Goal: Task Accomplishment & Management: Manage account settings

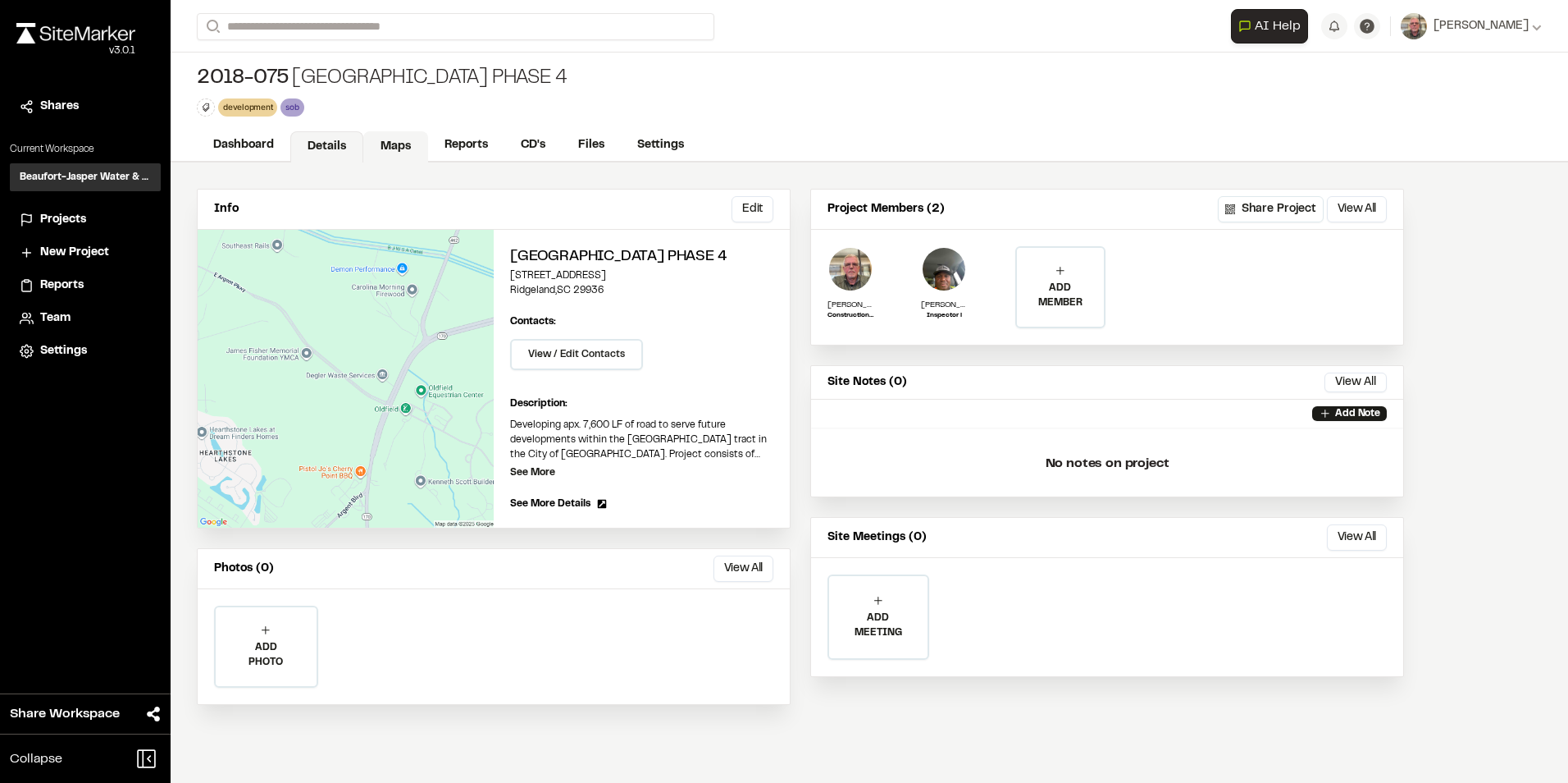
click at [403, 144] on link "Maps" at bounding box center [396, 147] width 65 height 32
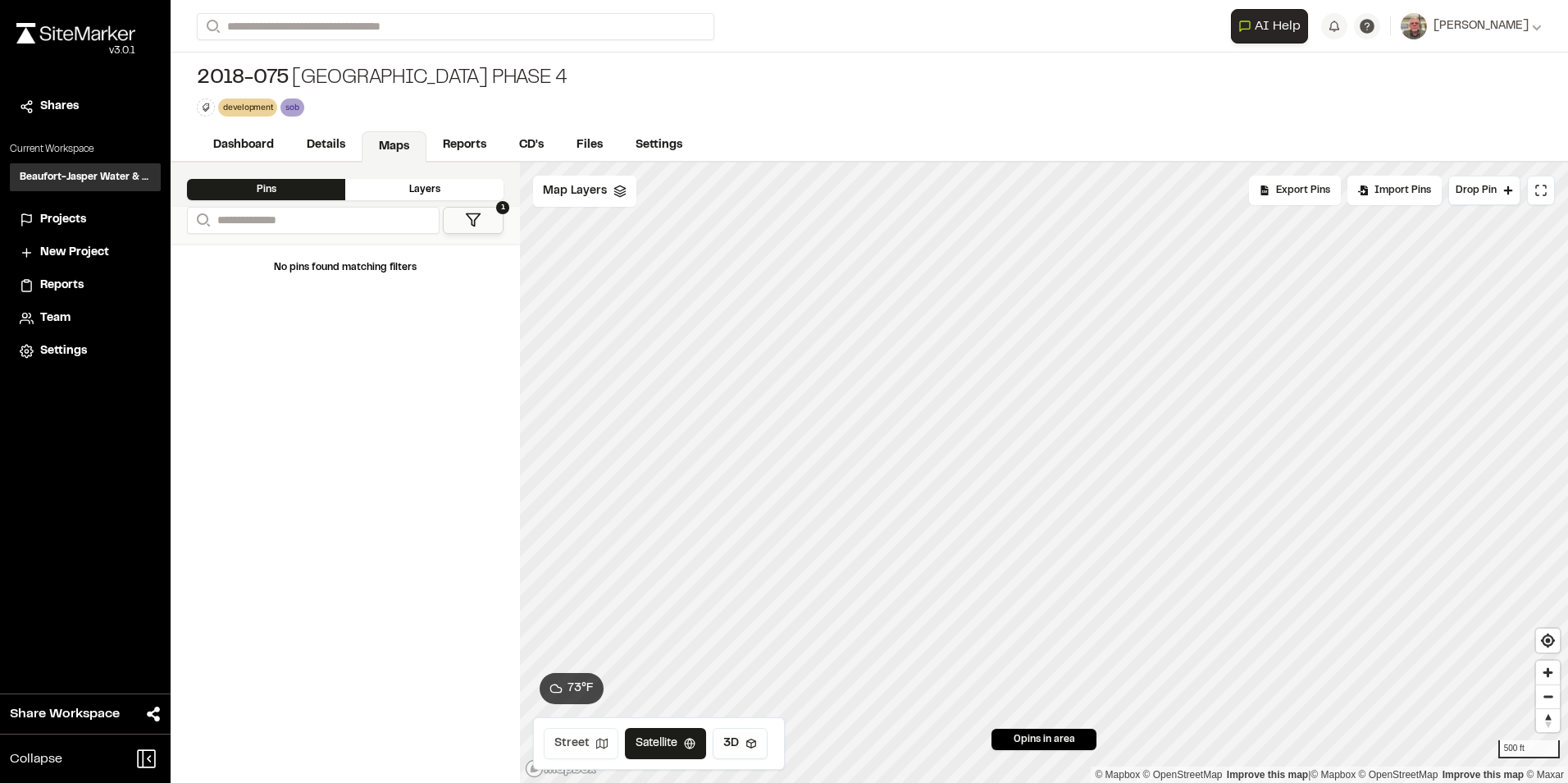
click at [596, 746] on icon at bounding box center [601, 743] width 11 height 11
click at [652, 740] on button "Satellite" at bounding box center [665, 743] width 85 height 32
click at [752, 740] on icon at bounding box center [751, 744] width 10 height 10
click at [677, 746] on button "Satellite" at bounding box center [668, 743] width 85 height 32
click at [594, 192] on span "Map Layers" at bounding box center [575, 191] width 64 height 18
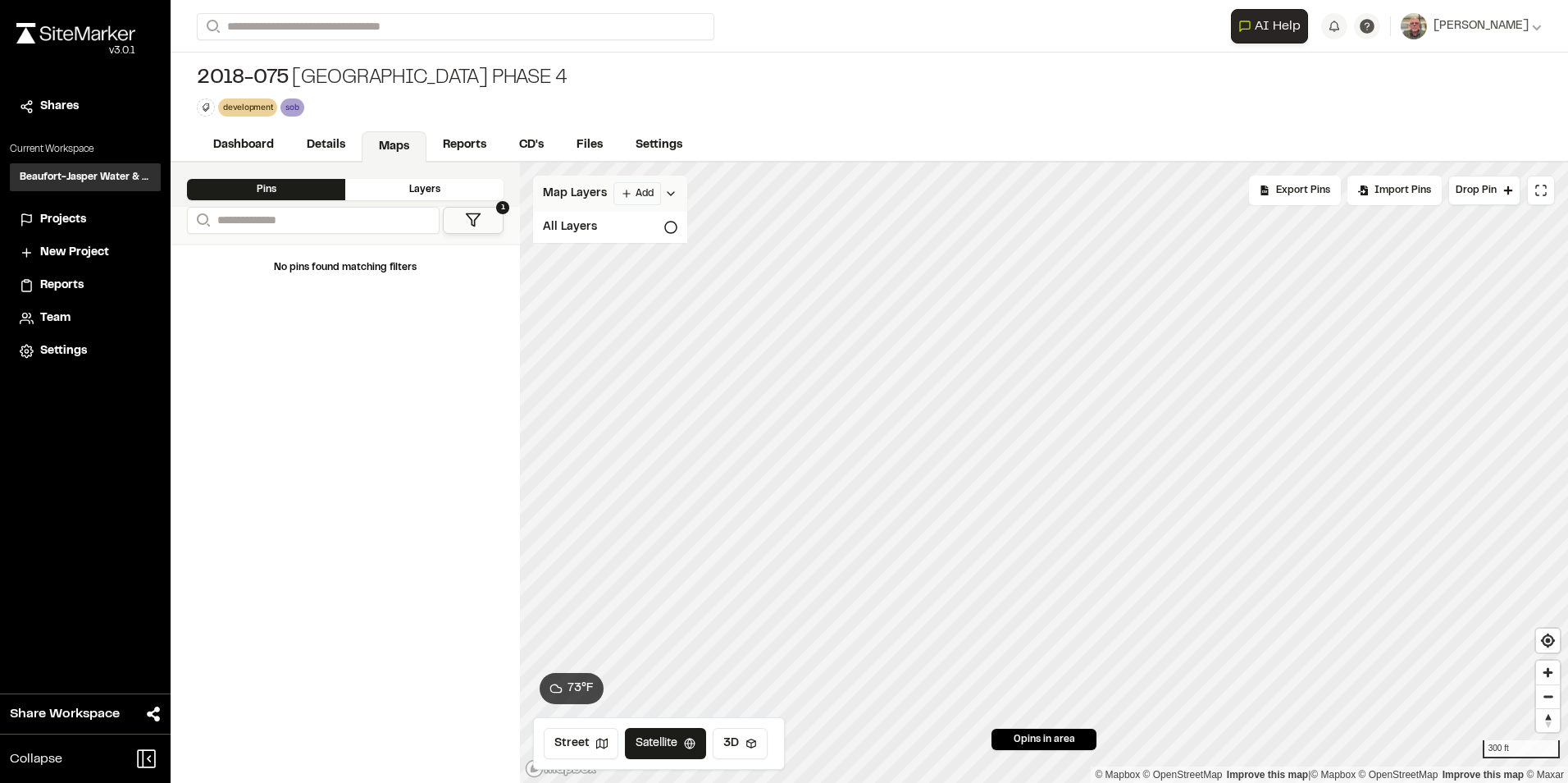
click at [639, 193] on html "Close sidebar v 3.0.1 Shares Current Workspace Beaufort-Jasper Water & Sewer Au…" at bounding box center [784, 391] width 1568 height 783
click at [590, 227] on link "Add Layer" at bounding box center [594, 226] width 123 height 28
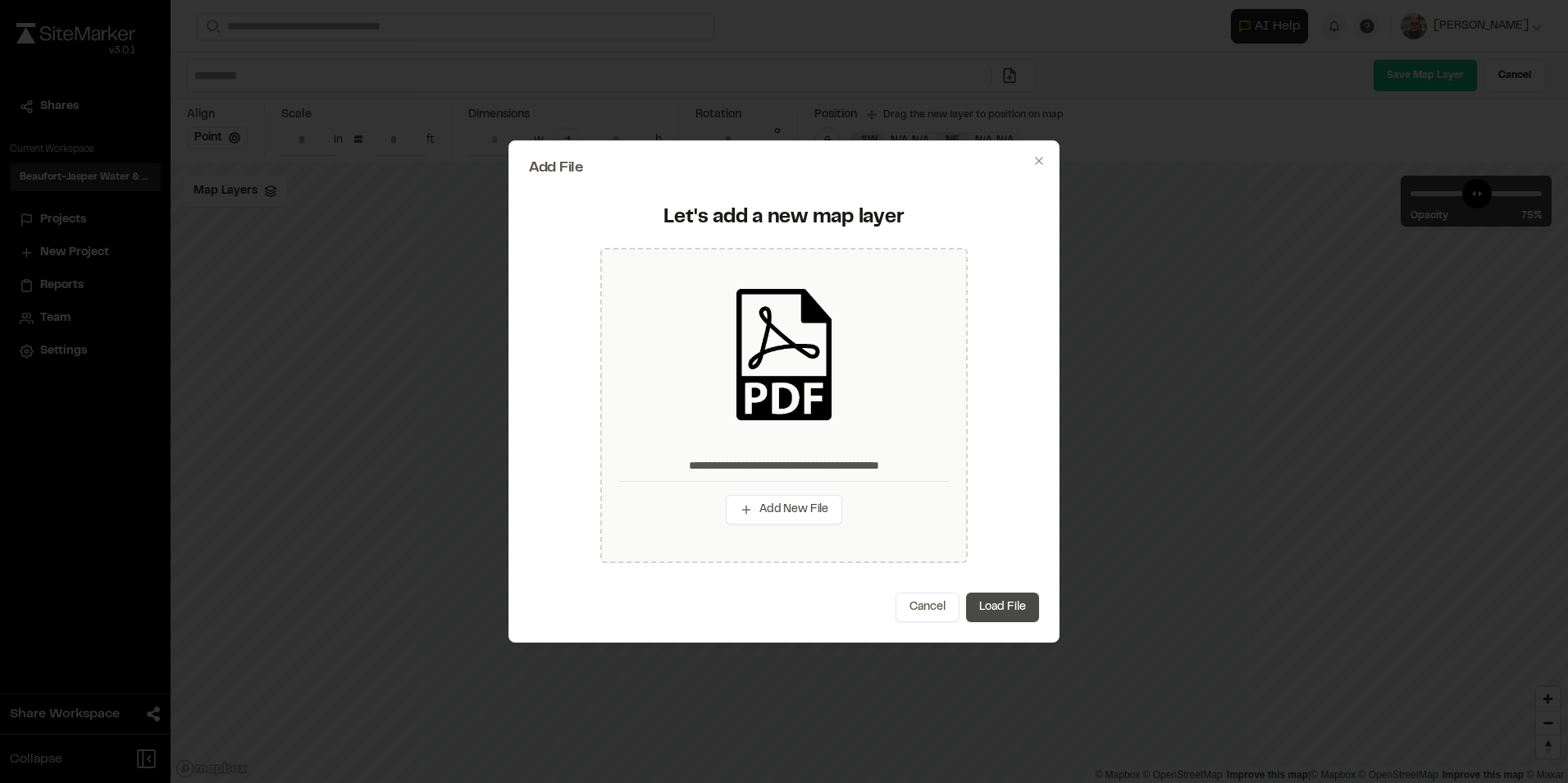
click at [999, 611] on button "Load File" at bounding box center [1002, 607] width 73 height 30
type input "**********"
type input "****"
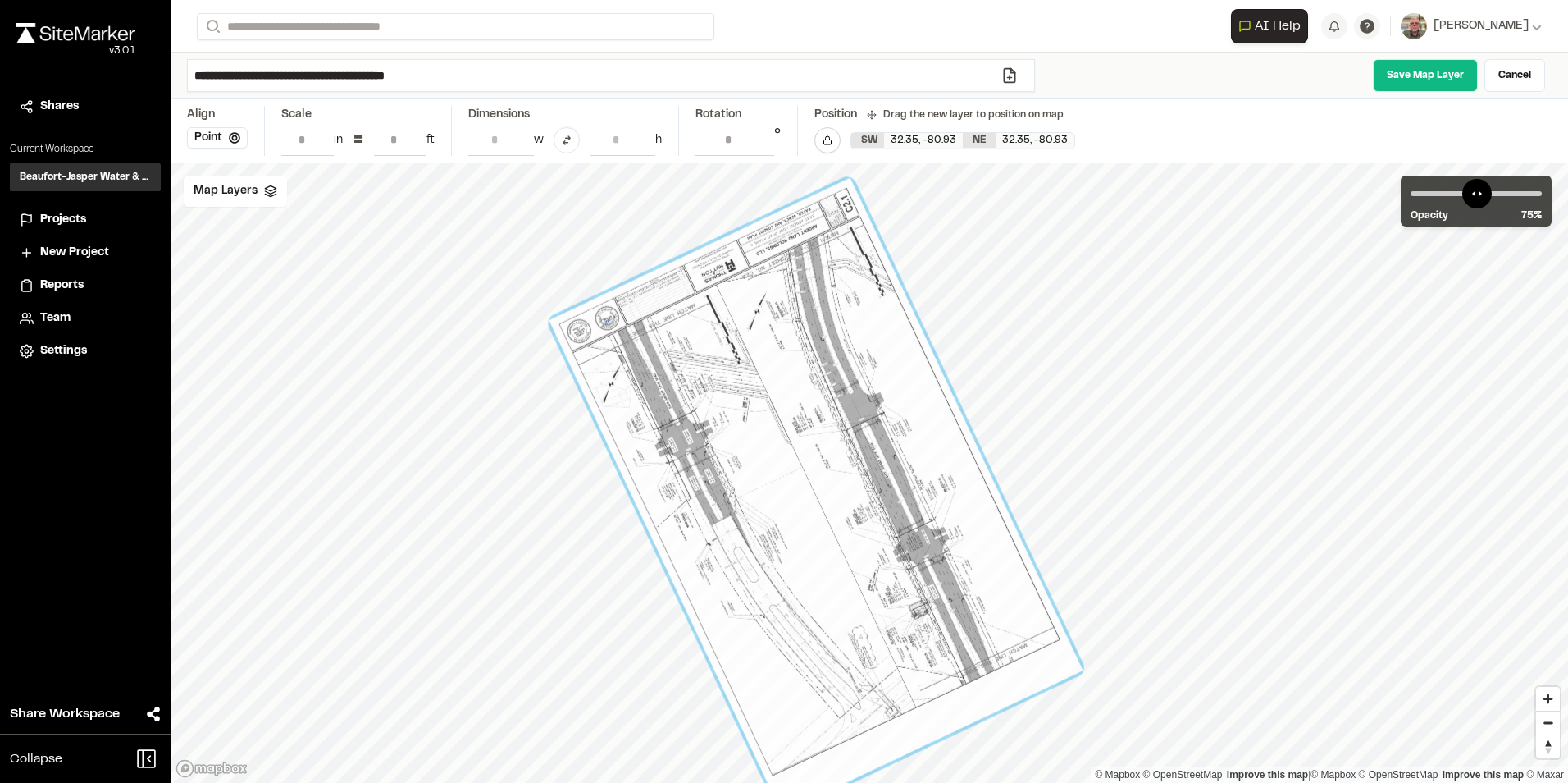
drag, startPoint x: 1091, startPoint y: 324, endPoint x: -26, endPoint y: -47, distance: 1177.0
click at [0, 0] on html "Close sidebar v 3.0.1 Shares Current Workspace Beaufort-Jasper Water & Sewer Au…" at bounding box center [784, 391] width 1568 height 783
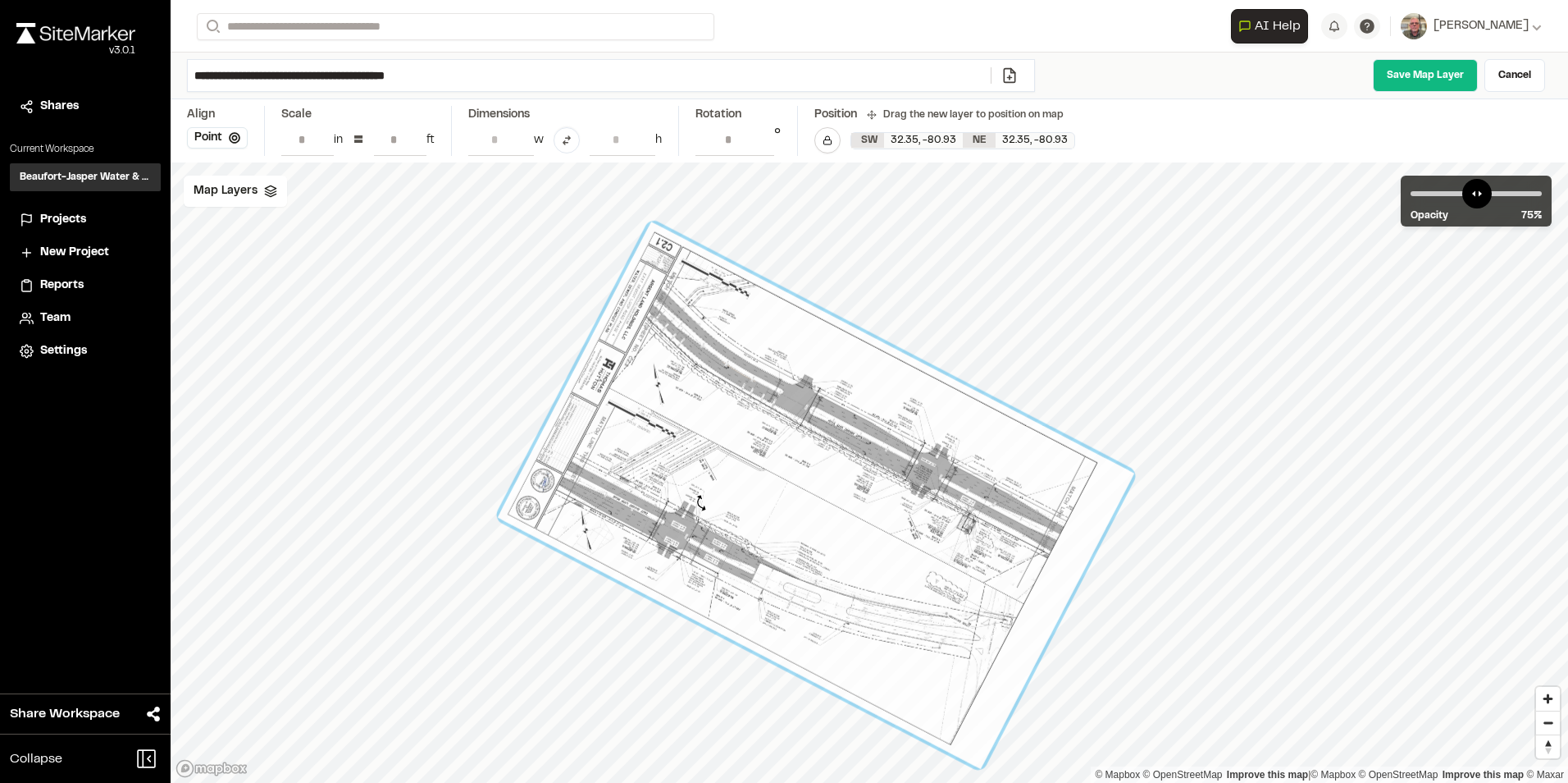
drag, startPoint x: 546, startPoint y: 318, endPoint x: 701, endPoint y: 503, distance: 241.4
click at [701, 503] on div at bounding box center [816, 494] width 636 height 546
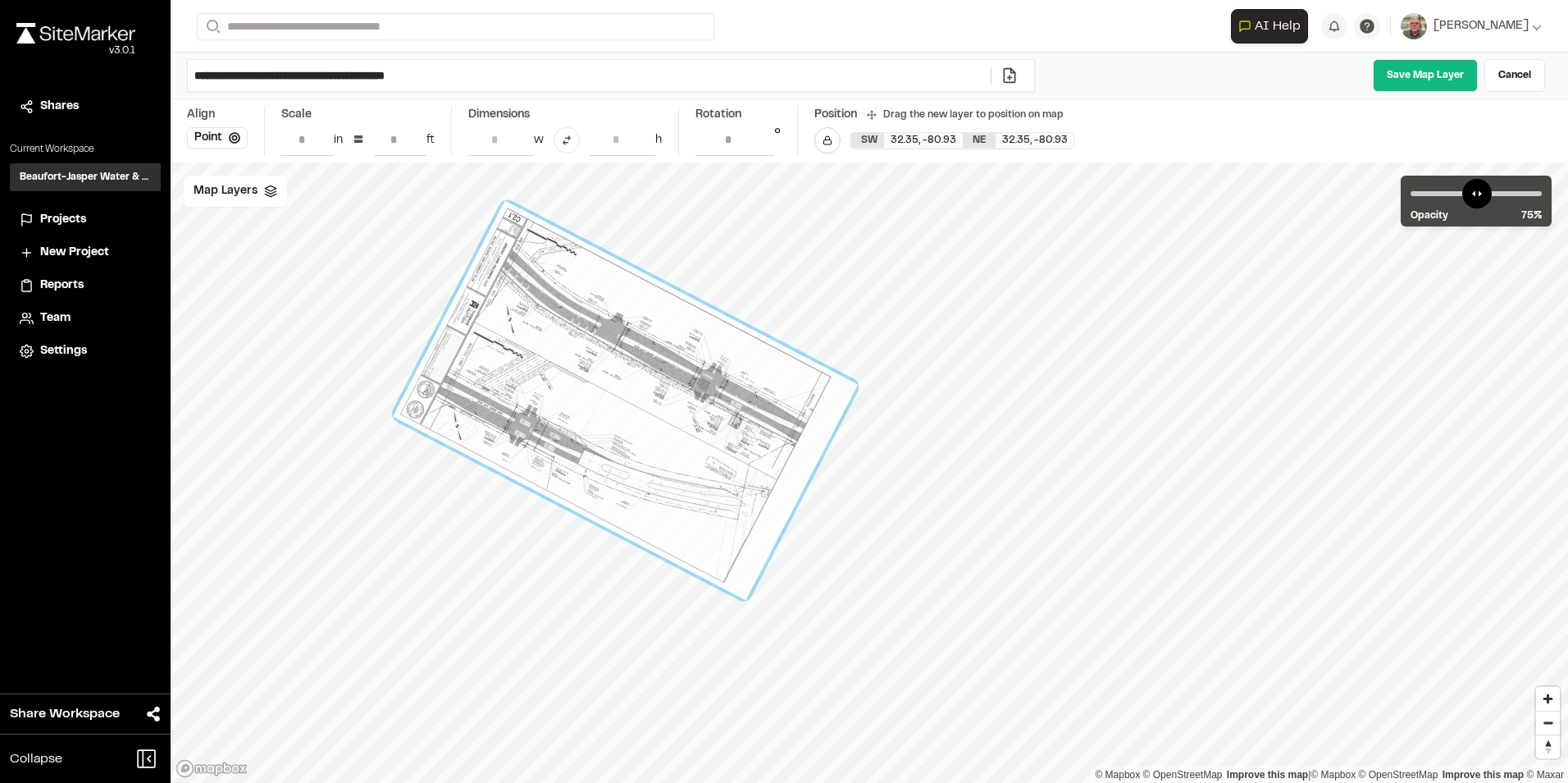
drag, startPoint x: 1008, startPoint y: 554, endPoint x: 770, endPoint y: 446, distance: 261.4
click at [770, 446] on div at bounding box center [625, 400] width 465 height 399
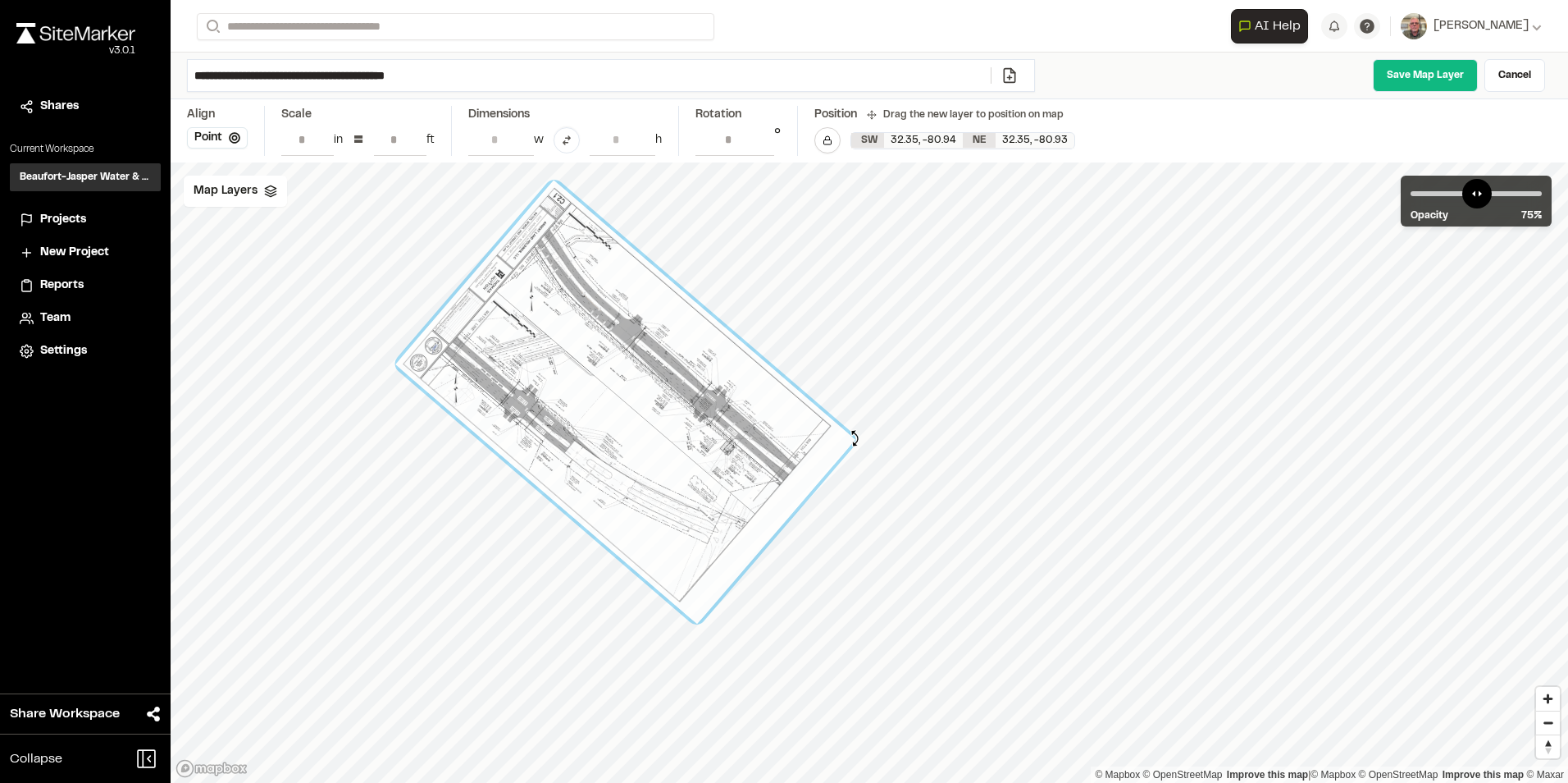
click at [854, 438] on div "© Mapbox © OpenStreetMap Improve this map | © Mapbox © OpenStreetMap Improve th…" at bounding box center [869, 473] width 1398 height 620
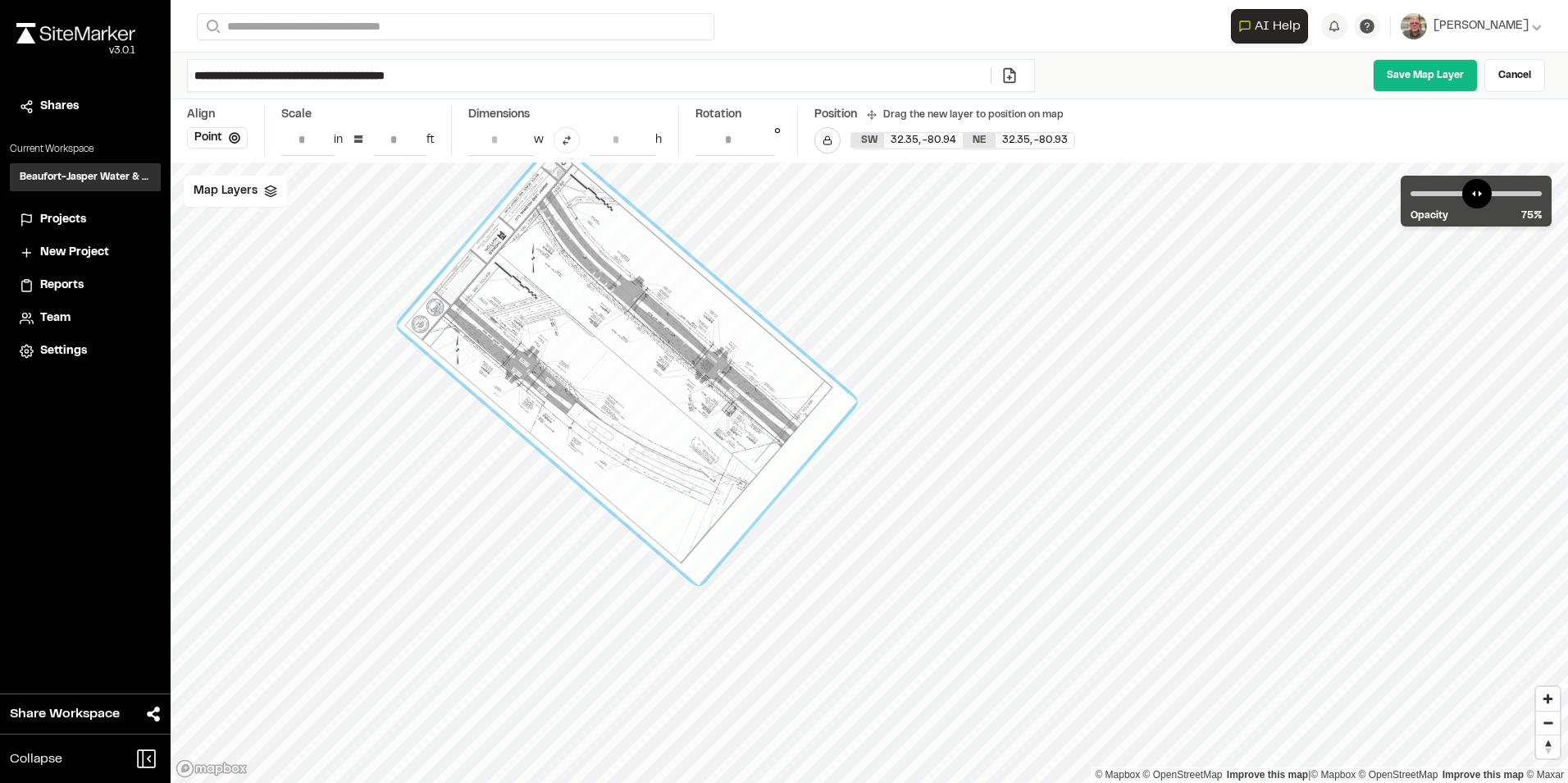
drag, startPoint x: 736, startPoint y: 445, endPoint x: 738, endPoint y: 406, distance: 39.1
click at [738, 406] on div at bounding box center [627, 364] width 460 height 444
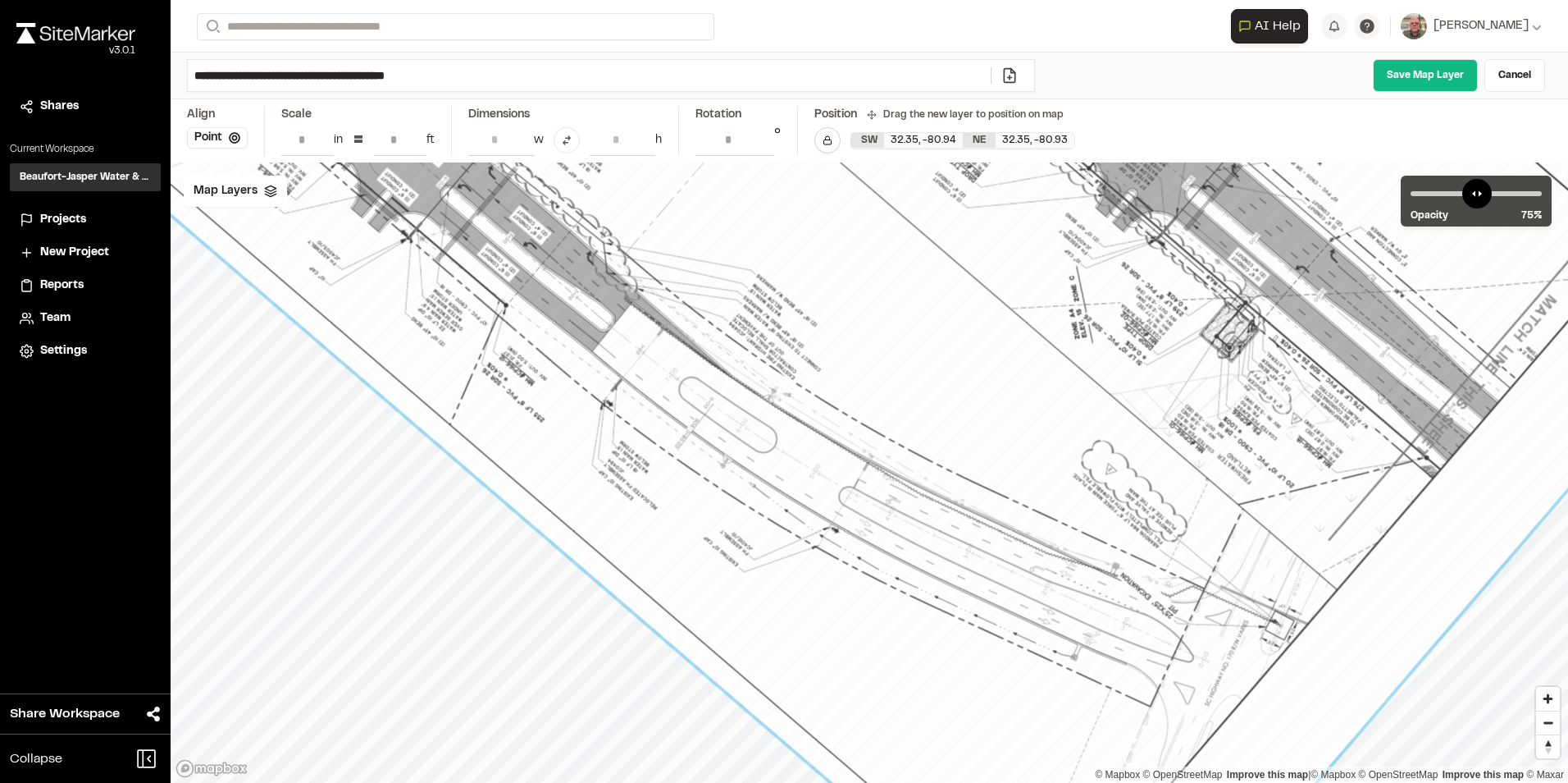
drag, startPoint x: 552, startPoint y: 561, endPoint x: 434, endPoint y: 565, distance: 118.1
click at [434, 565] on div at bounding box center [830, 153] width 1556 height 951
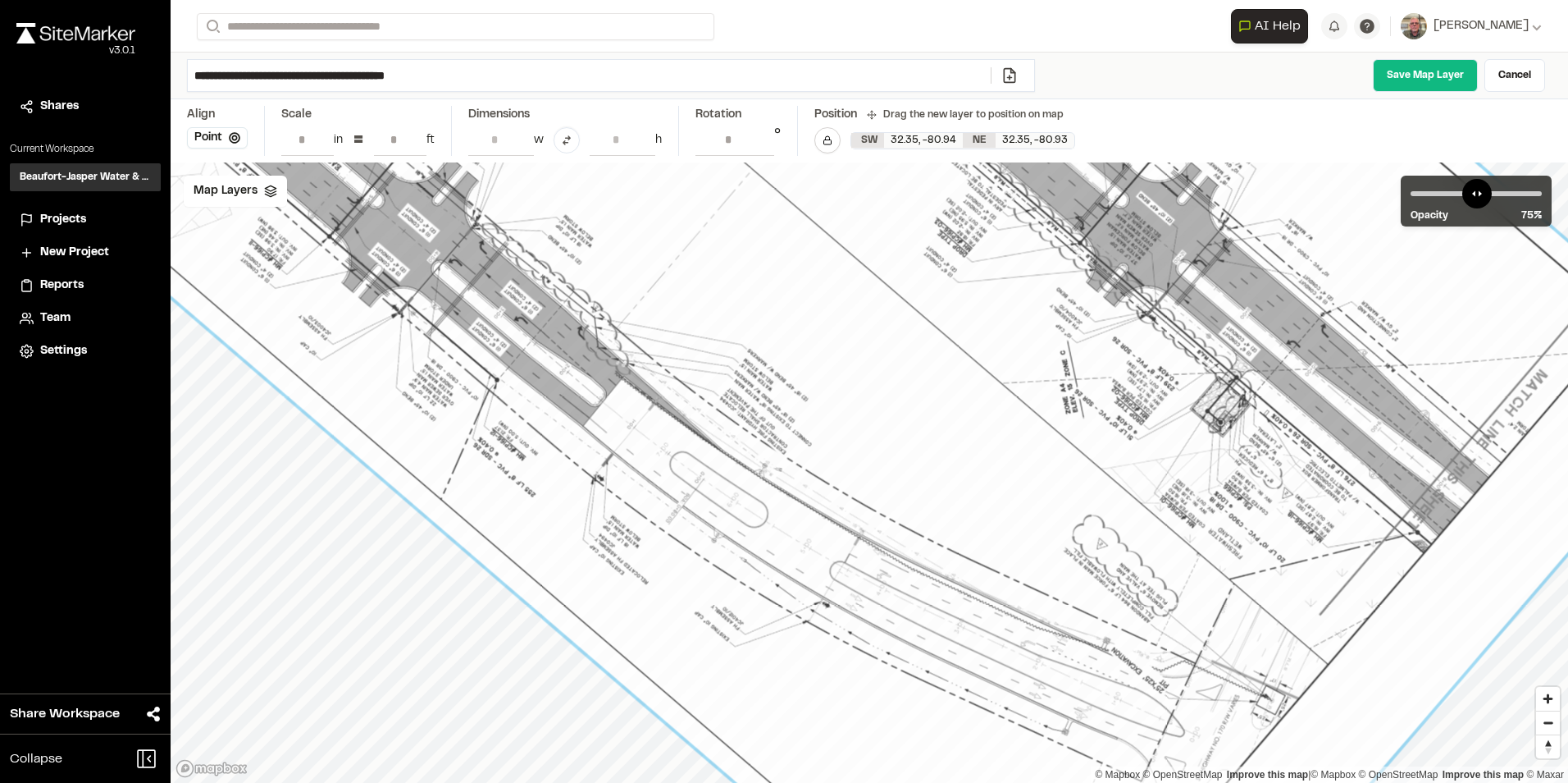
drag, startPoint x: 463, startPoint y: 416, endPoint x: 462, endPoint y: 434, distance: 18.0
click at [427, 463] on div at bounding box center [821, 227] width 1800 height 1736
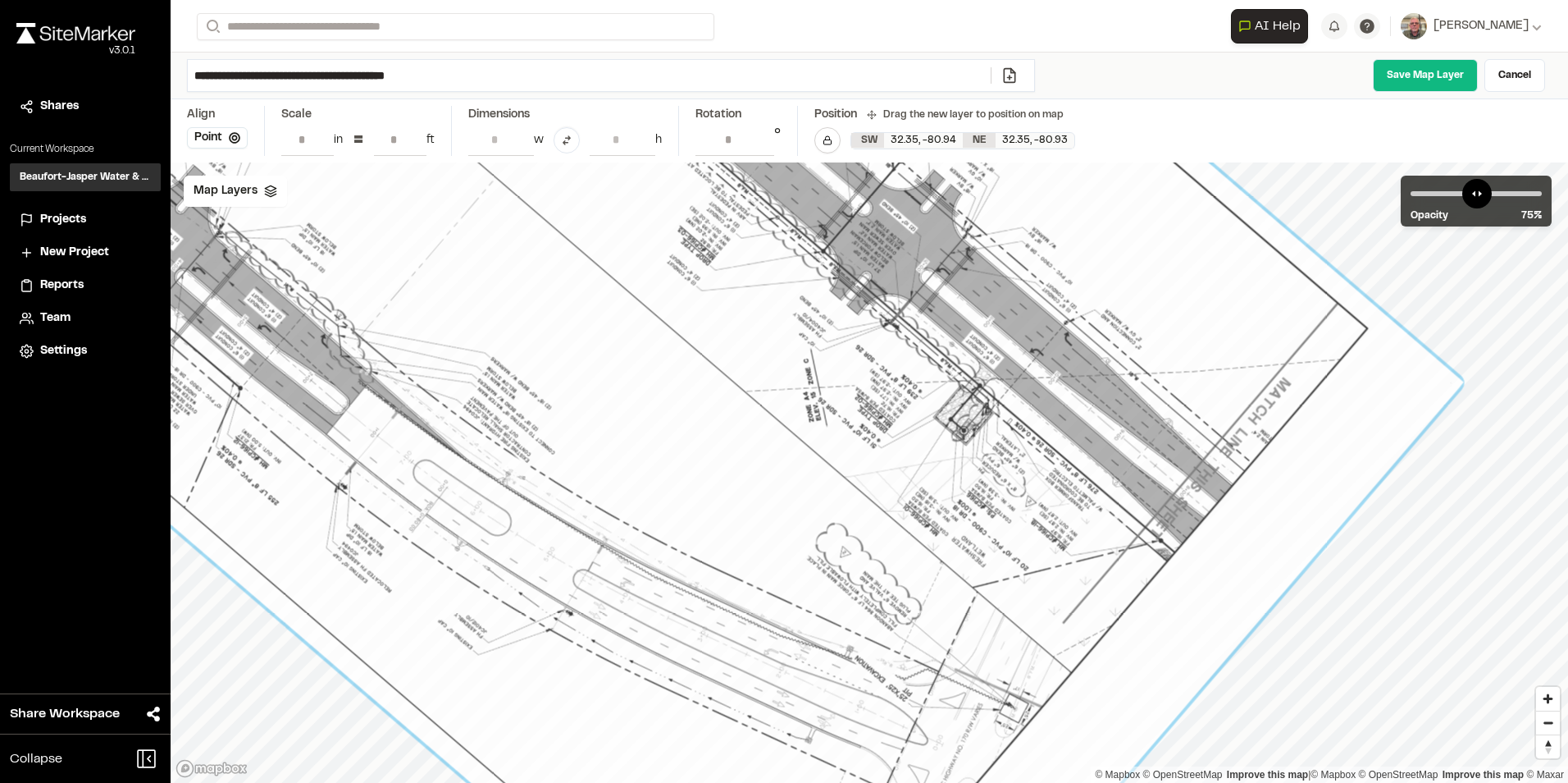
drag, startPoint x: 1015, startPoint y: 427, endPoint x: 678, endPoint y: 446, distance: 337.5
click at [678, 446] on div at bounding box center [564, 234] width 1800 height 1736
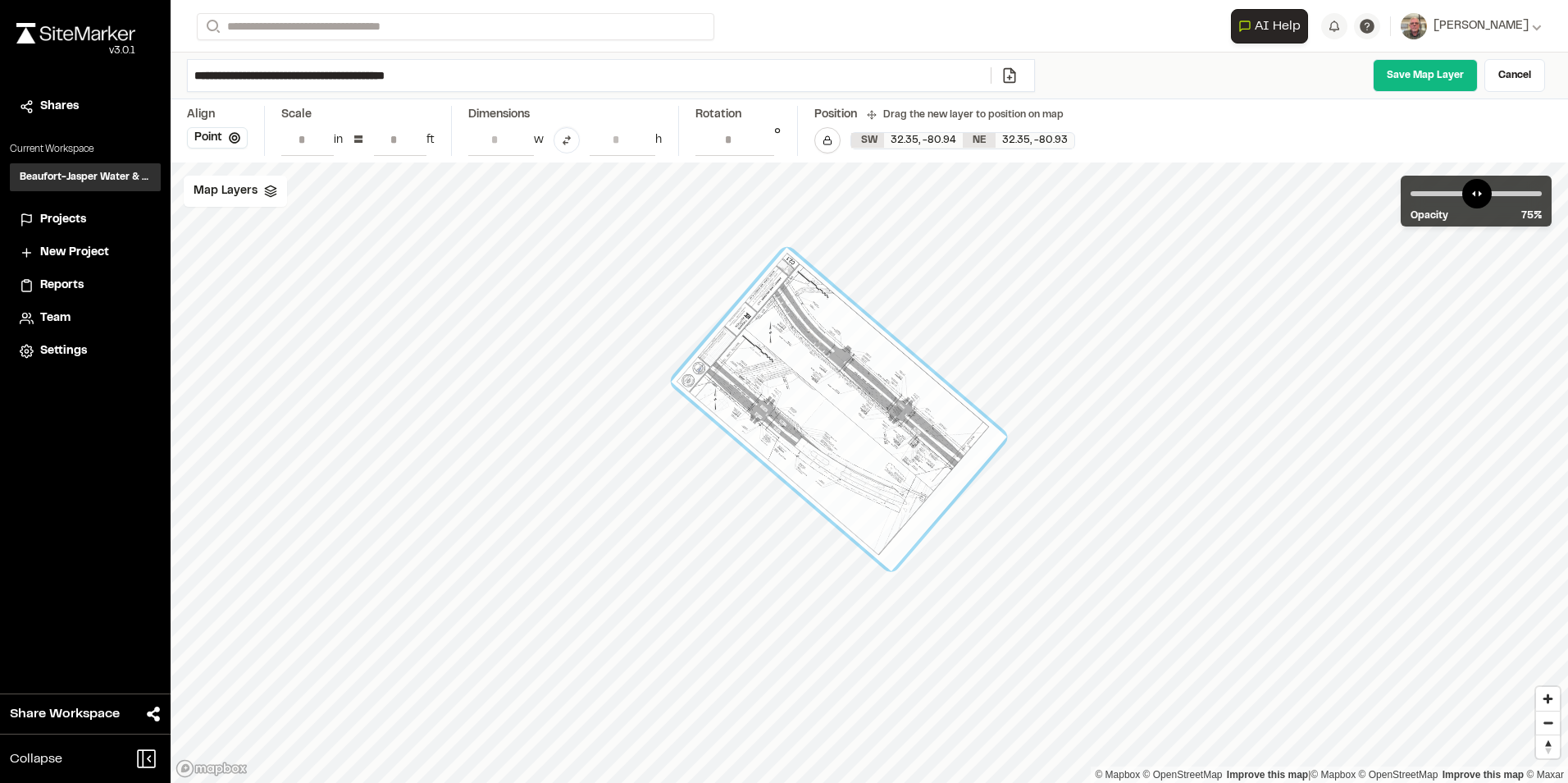
drag, startPoint x: 817, startPoint y: 500, endPoint x: 892, endPoint y: 469, distance: 81.2
click at [892, 469] on div at bounding box center [840, 409] width 336 height 324
type input "**********"
click at [783, 252] on div at bounding box center [839, 409] width 338 height 320
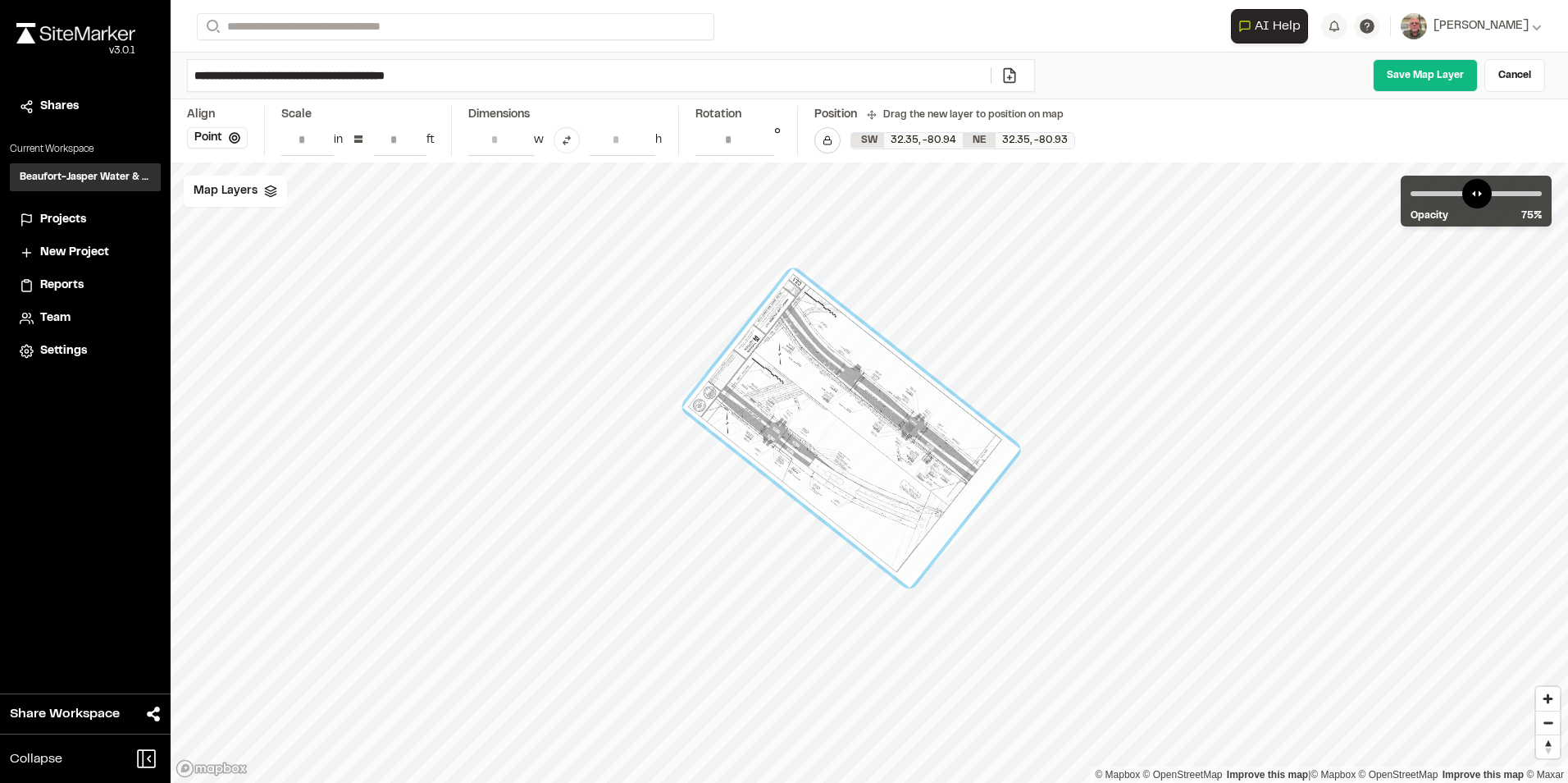
drag, startPoint x: 891, startPoint y: 381, endPoint x: 903, endPoint y: 400, distance: 22.5
click at [903, 400] on div at bounding box center [851, 428] width 338 height 320
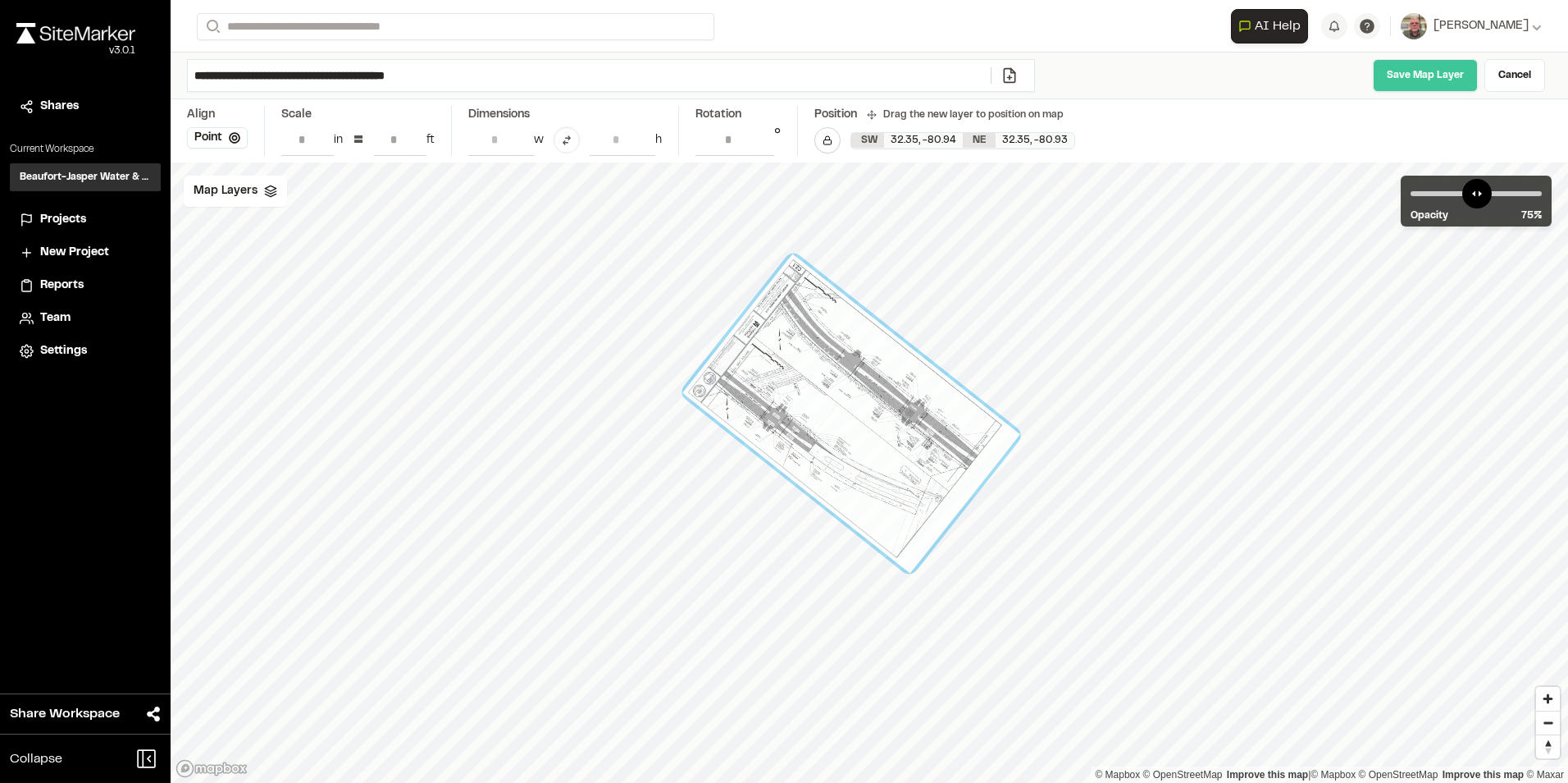
click at [1430, 68] on link "Save Map Layer" at bounding box center [1425, 75] width 105 height 33
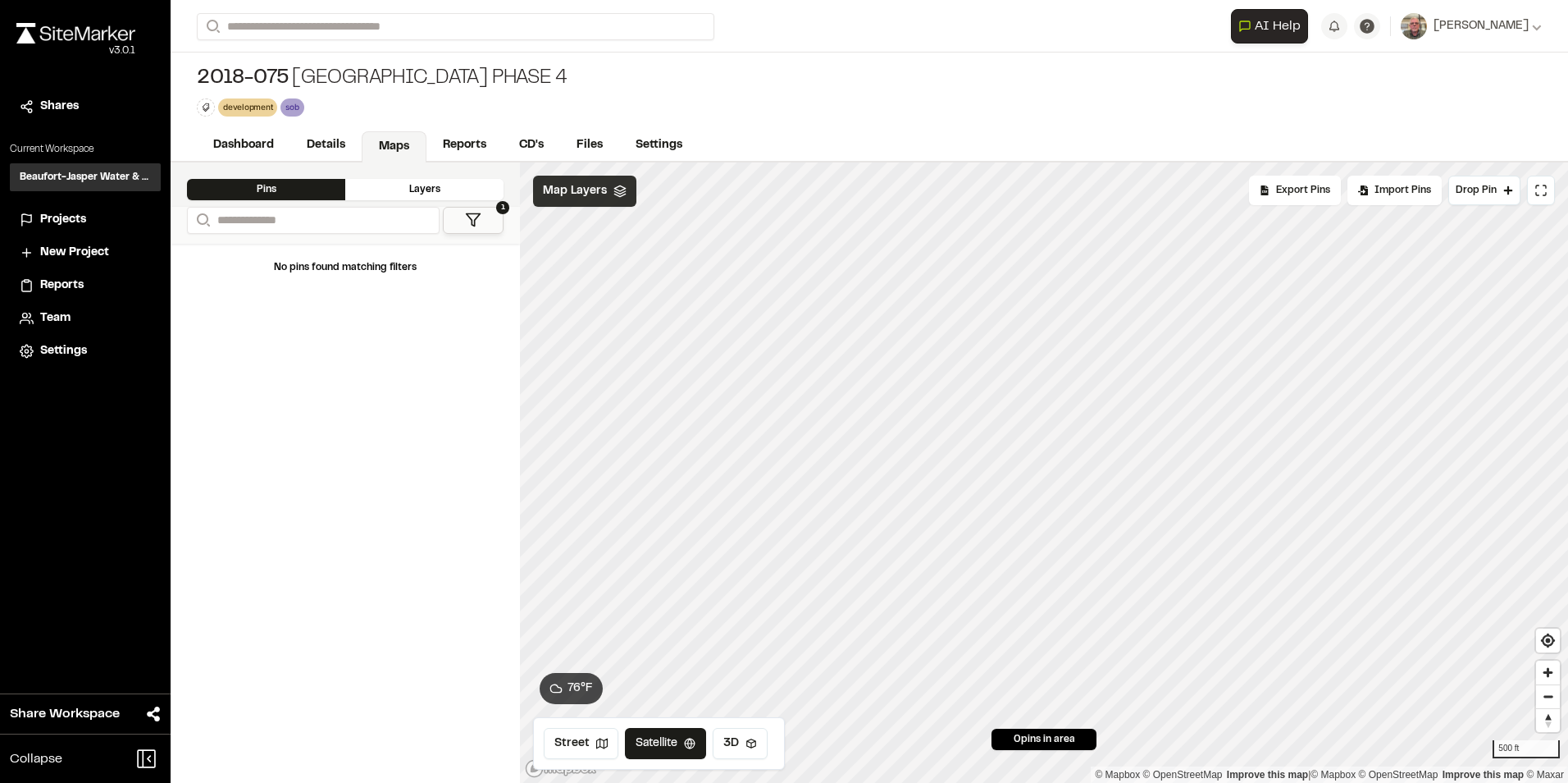
click at [618, 190] on polygon at bounding box center [619, 188] width 11 height 6
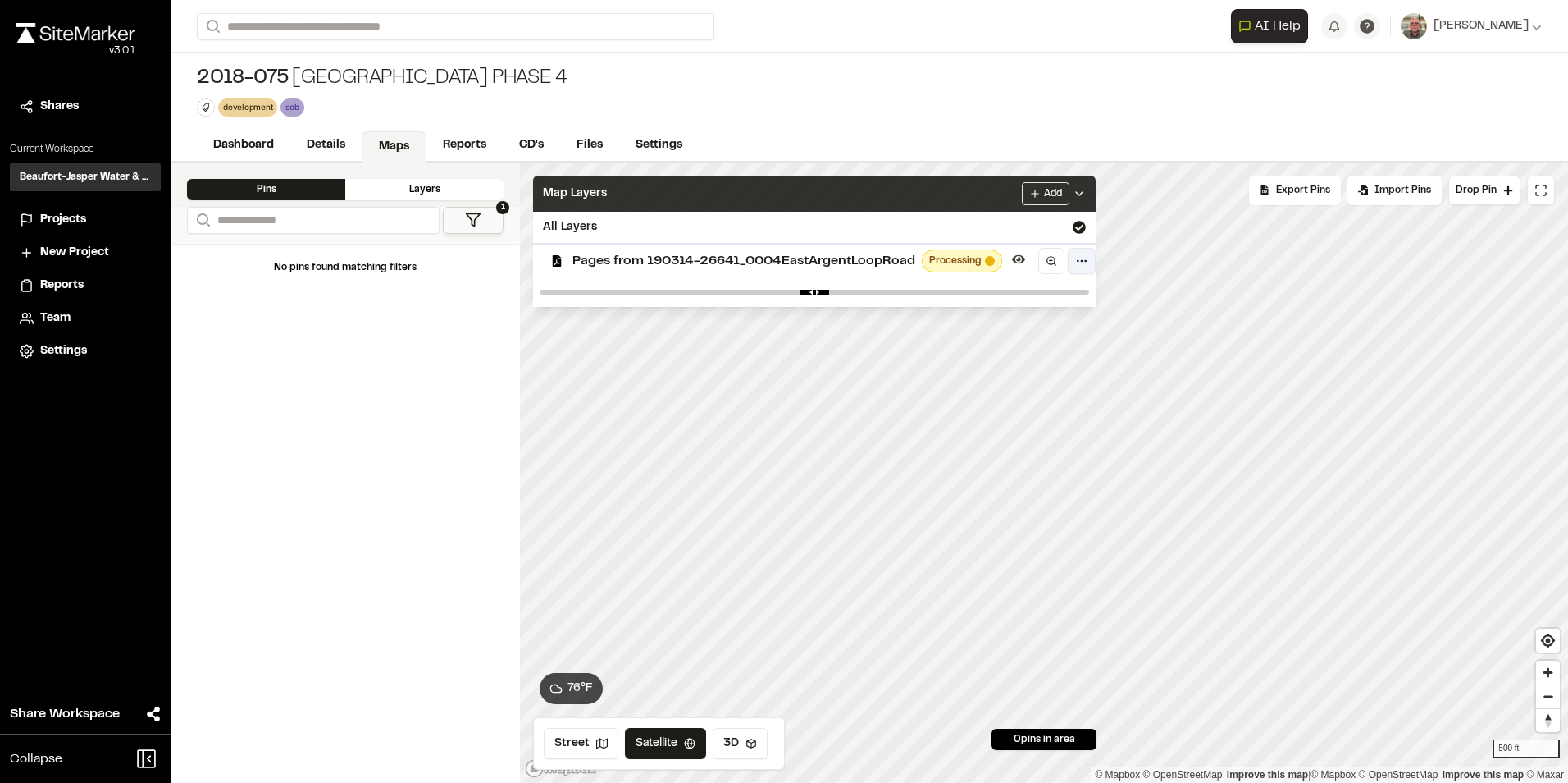
click at [1088, 260] on html "Close sidebar v 3.0.1 Shares Current Workspace Beaufort-Jasper Water & Sewer Au…" at bounding box center [784, 391] width 1568 height 783
click at [1017, 294] on div "Edit" at bounding box center [1025, 295] width 136 height 28
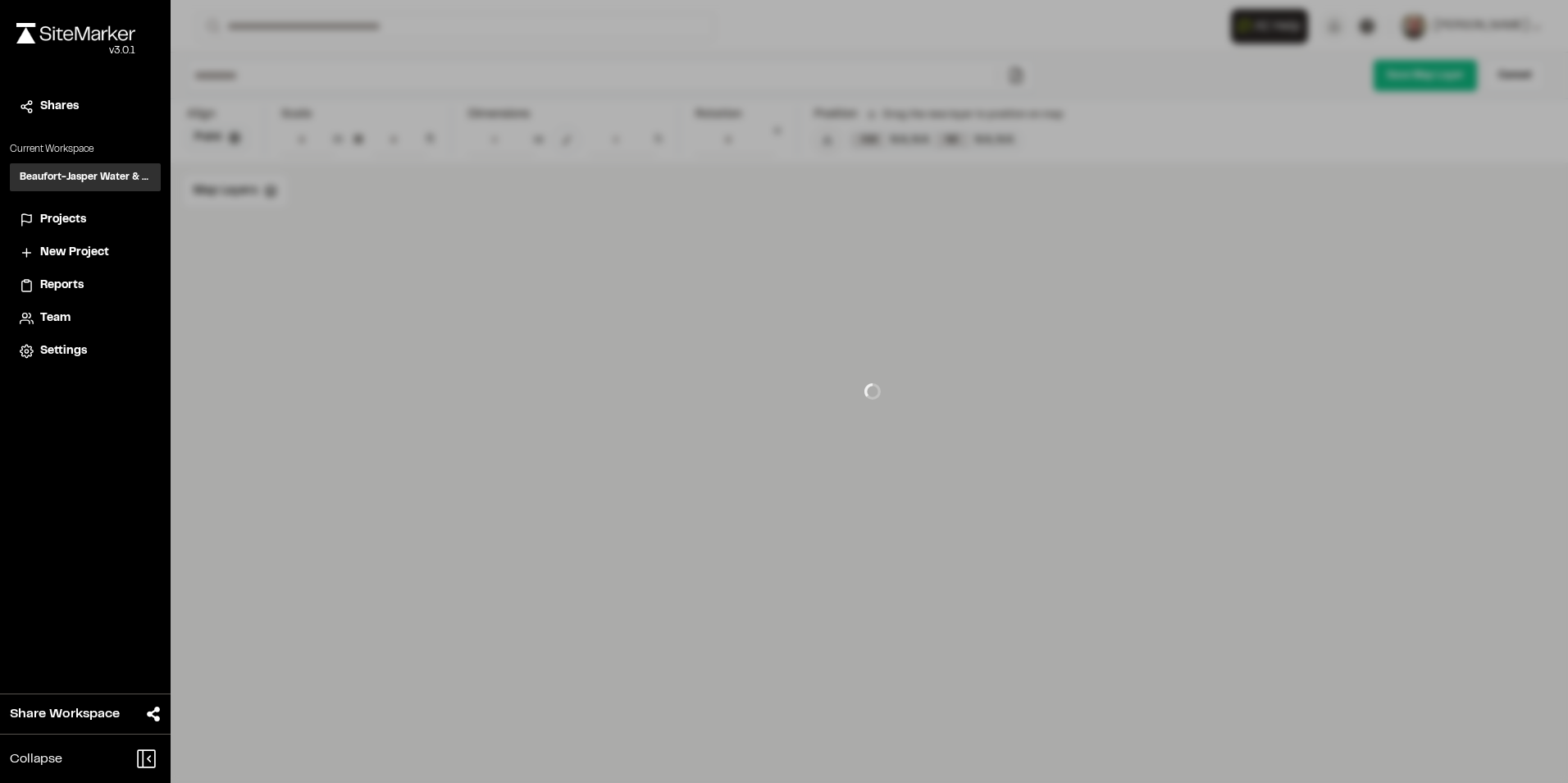
type input "**********"
type input "****"
type input "**********"
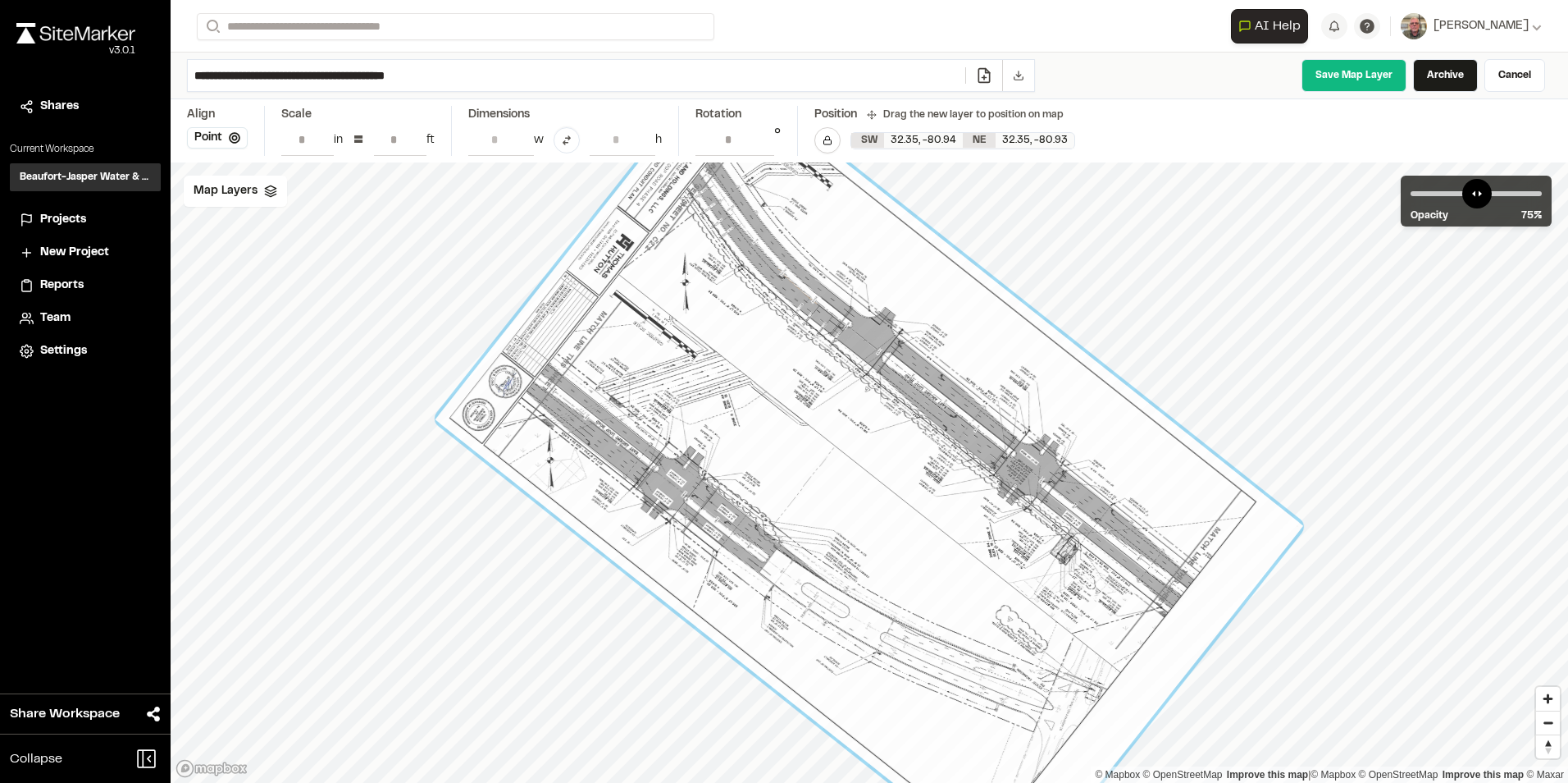
click at [376, 72] on input "**********" at bounding box center [577, 75] width 778 height 32
click at [1356, 78] on link "Save Map Layer" at bounding box center [1353, 75] width 105 height 33
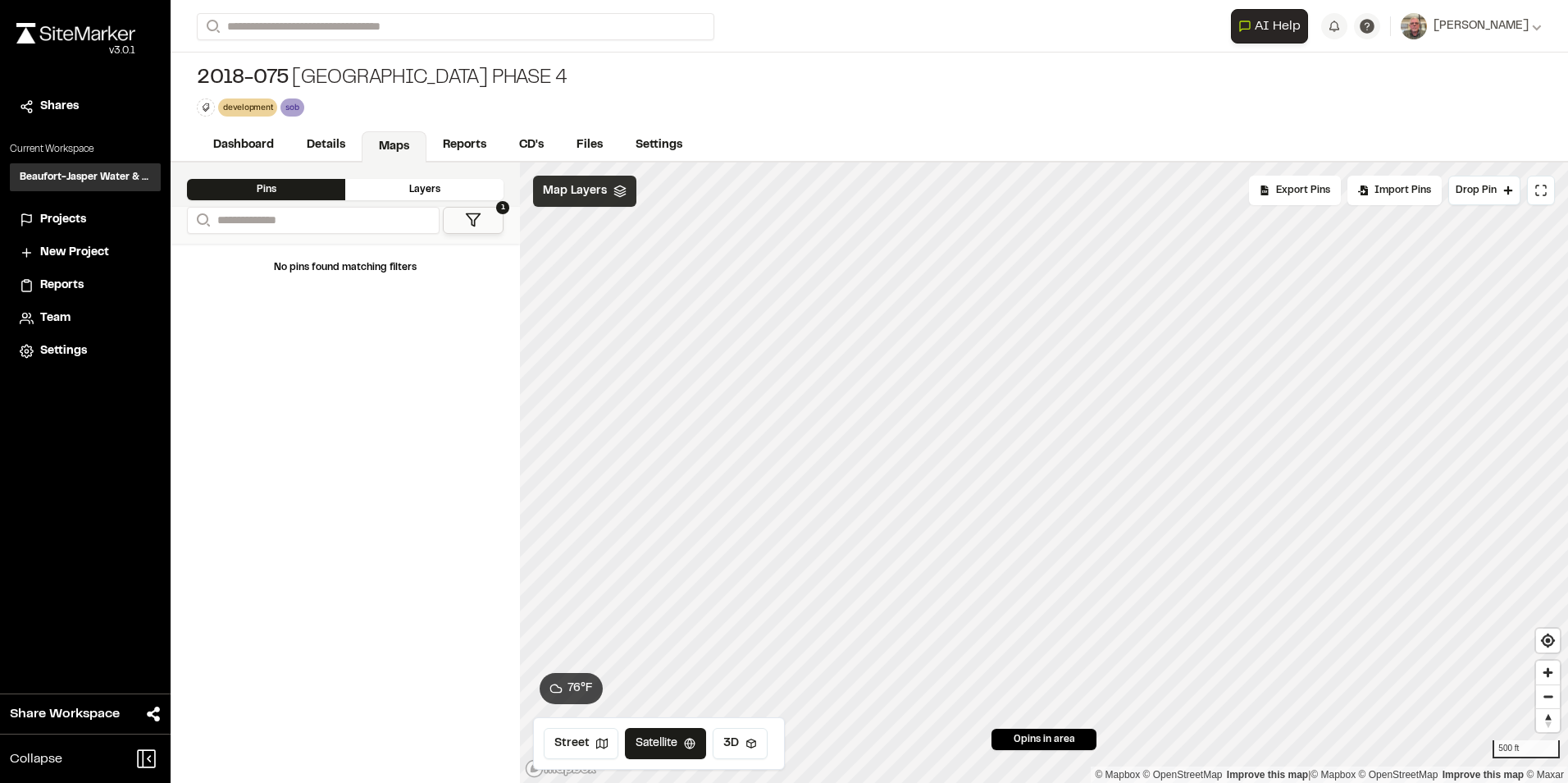
click at [595, 187] on span "Map Layers" at bounding box center [575, 191] width 64 height 18
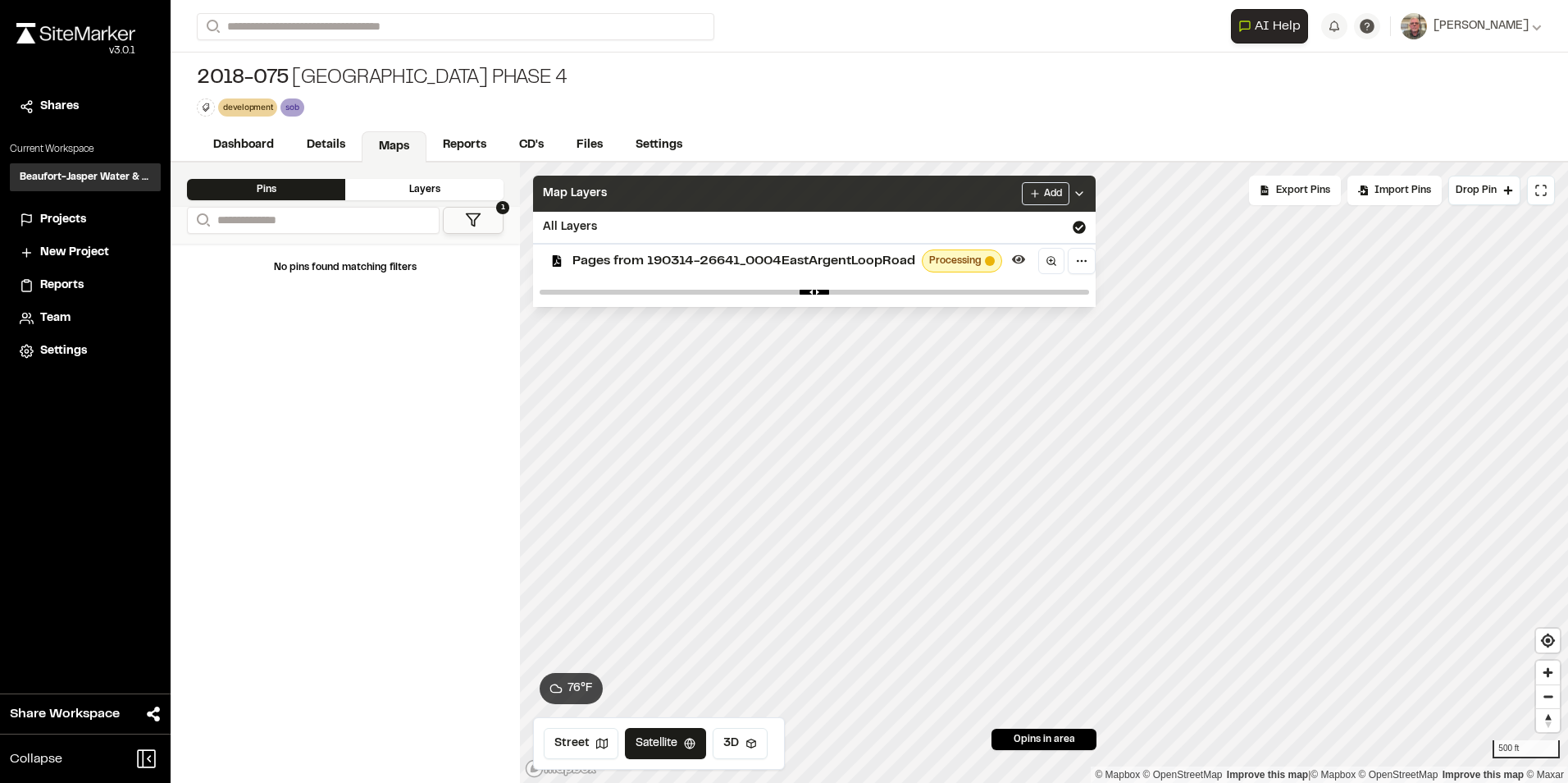
click at [721, 188] on div "Map Layers Add" at bounding box center [814, 193] width 563 height 36
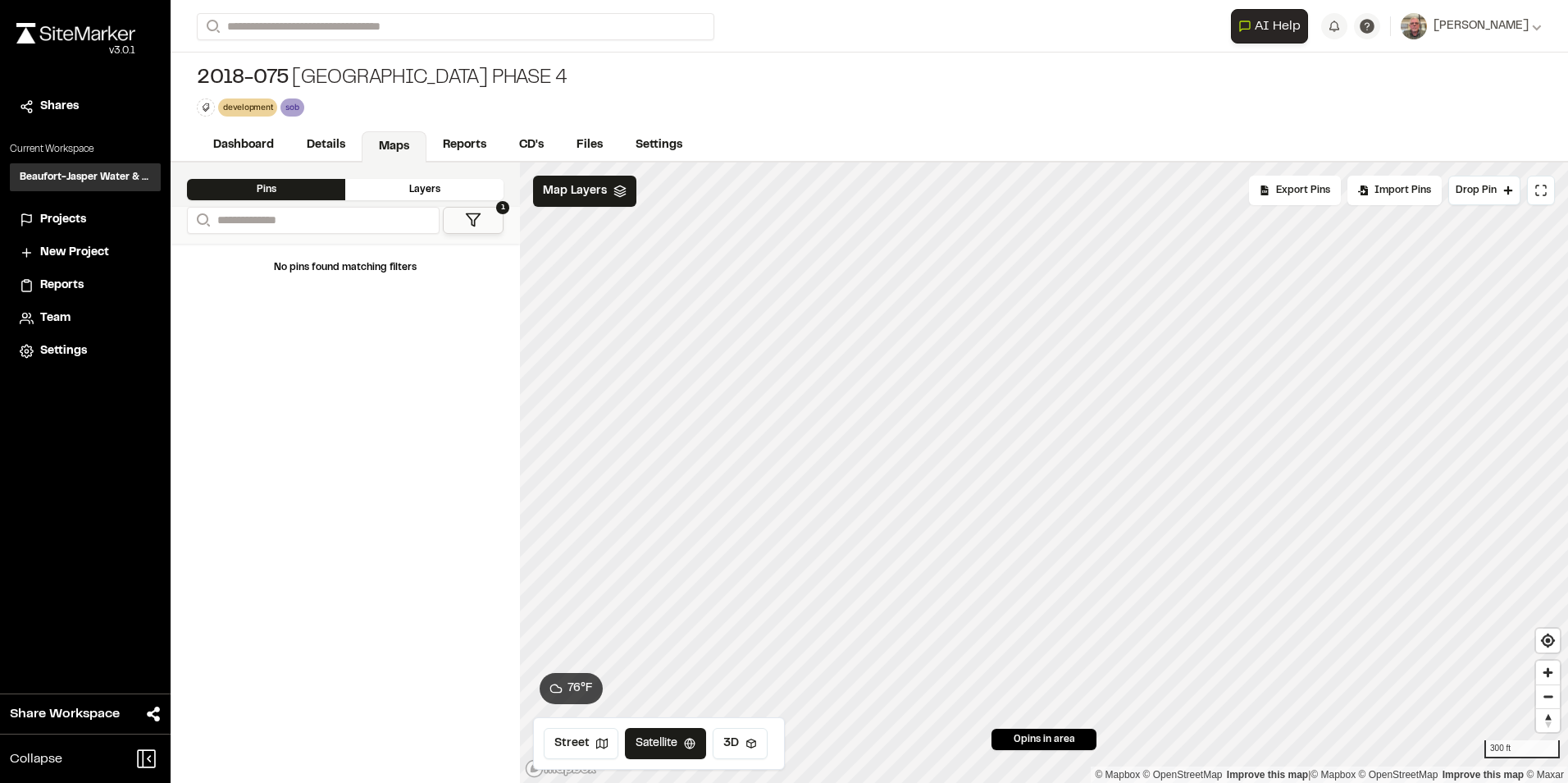
click at [688, 95] on div "**********" at bounding box center [869, 391] width 1398 height 783
click at [620, 197] on icon at bounding box center [619, 191] width 13 height 13
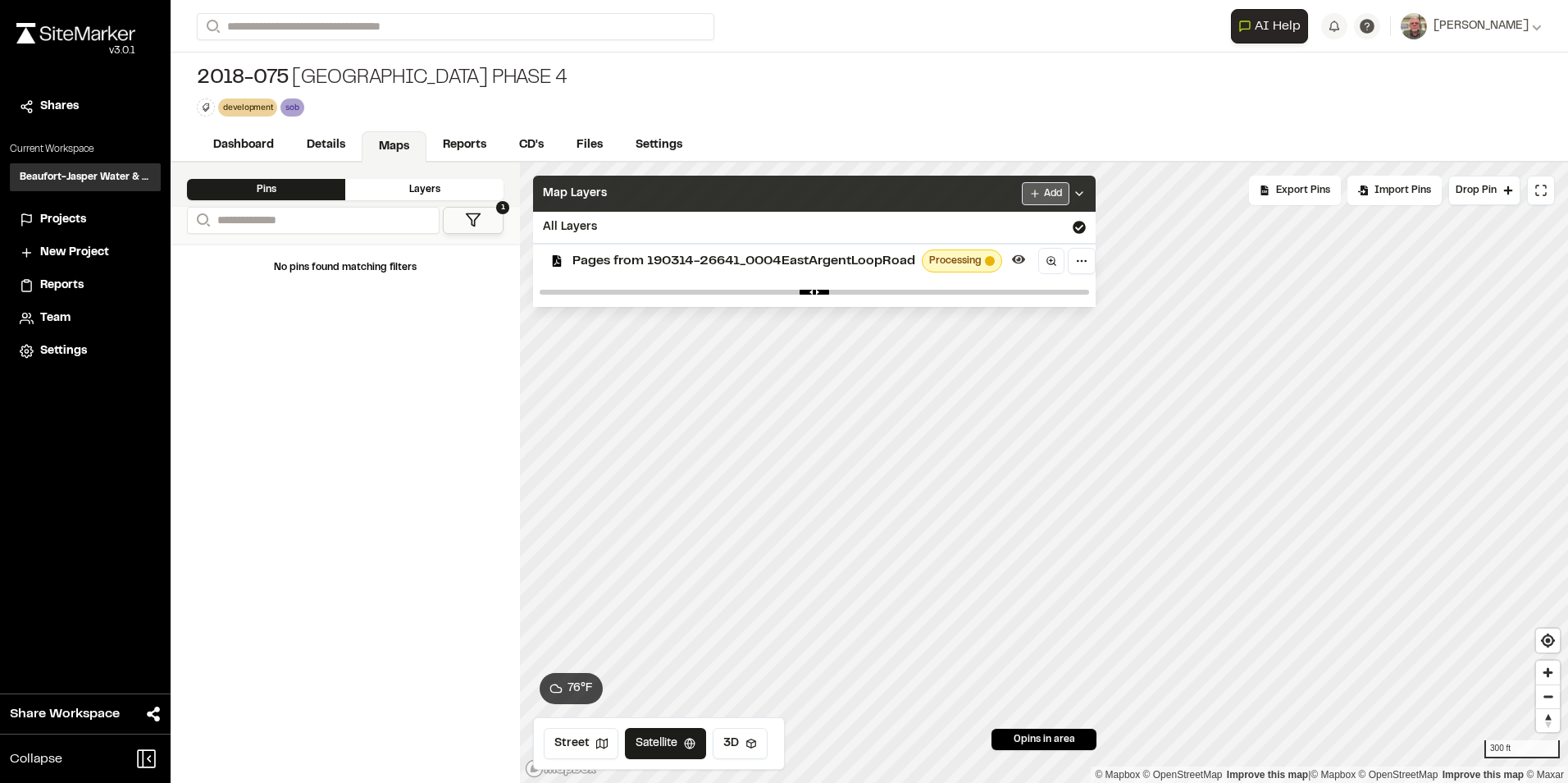
click at [1050, 193] on html "Close sidebar v 3.0.1 Shares Current Workspace Beaufort-Jasper Water & Sewer Au…" at bounding box center [784, 391] width 1568 height 783
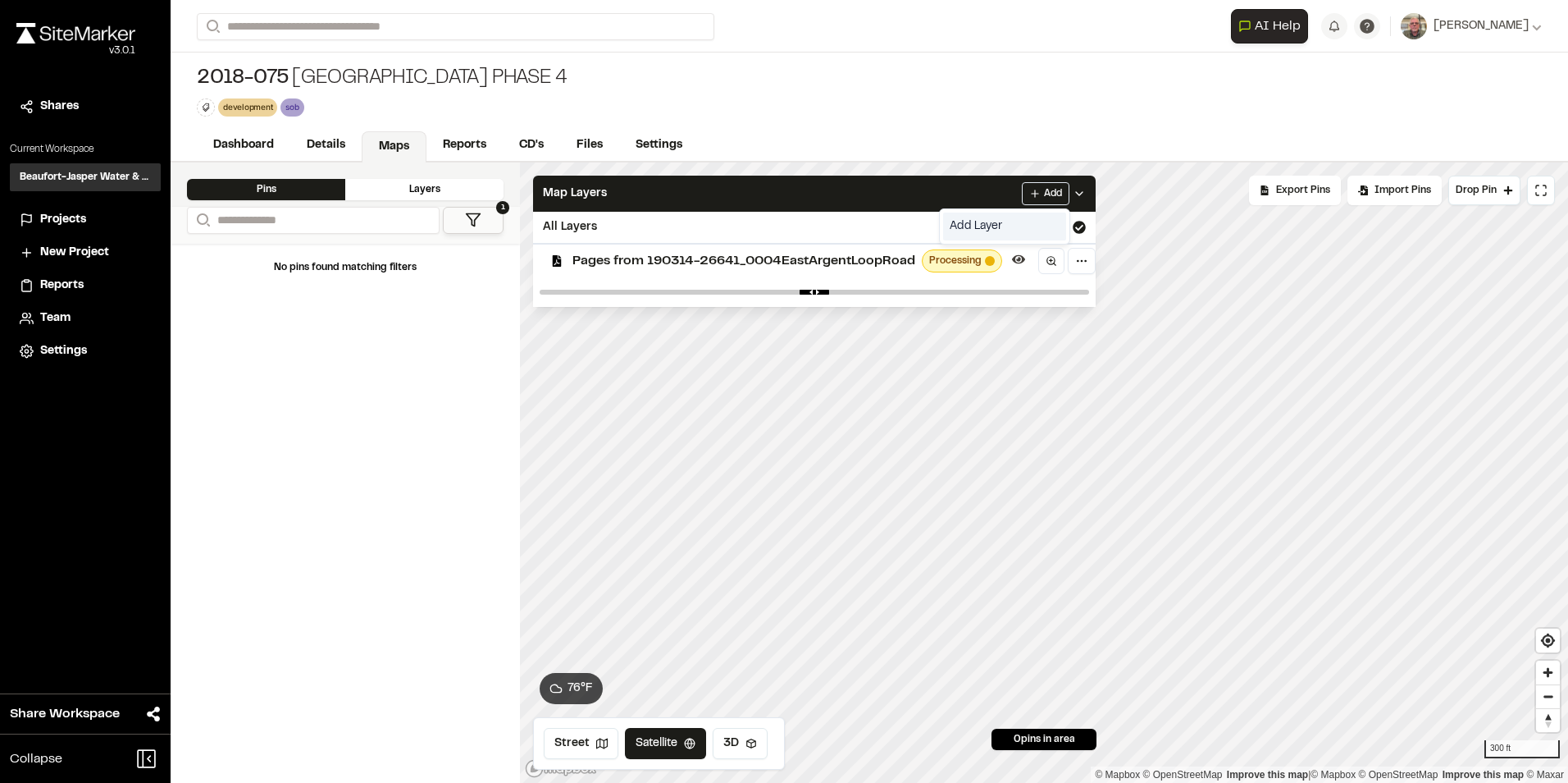
click at [991, 229] on link "Add Layer" at bounding box center [1005, 226] width 123 height 28
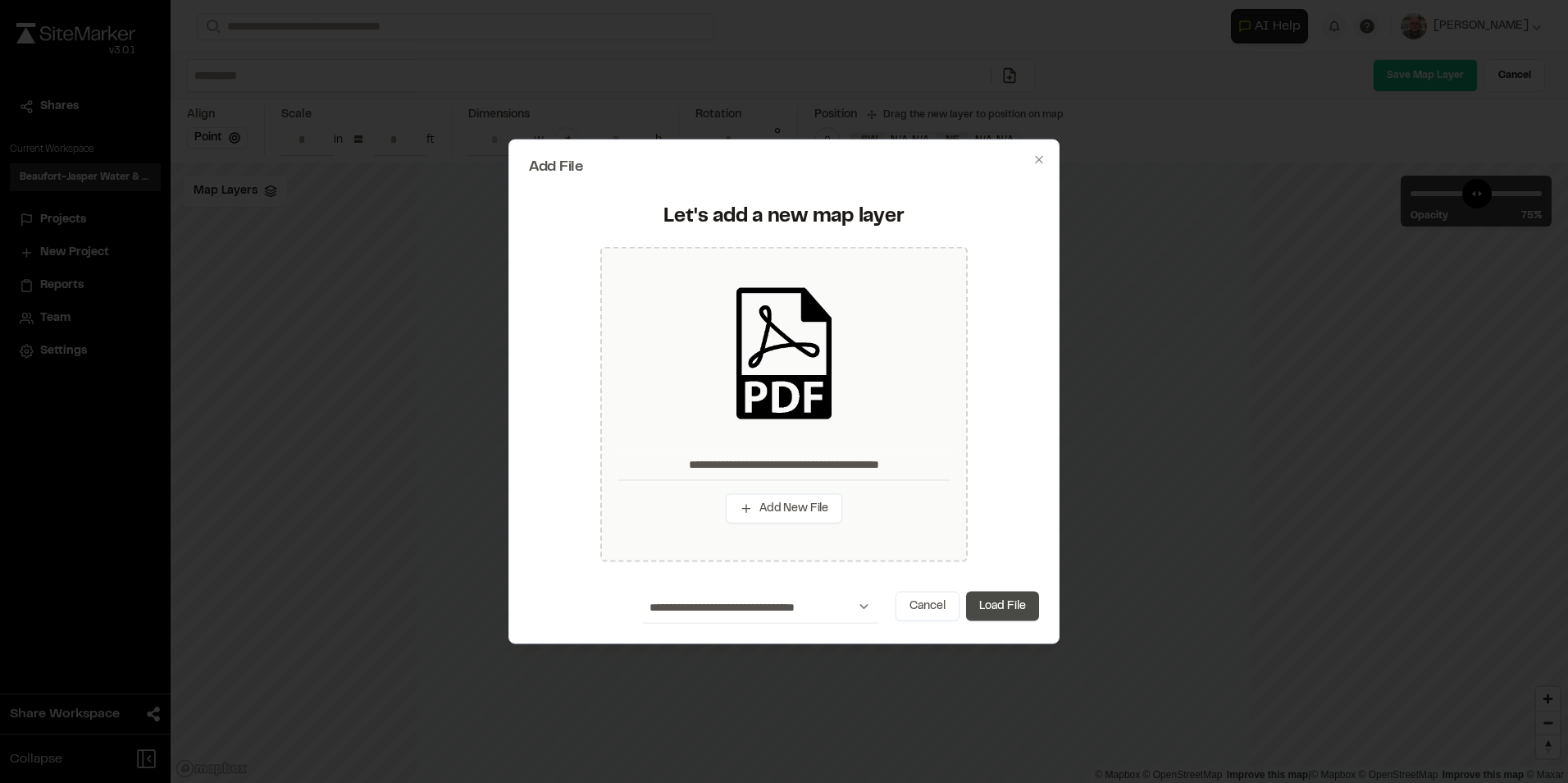
click at [1015, 609] on button "Load File" at bounding box center [1002, 605] width 73 height 30
type input "**********"
type input "****"
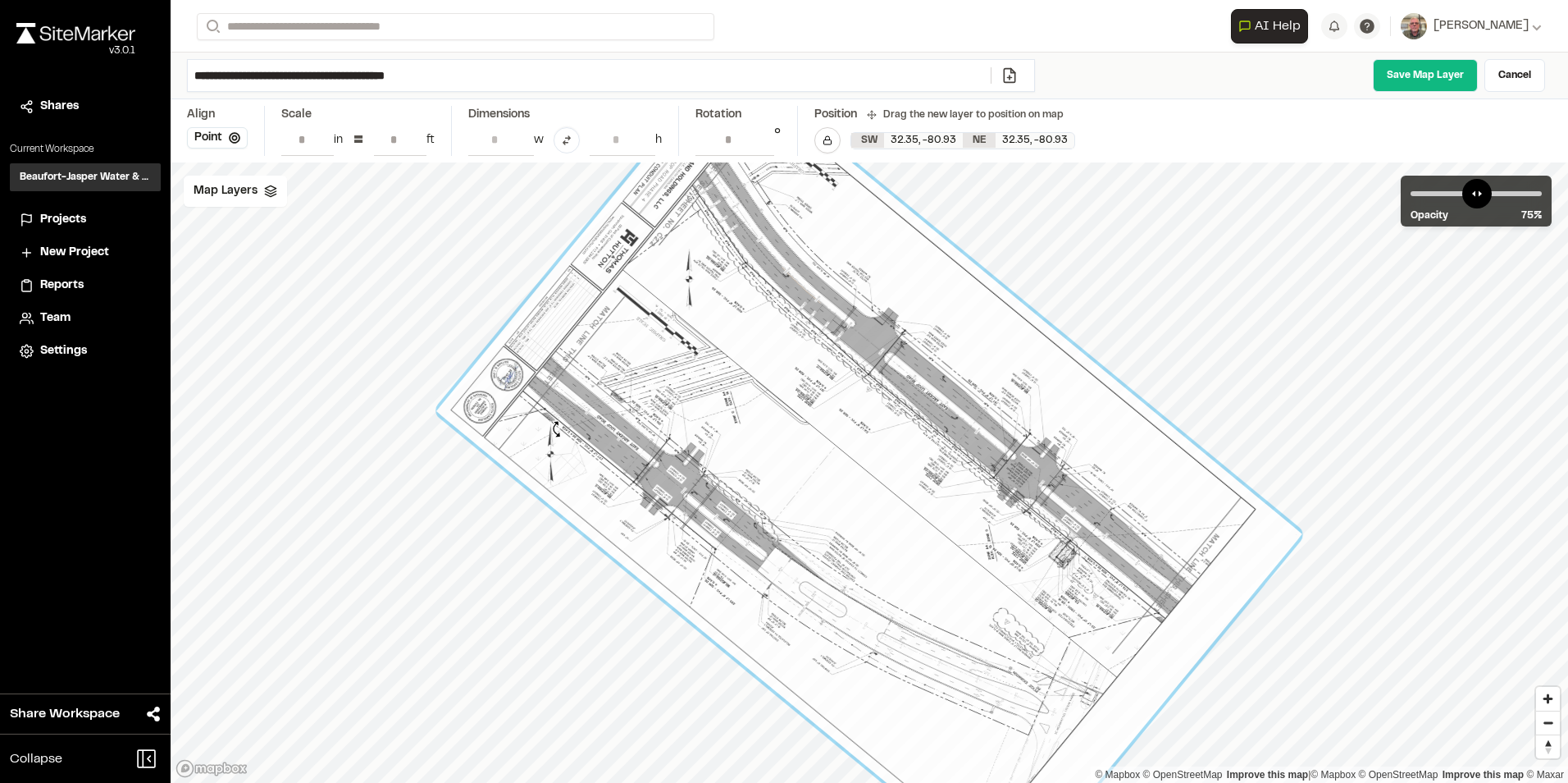
drag, startPoint x: 1242, startPoint y: 244, endPoint x: 557, endPoint y: 429, distance: 709.5
click at [557, 429] on div at bounding box center [869, 472] width 866 height 827
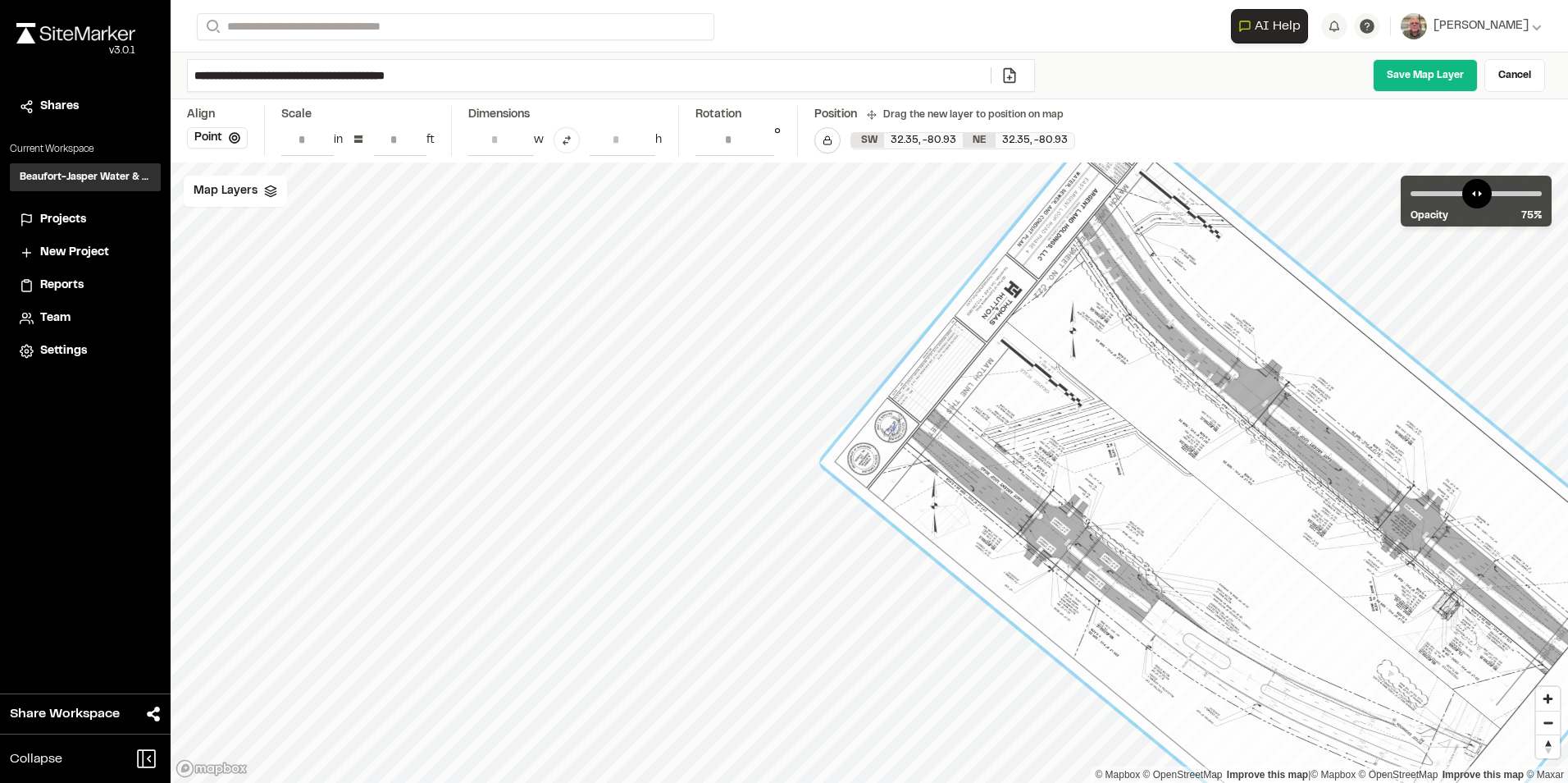
drag, startPoint x: 795, startPoint y: 470, endPoint x: 1180, endPoint y: 521, distance: 388.4
click at [1180, 521] on div at bounding box center [1253, 524] width 866 height 827
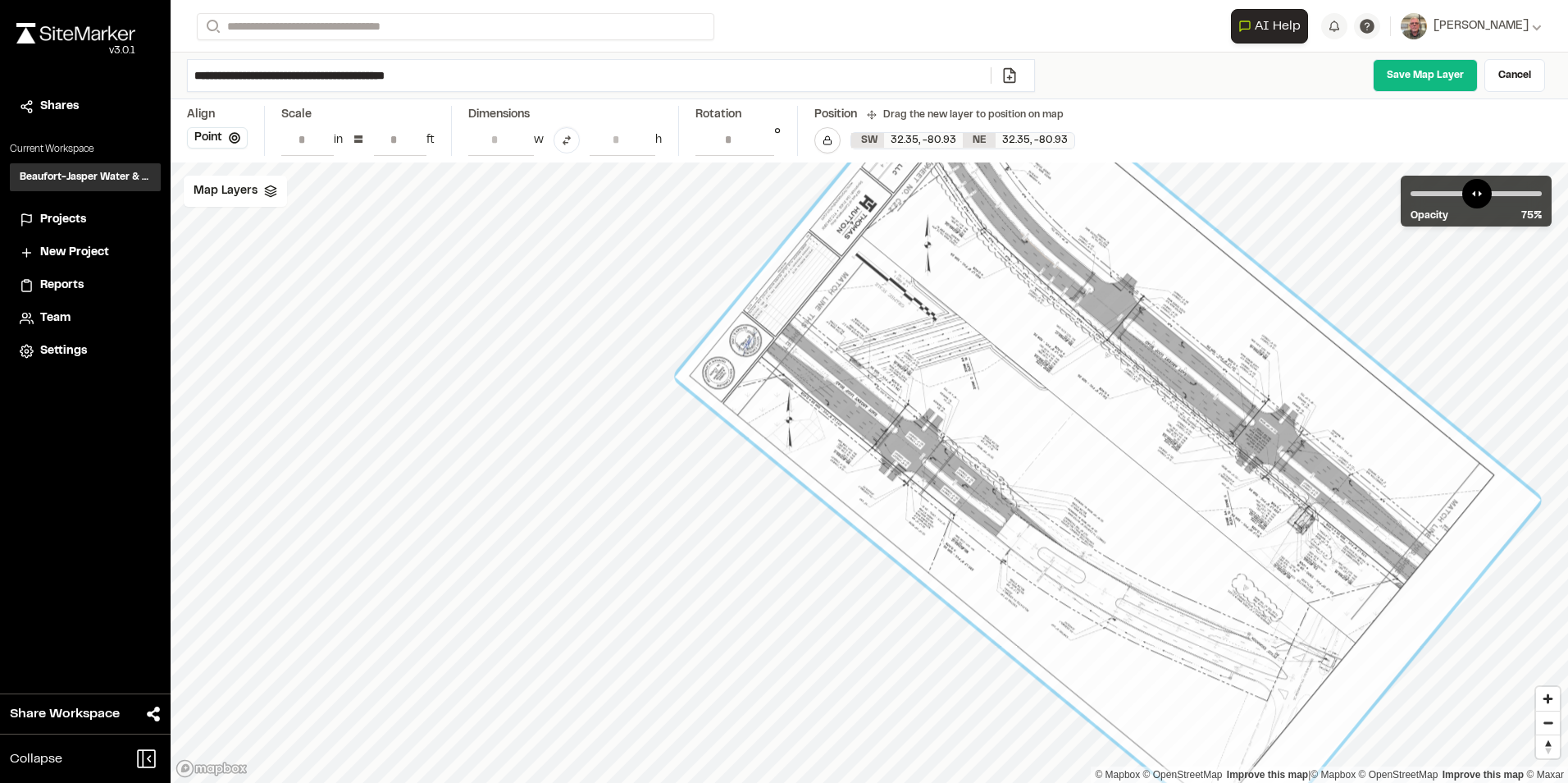
drag, startPoint x: 1039, startPoint y: 296, endPoint x: 1102, endPoint y: 495, distance: 208.7
click at [1102, 495] on div at bounding box center [1108, 438] width 866 height 827
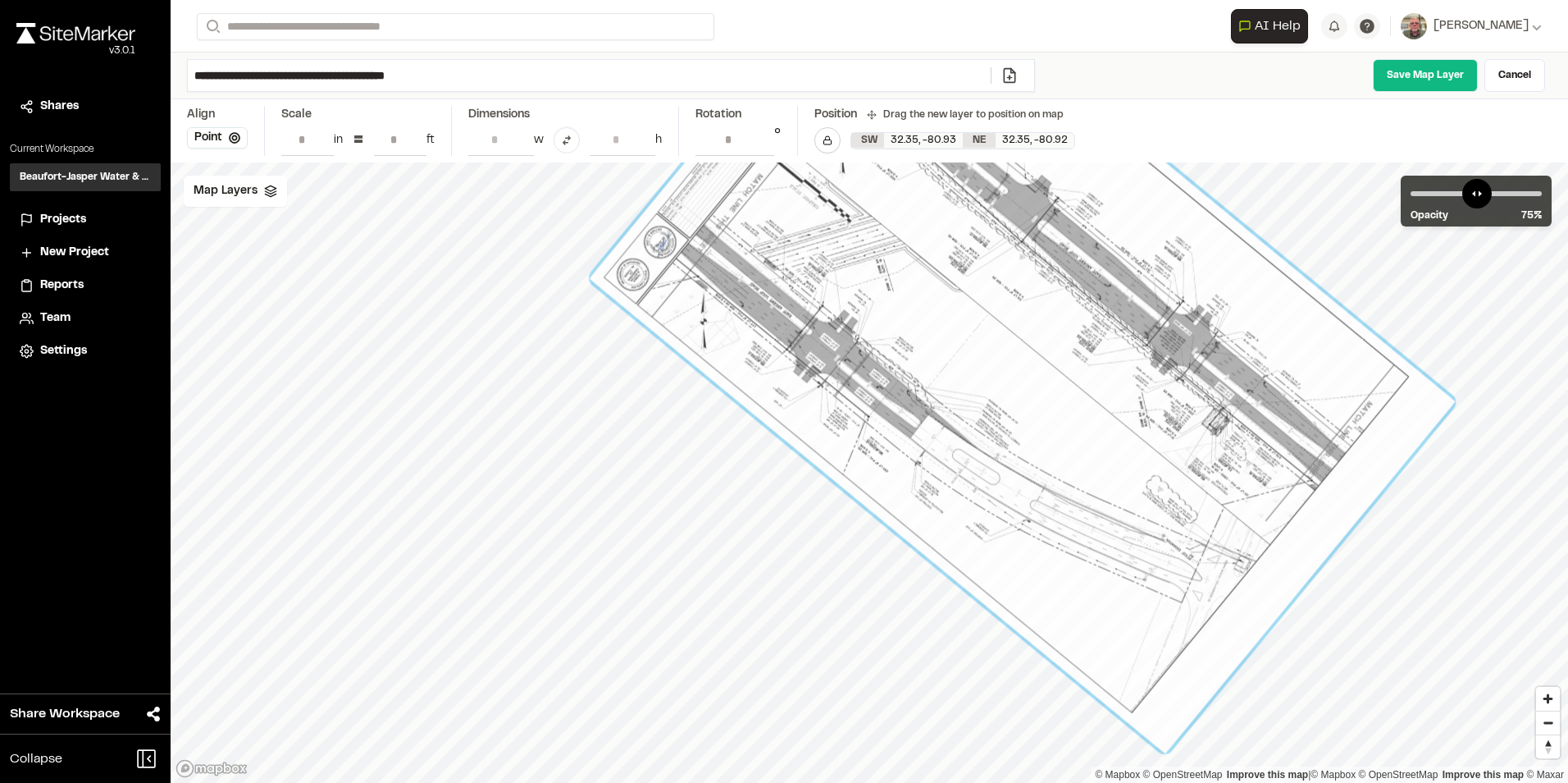
drag, startPoint x: 1433, startPoint y: 582, endPoint x: 1232, endPoint y: 314, distance: 335.0
click at [1232, 314] on div at bounding box center [1022, 340] width 866 height 827
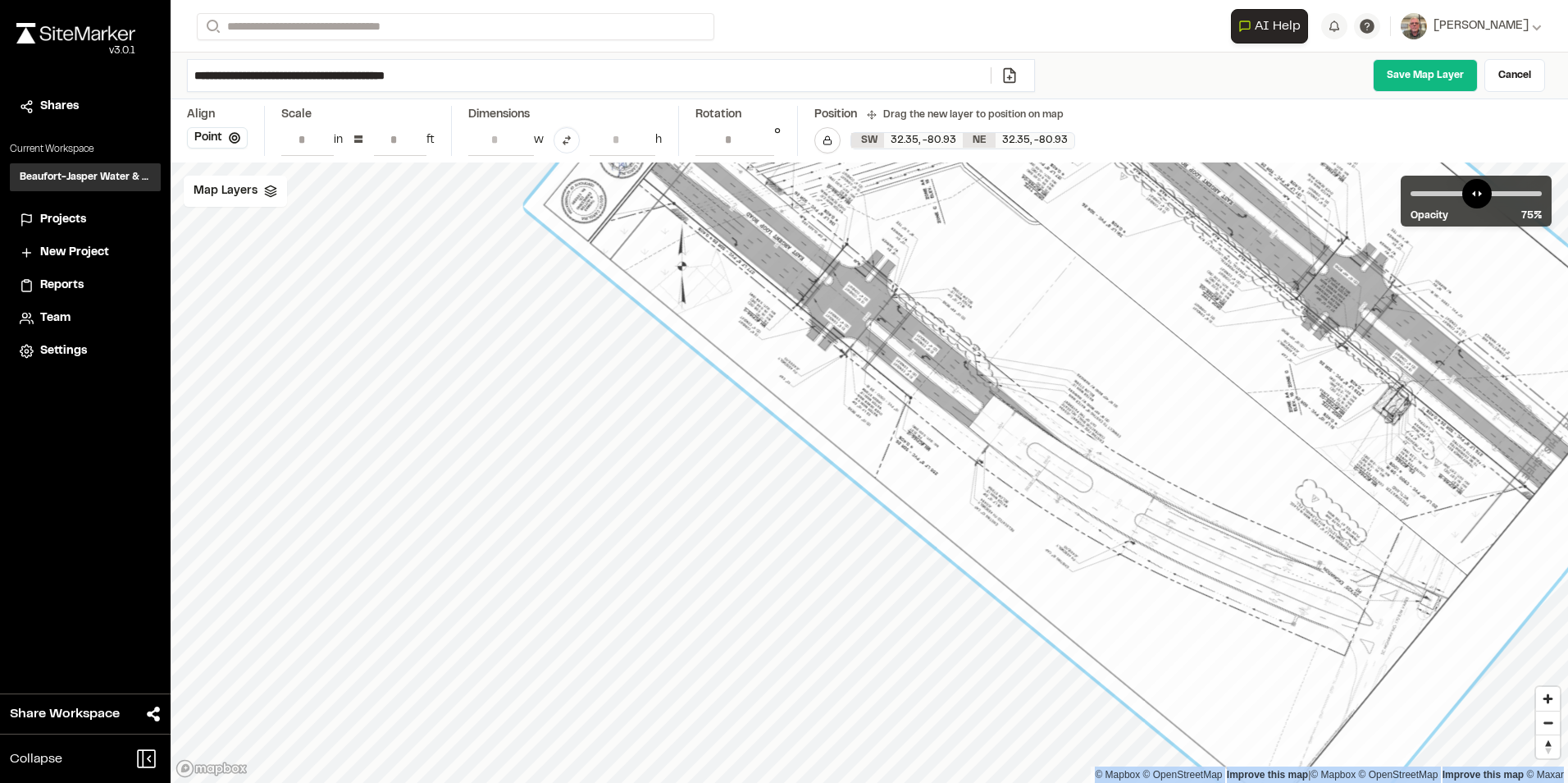
click at [658, 638] on div "© Mapbox © OpenStreetMap Improve this map | © Mapbox © OpenStreetMap Improve th…" at bounding box center [869, 473] width 1398 height 620
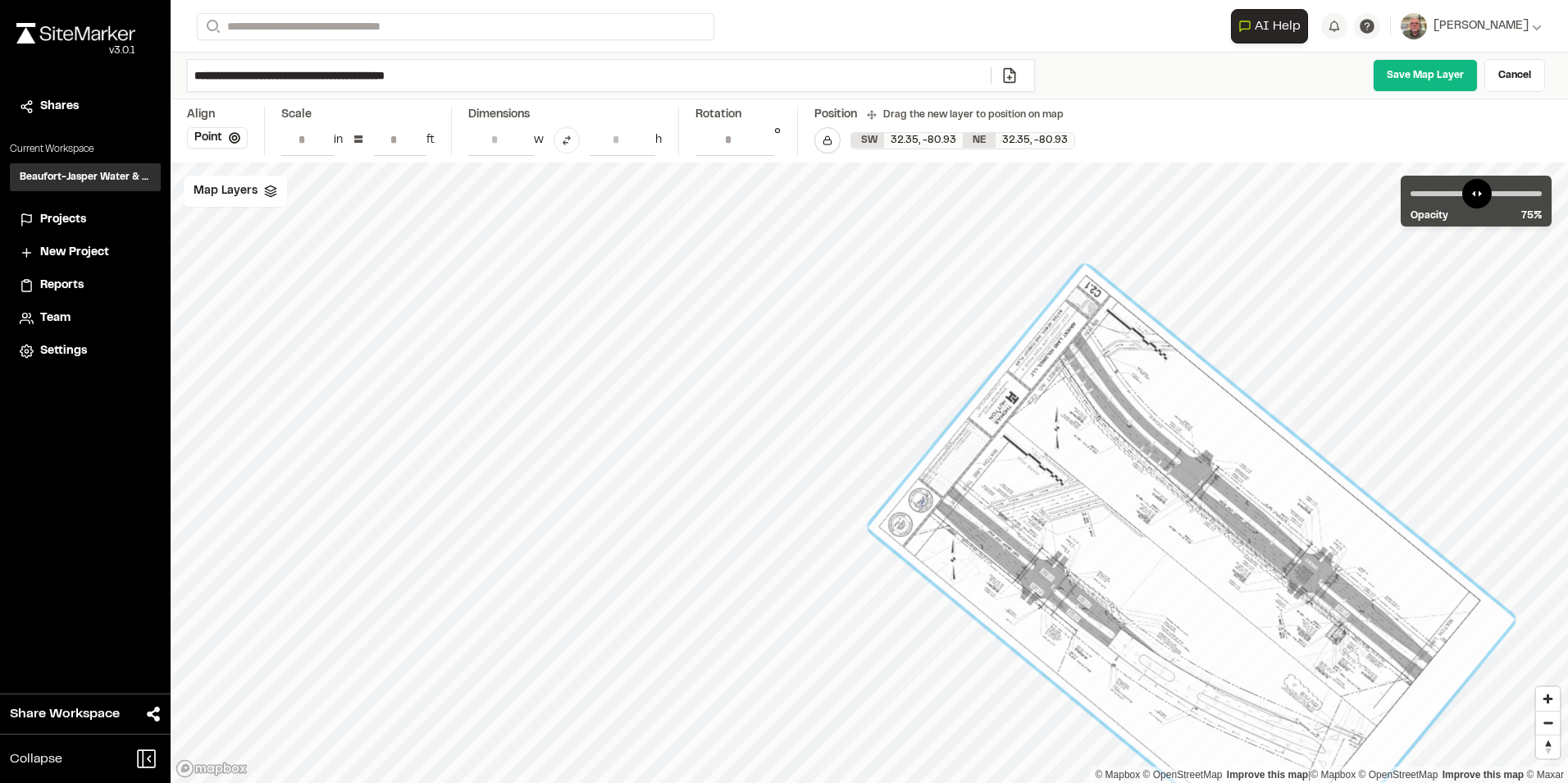
drag, startPoint x: 1056, startPoint y: 486, endPoint x: 1093, endPoint y: 503, distance: 40.7
click at [1093, 503] on div at bounding box center [1192, 573] width 648 height 619
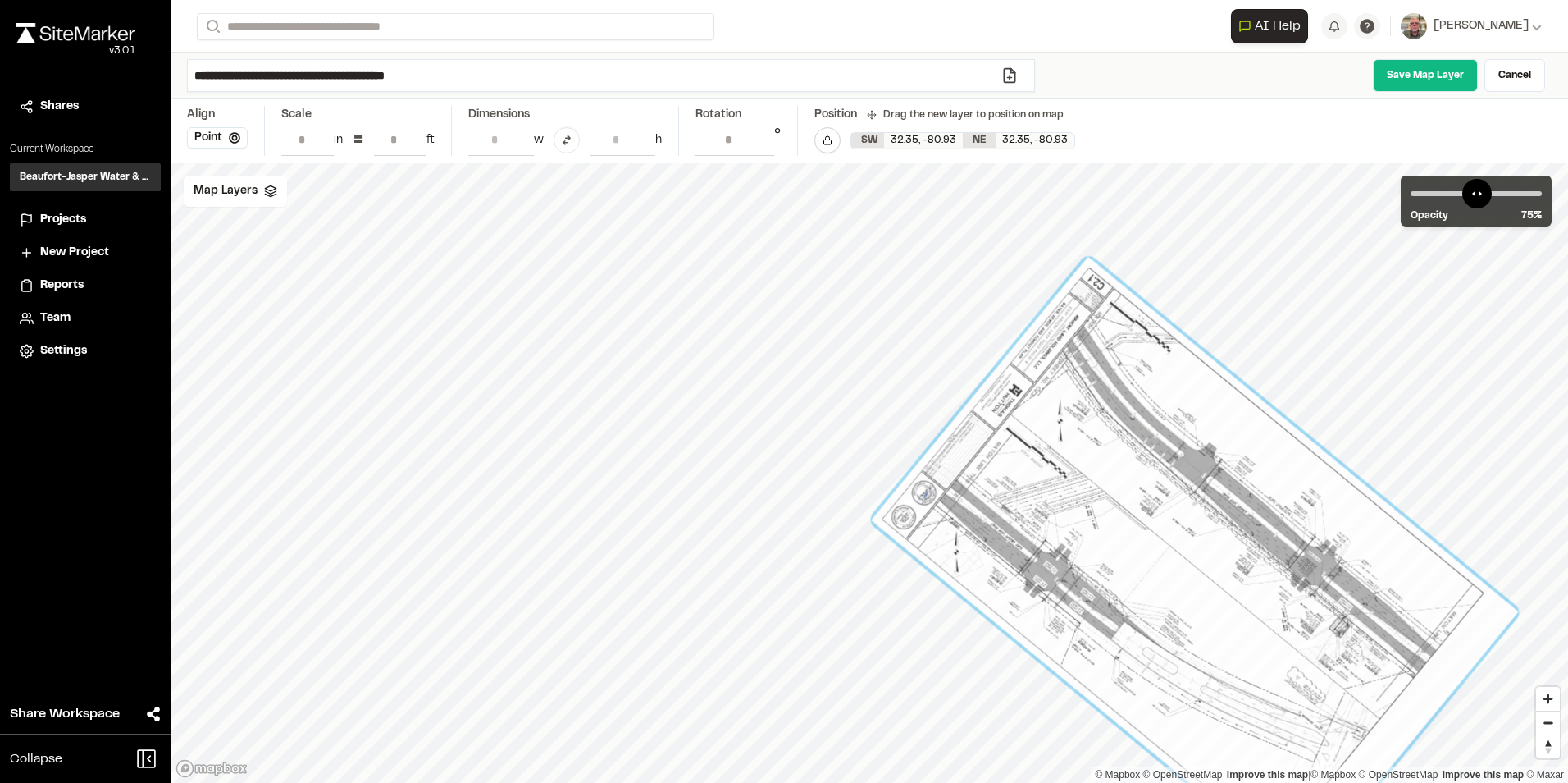
click at [1146, 538] on div at bounding box center [1195, 566] width 648 height 619
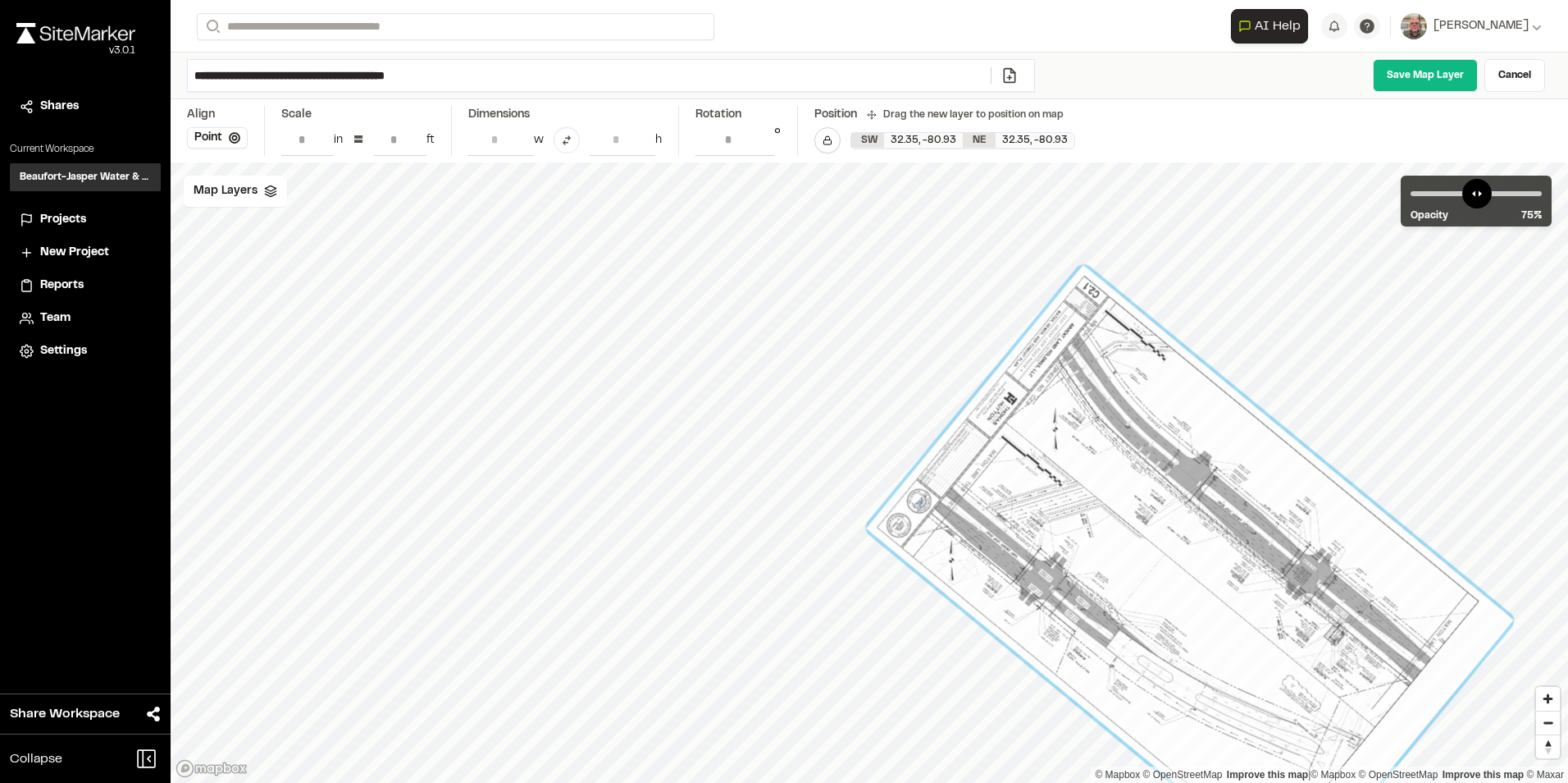
drag, startPoint x: 986, startPoint y: 682, endPoint x: 1003, endPoint y: 705, distance: 28.6
click at [1003, 705] on div at bounding box center [1189, 574] width 558 height 342
click at [1084, 271] on div at bounding box center [1190, 574] width 648 height 619
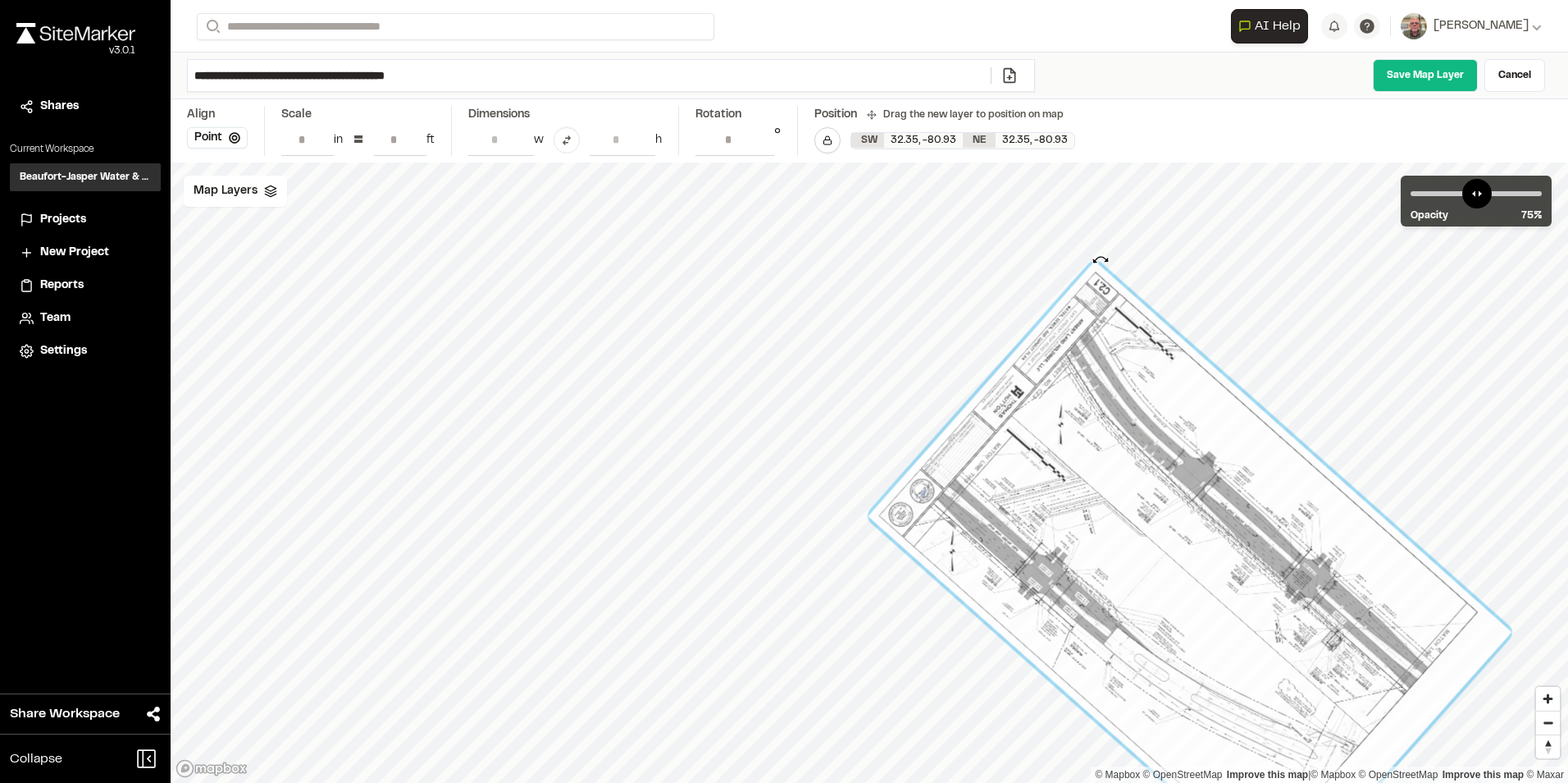
type input "**********"
click at [1100, 261] on div "© Mapbox © OpenStreetMap Improve this map | © Mapbox © OpenStreetMap Improve th…" at bounding box center [869, 473] width 1398 height 620
click at [1174, 582] on div at bounding box center [1190, 573] width 644 height 626
click at [1206, 615] on div at bounding box center [1192, 577] width 644 height 626
click at [273, 195] on polyline at bounding box center [270, 194] width 11 height 3
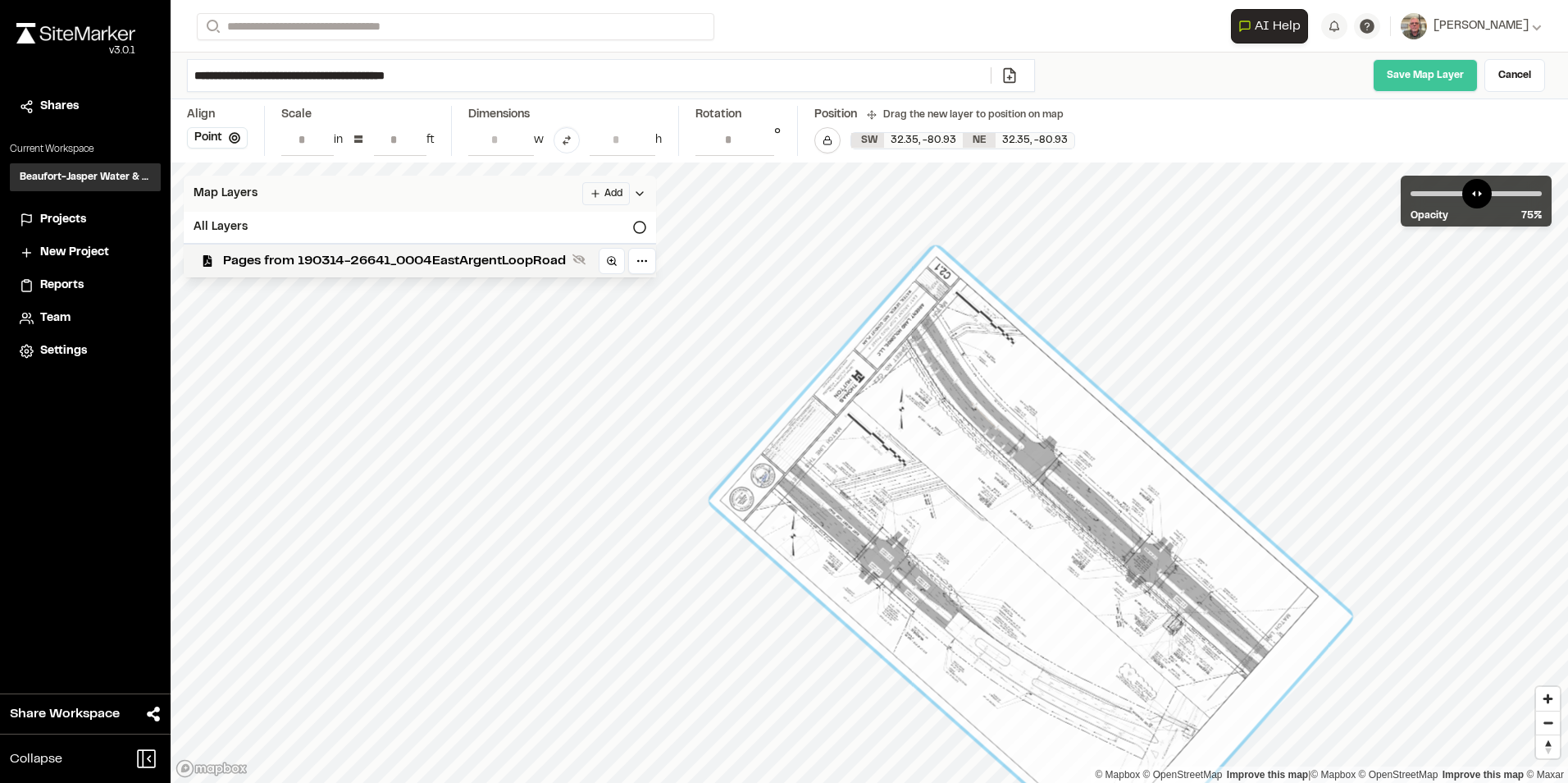
click at [1417, 78] on link "Save Map Layer" at bounding box center [1425, 75] width 105 height 33
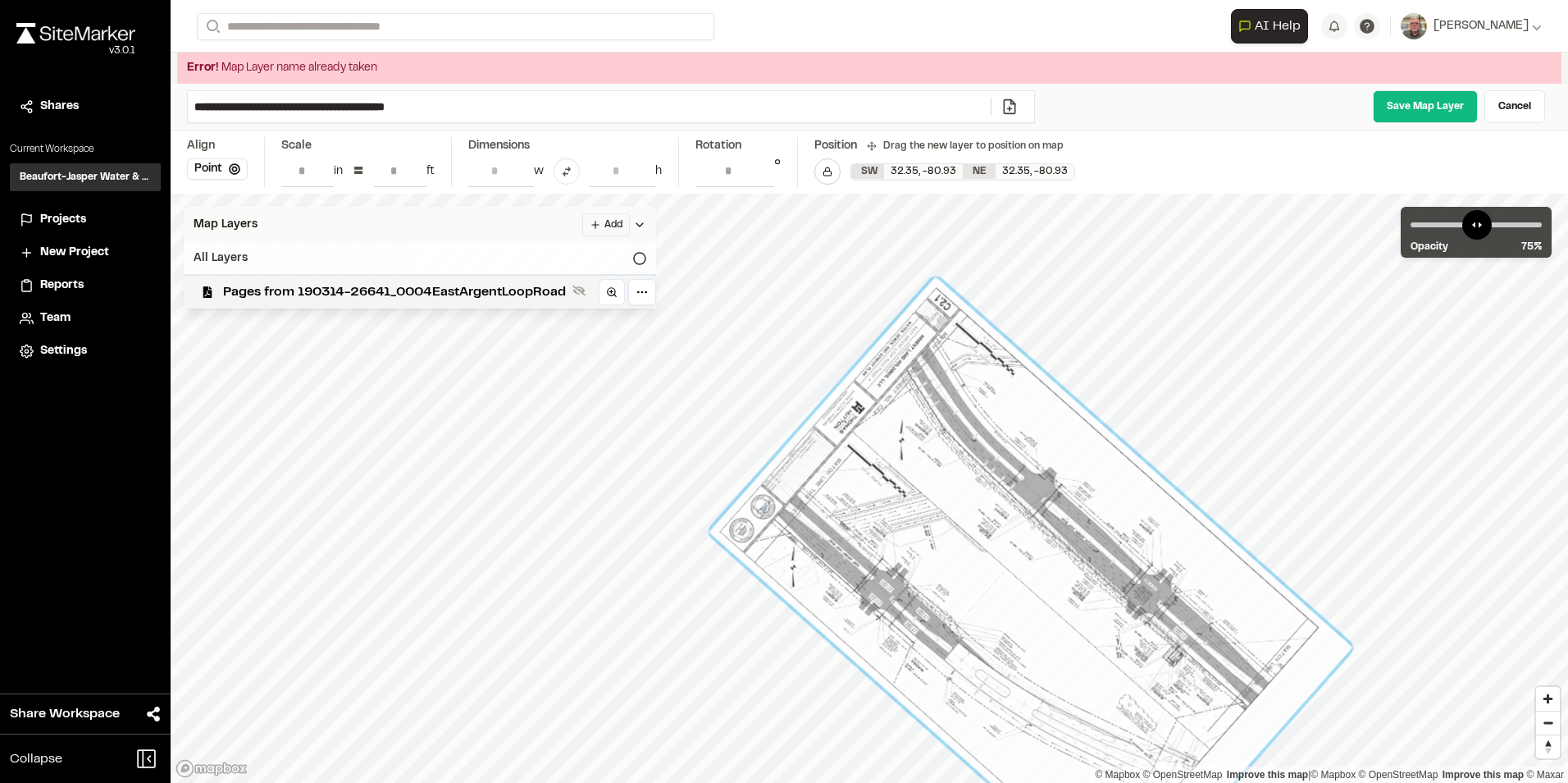
click at [393, 256] on div "All Layers" at bounding box center [420, 258] width 473 height 32
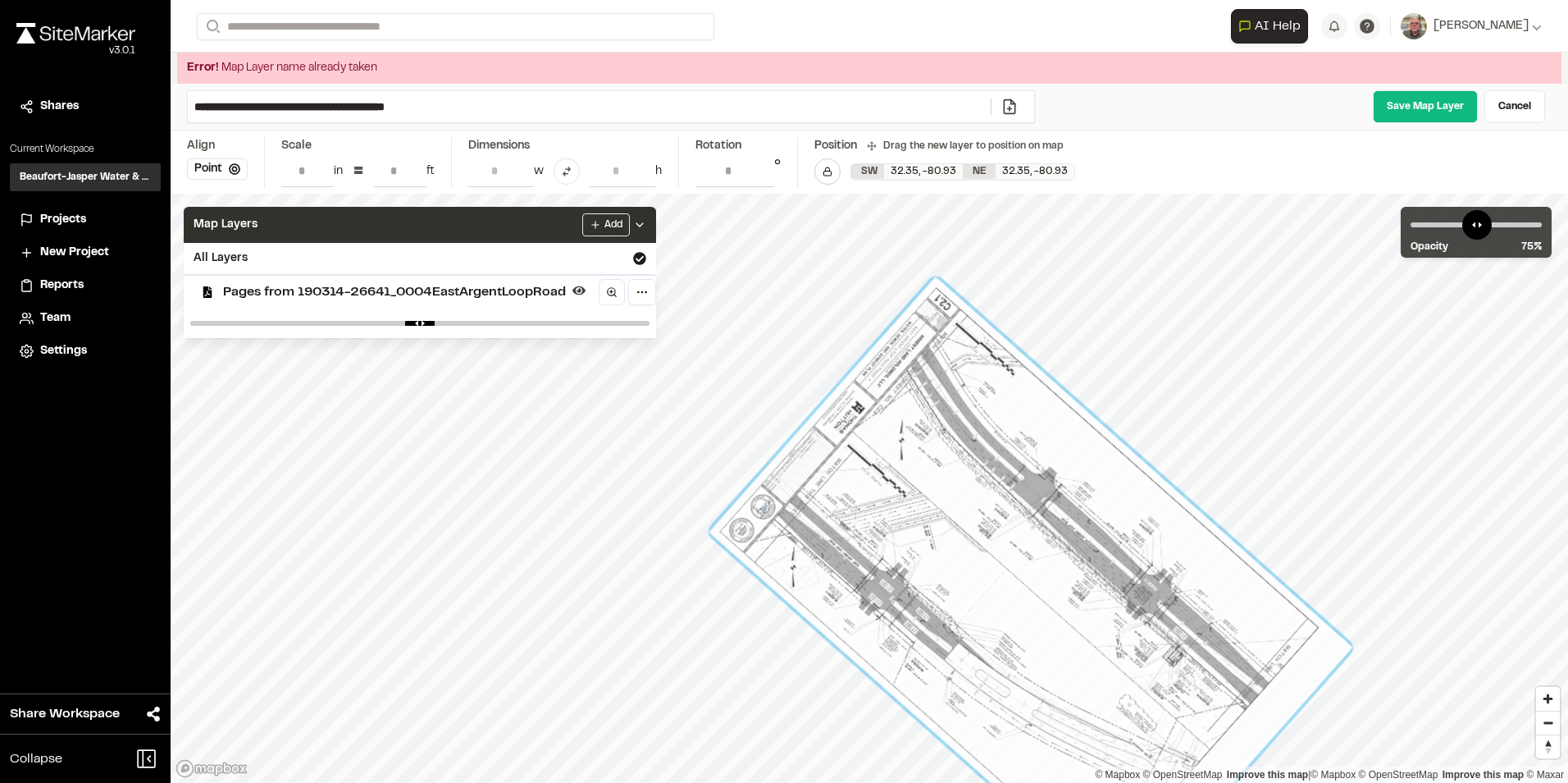
click at [227, 105] on input "**********" at bounding box center [589, 107] width 803 height 32
type input "**********"
click at [1141, 103] on div "Save Map Layer Cancel" at bounding box center [1300, 107] width 503 height 33
click at [561, 100] on input "**********" at bounding box center [589, 107] width 803 height 32
click at [560, 100] on input "**********" at bounding box center [589, 107] width 803 height 32
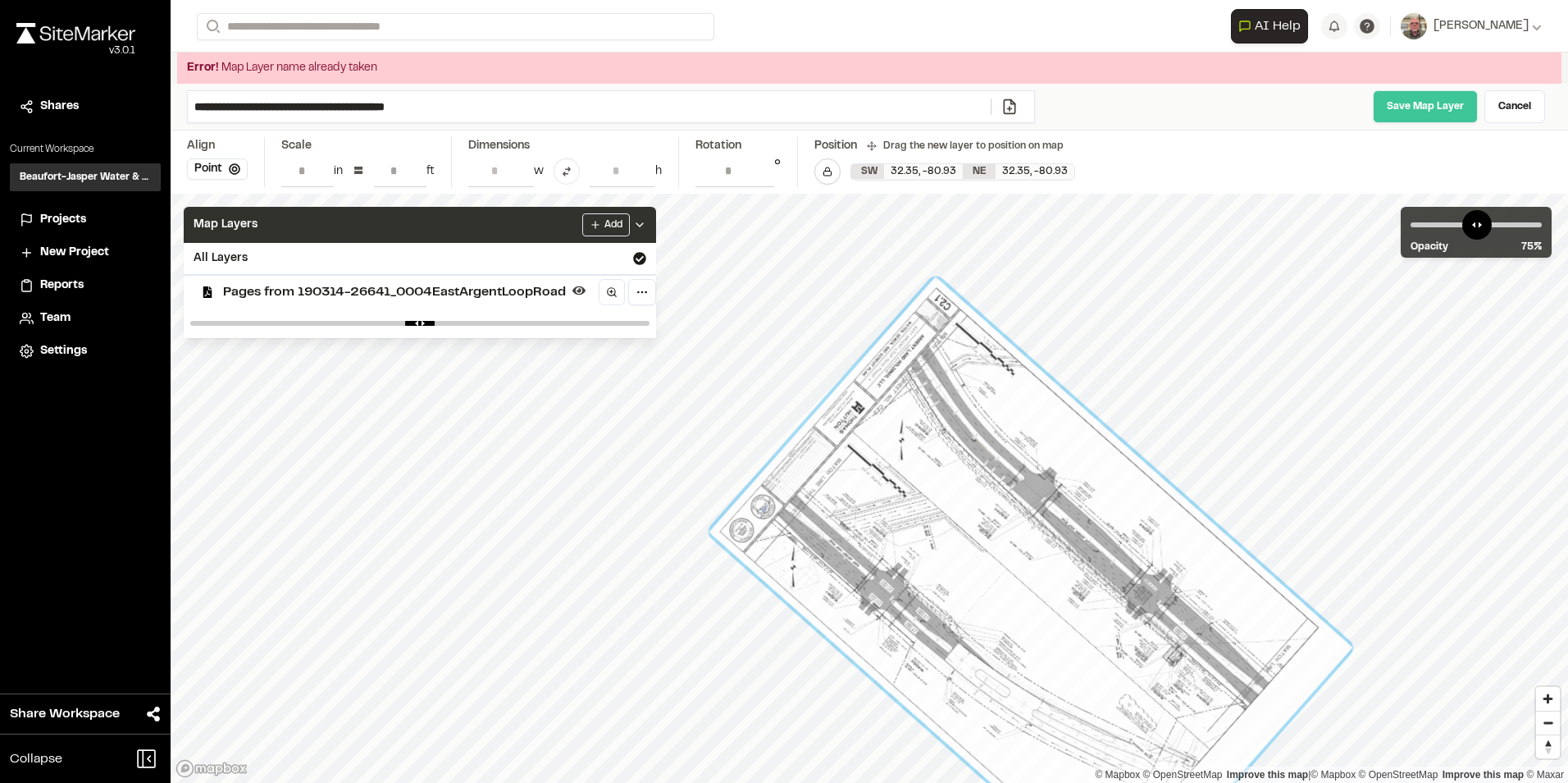
click at [1429, 112] on link "Save Map Layer" at bounding box center [1425, 107] width 105 height 33
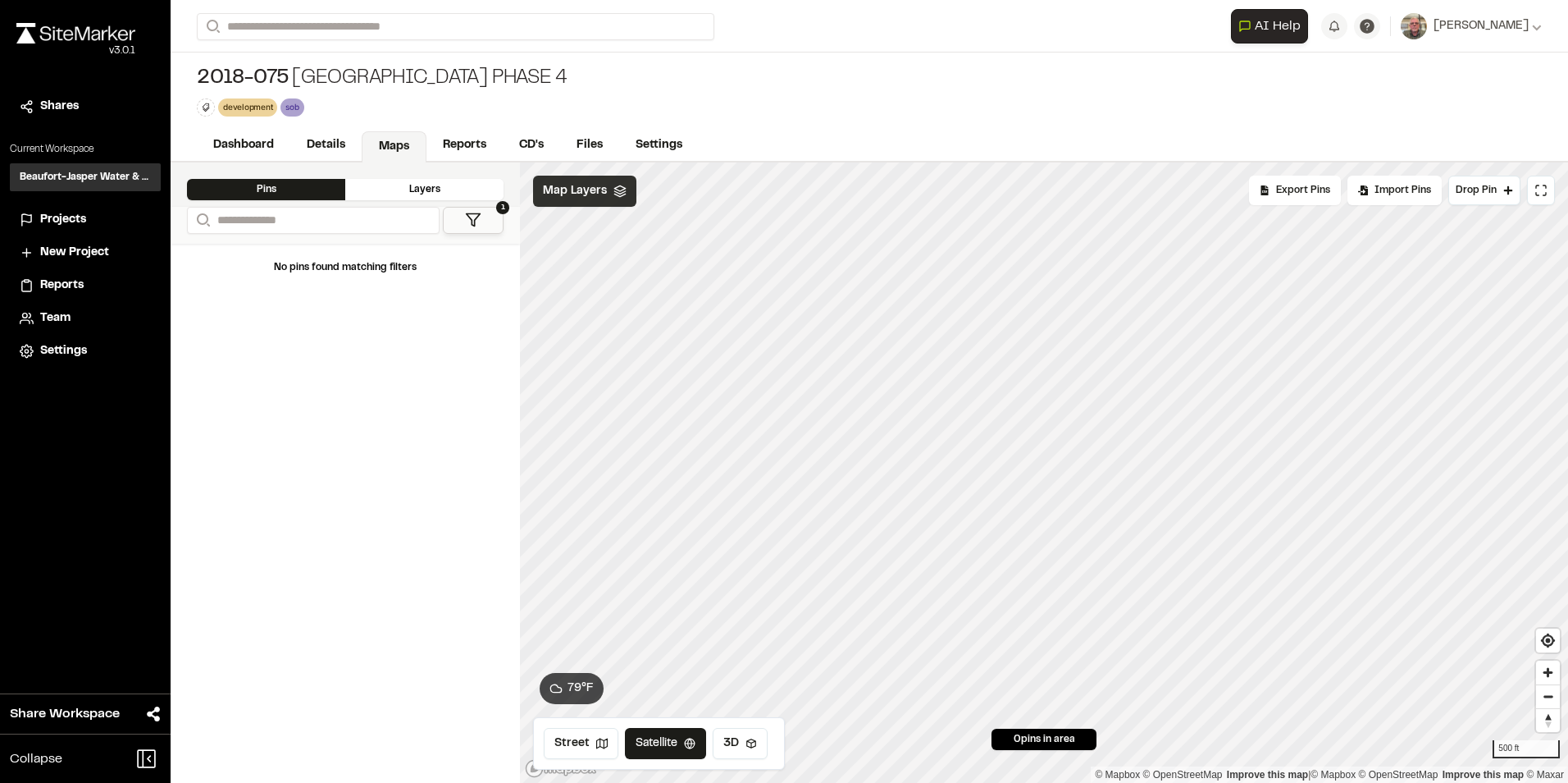
click at [606, 189] on div "Map Layers" at bounding box center [584, 191] width 103 height 32
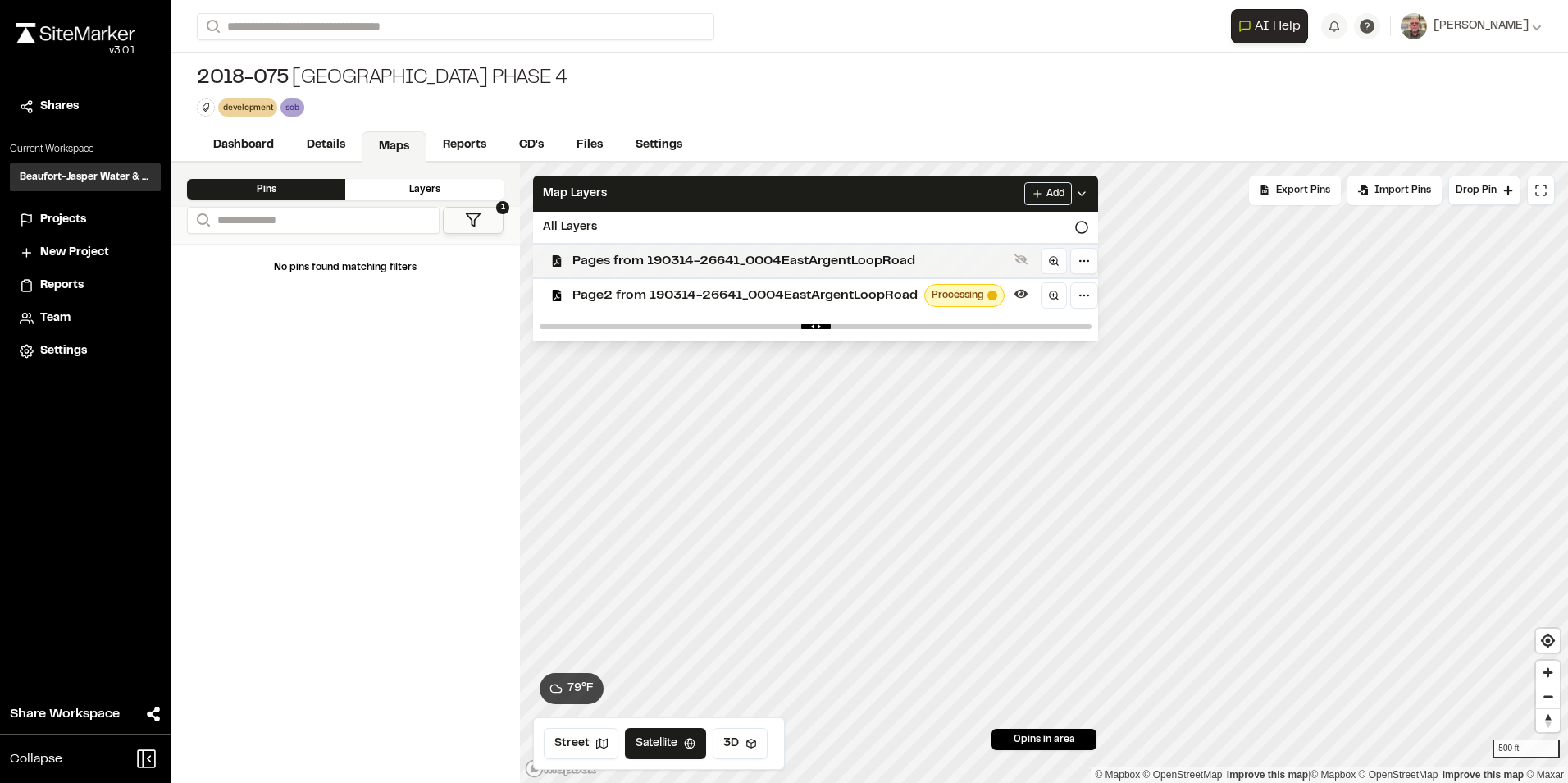
click at [636, 254] on span "Pages from 190314-26641_0004EastArgentLoopRoad" at bounding box center [790, 261] width 435 height 20
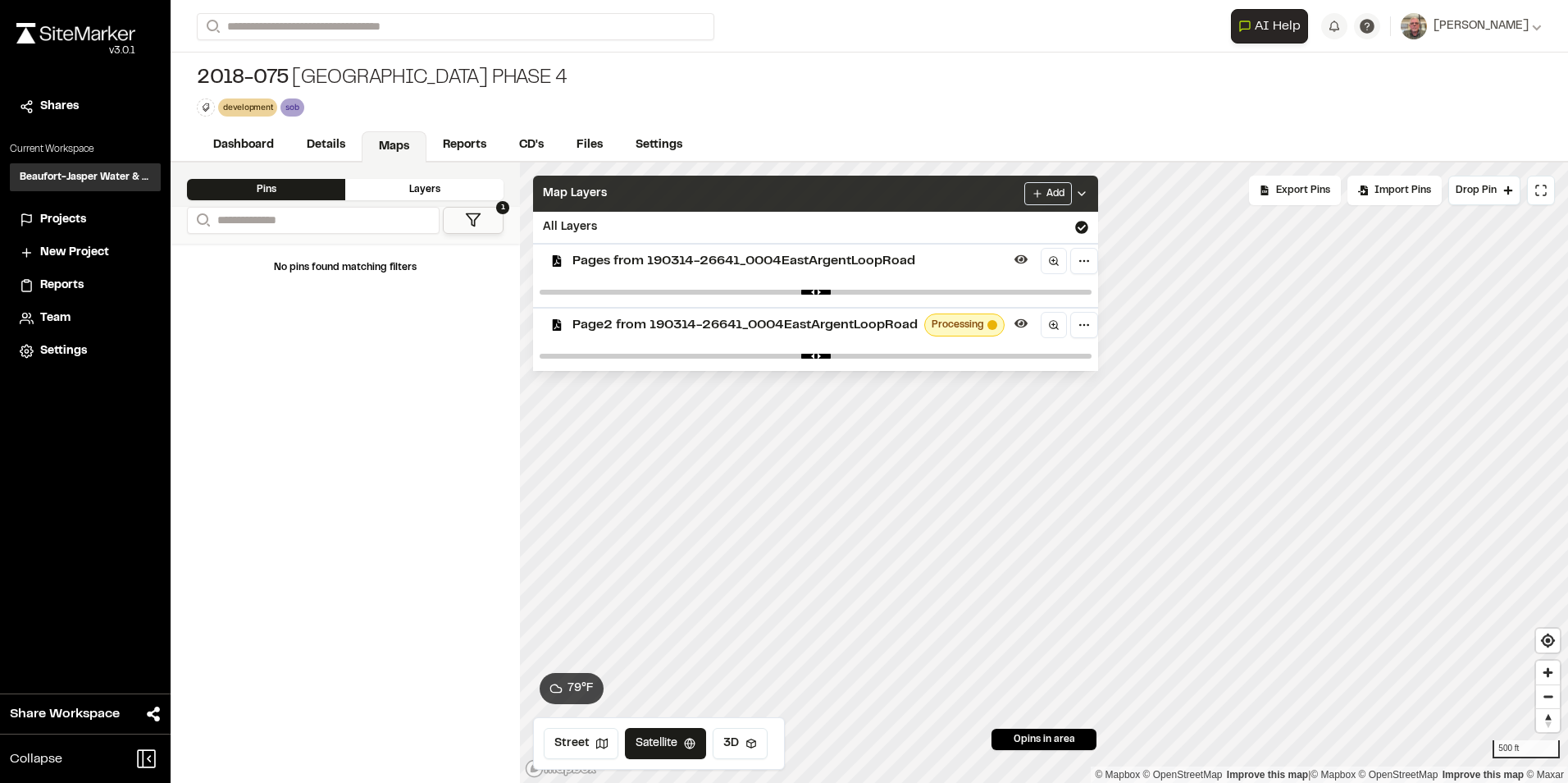
click at [977, 199] on div "Map Layers Add" at bounding box center [816, 193] width 566 height 36
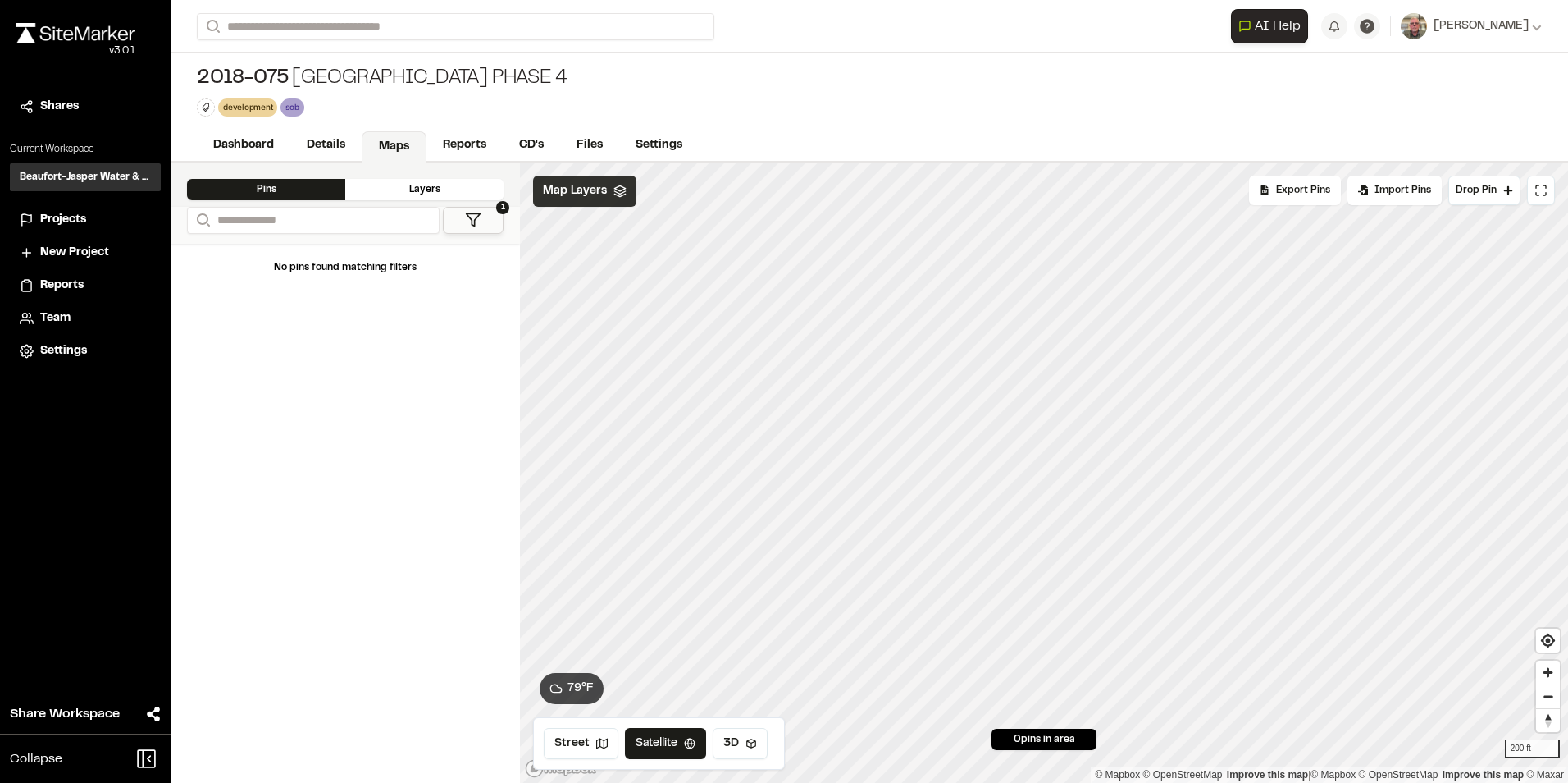
click at [625, 189] on div "Map Layers" at bounding box center [584, 191] width 103 height 32
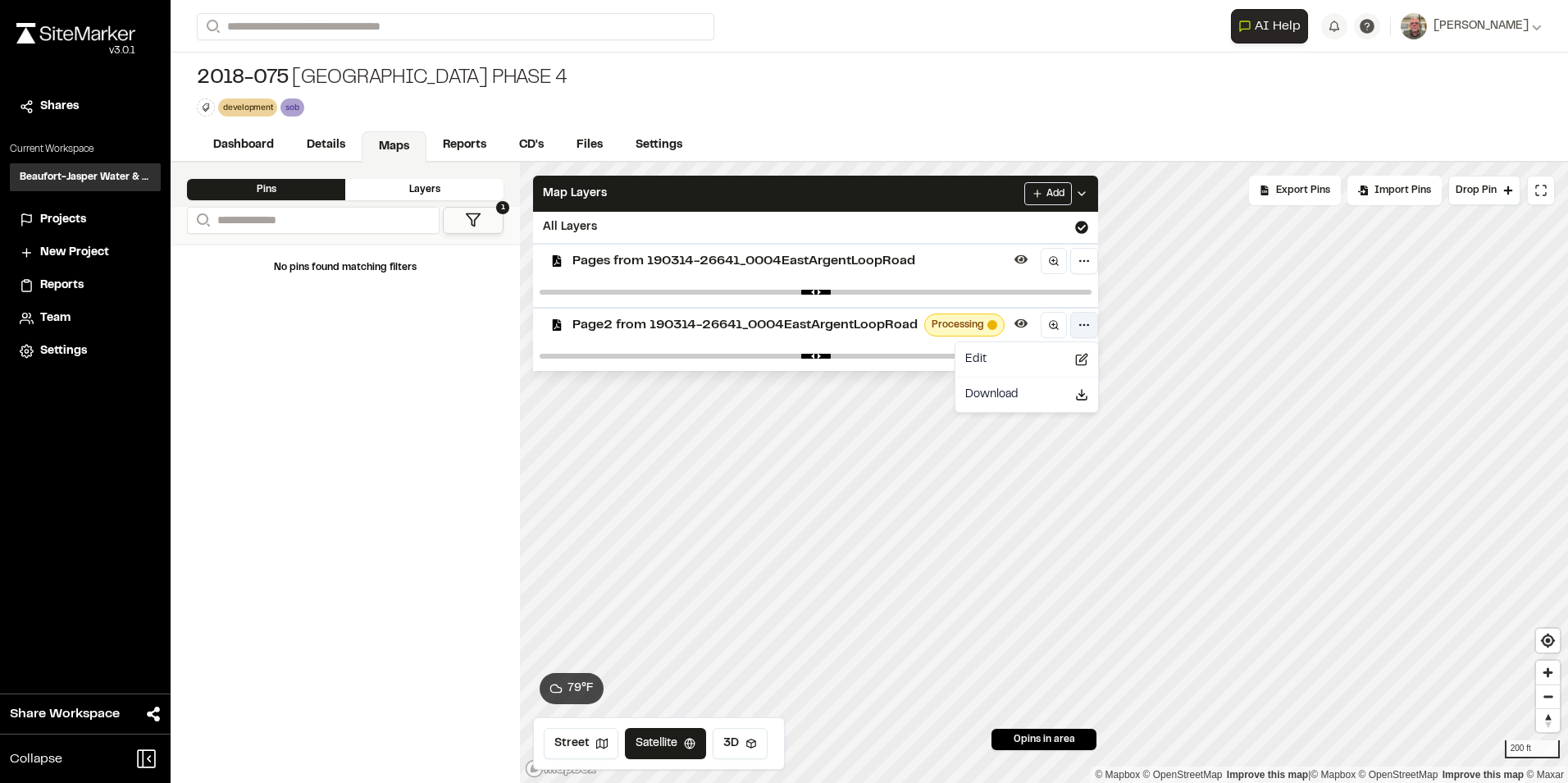
click at [1082, 322] on html "Close sidebar v 3.0.1 Shares Current Workspace Beaufort-Jasper Water & Sewer Au…" at bounding box center [784, 391] width 1568 height 783
click at [1010, 353] on div "Edit" at bounding box center [1027, 359] width 136 height 28
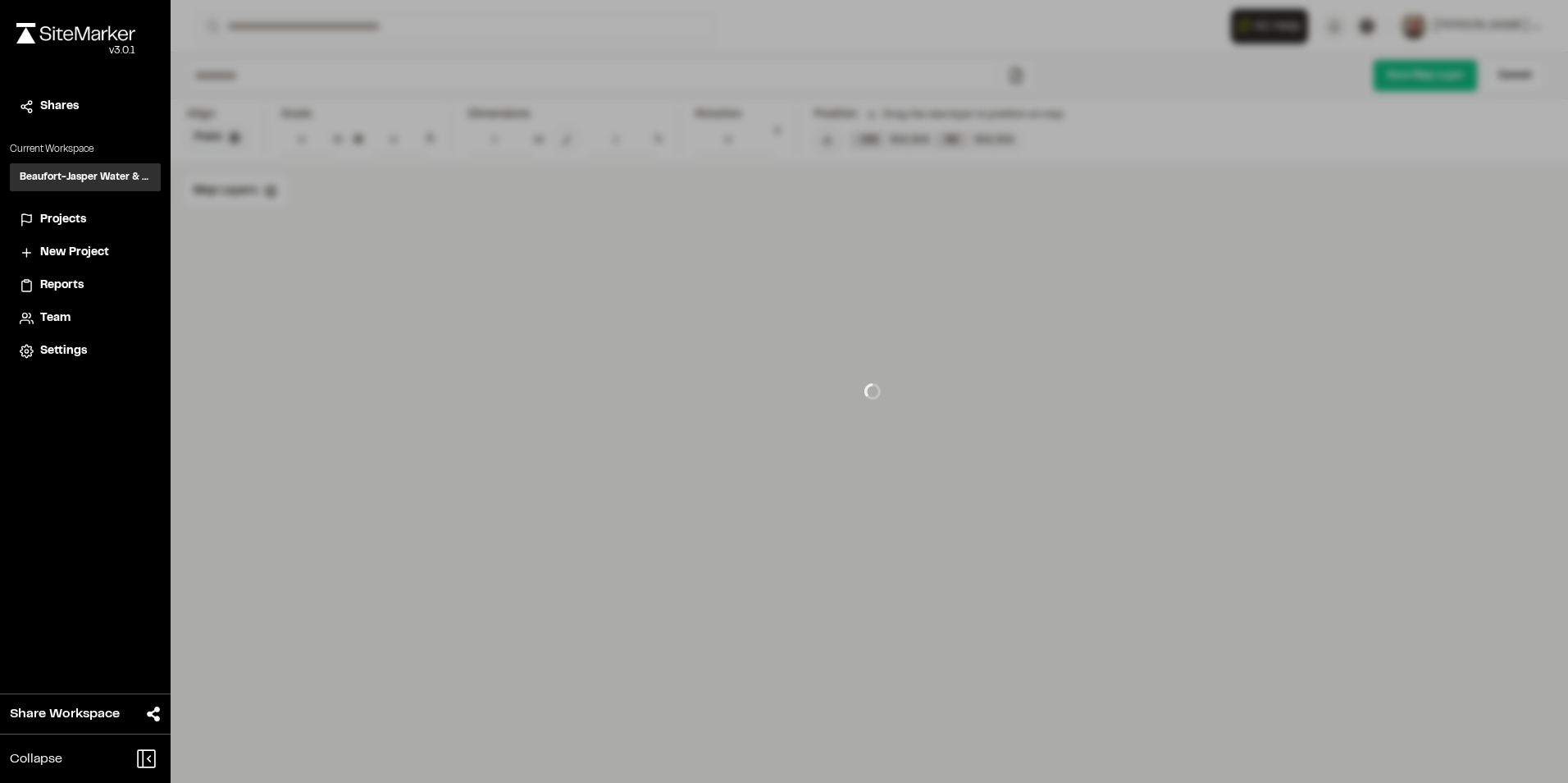
type input "**********"
type input "****"
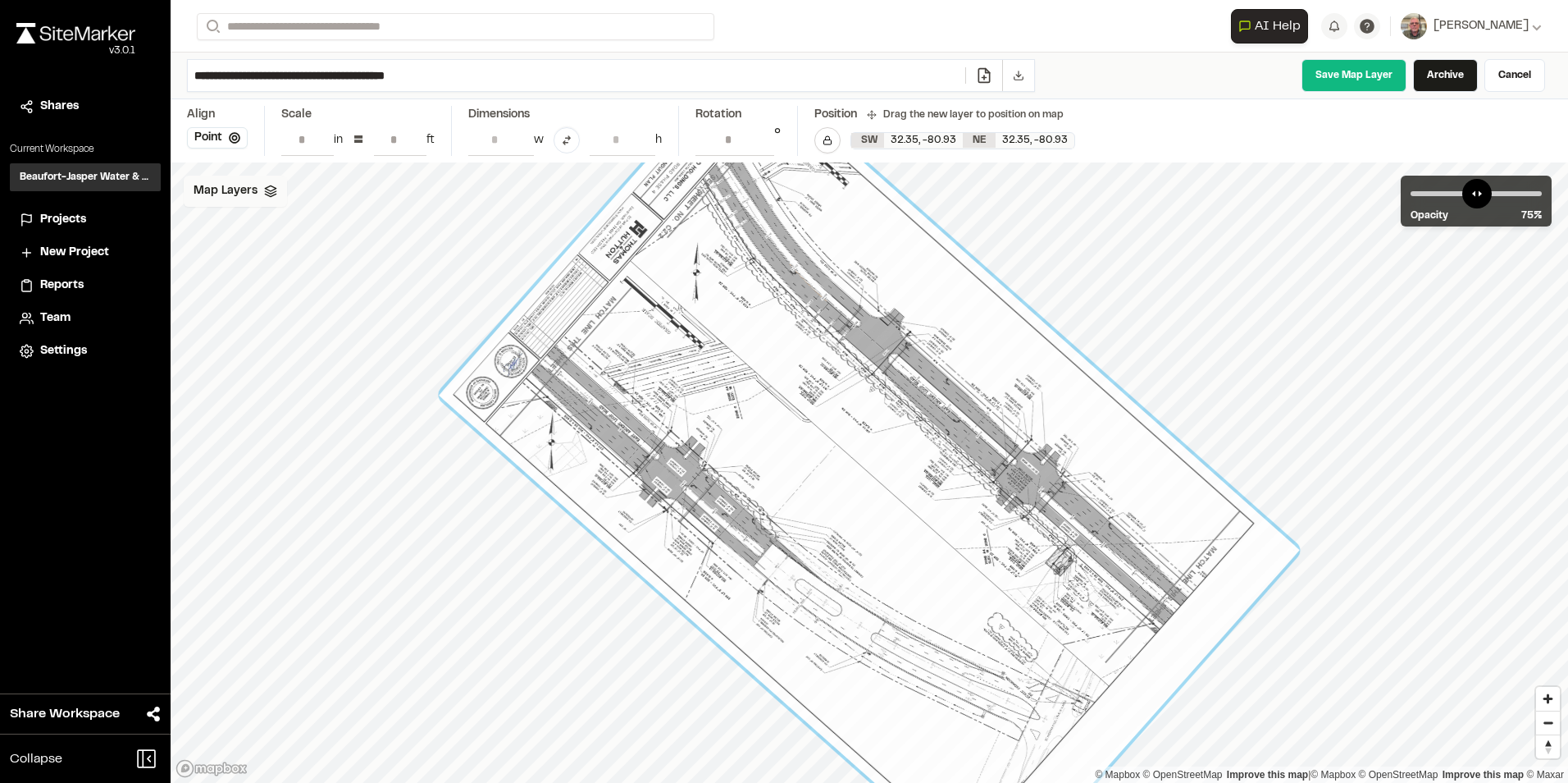
click at [244, 198] on span "Map Layers" at bounding box center [225, 191] width 64 height 18
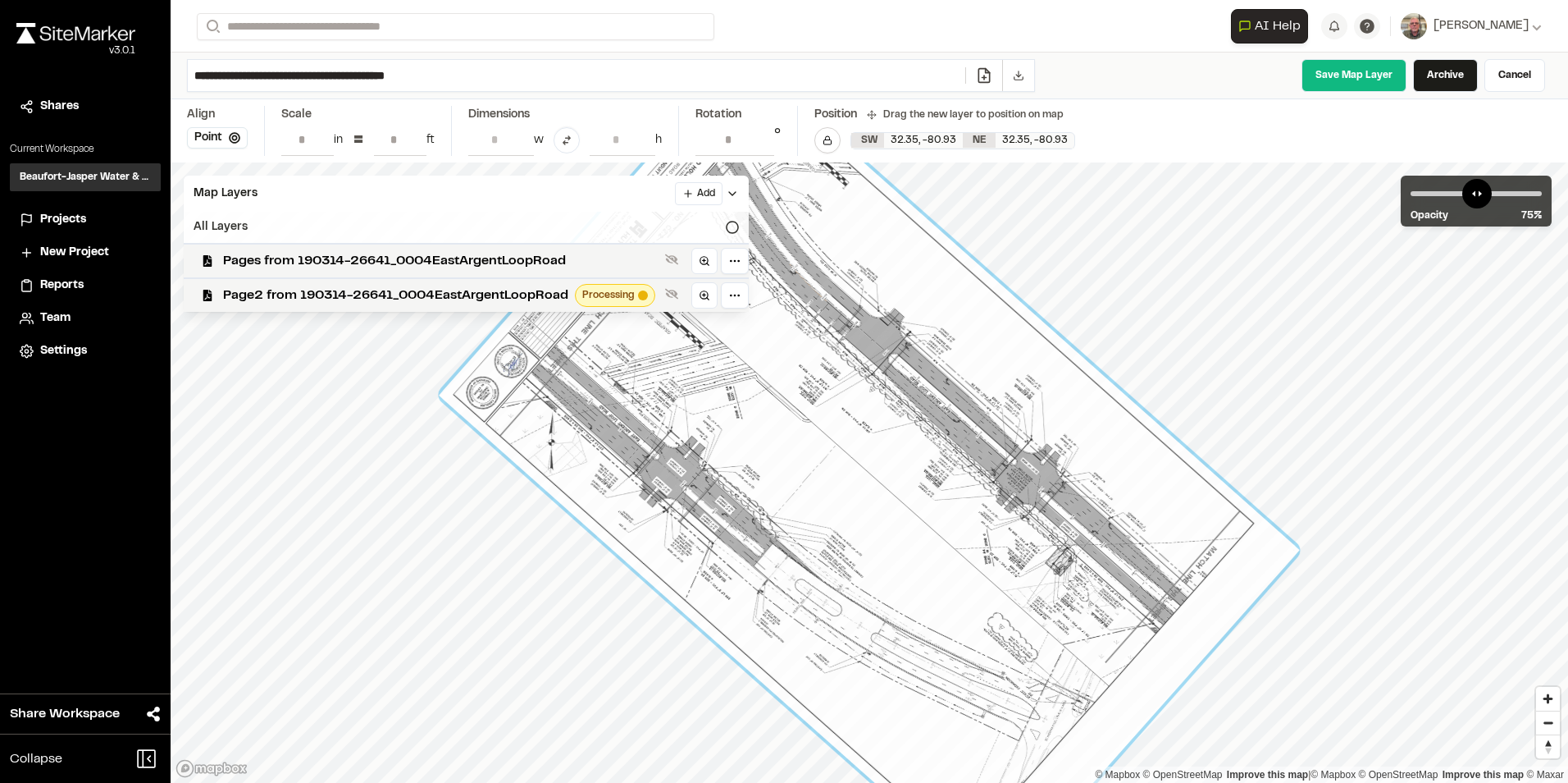
click at [325, 222] on div "All Layers" at bounding box center [467, 227] width 566 height 32
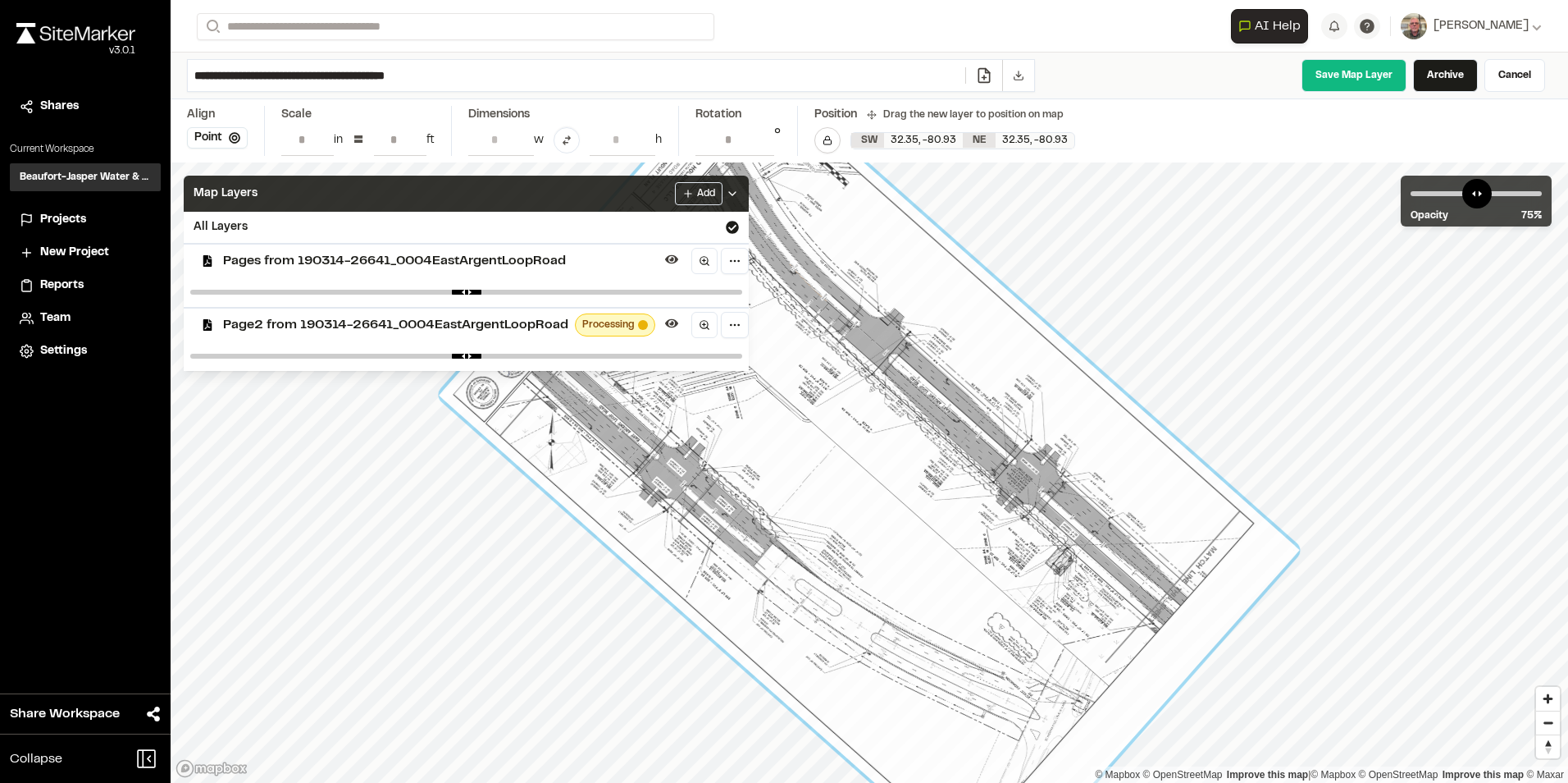
click at [627, 193] on div "Map Layers Add" at bounding box center [467, 193] width 566 height 36
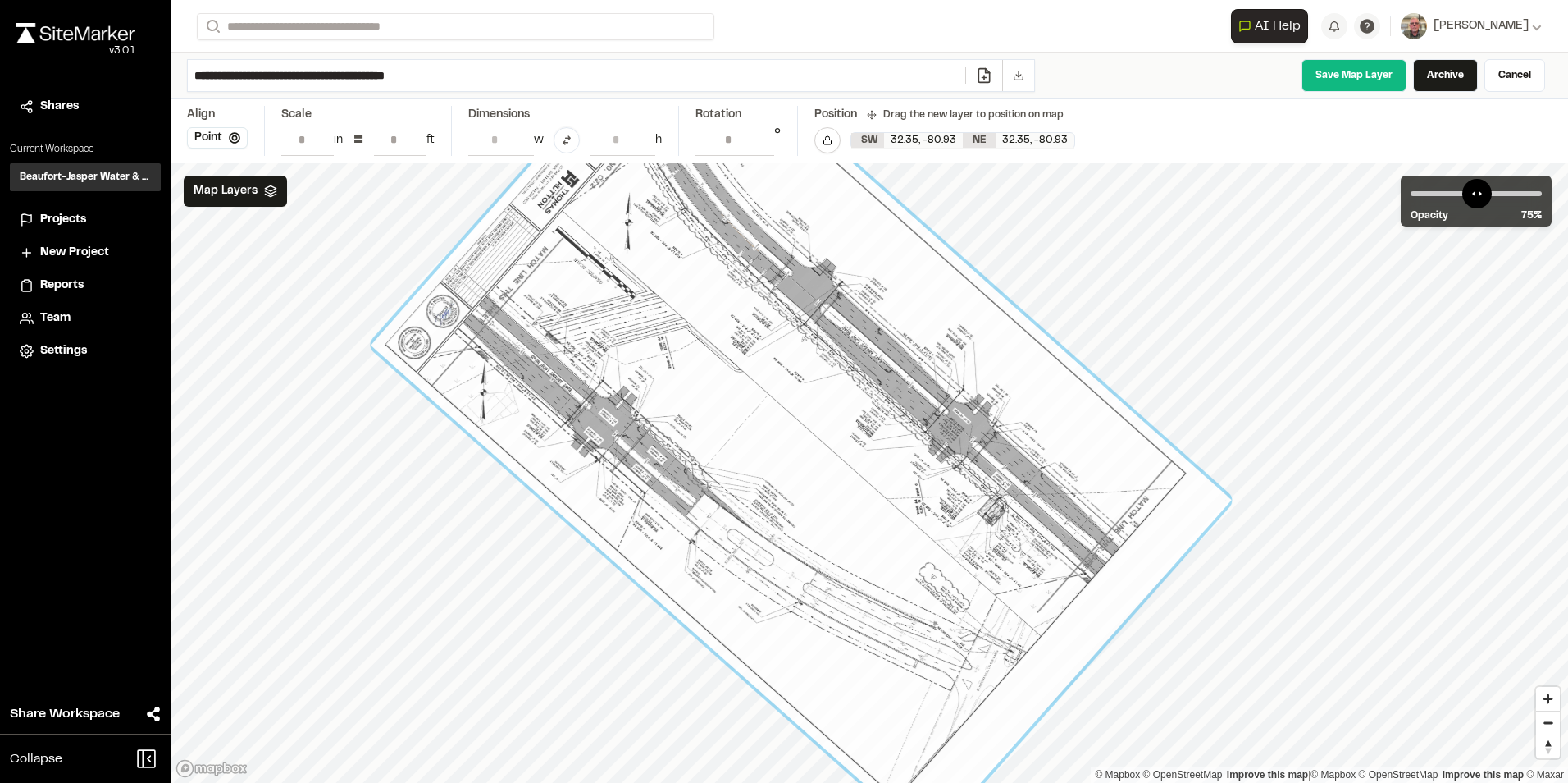
drag, startPoint x: 681, startPoint y: 274, endPoint x: 612, endPoint y: 224, distance: 85.2
click at [612, 224] on div at bounding box center [801, 423] width 860 height 837
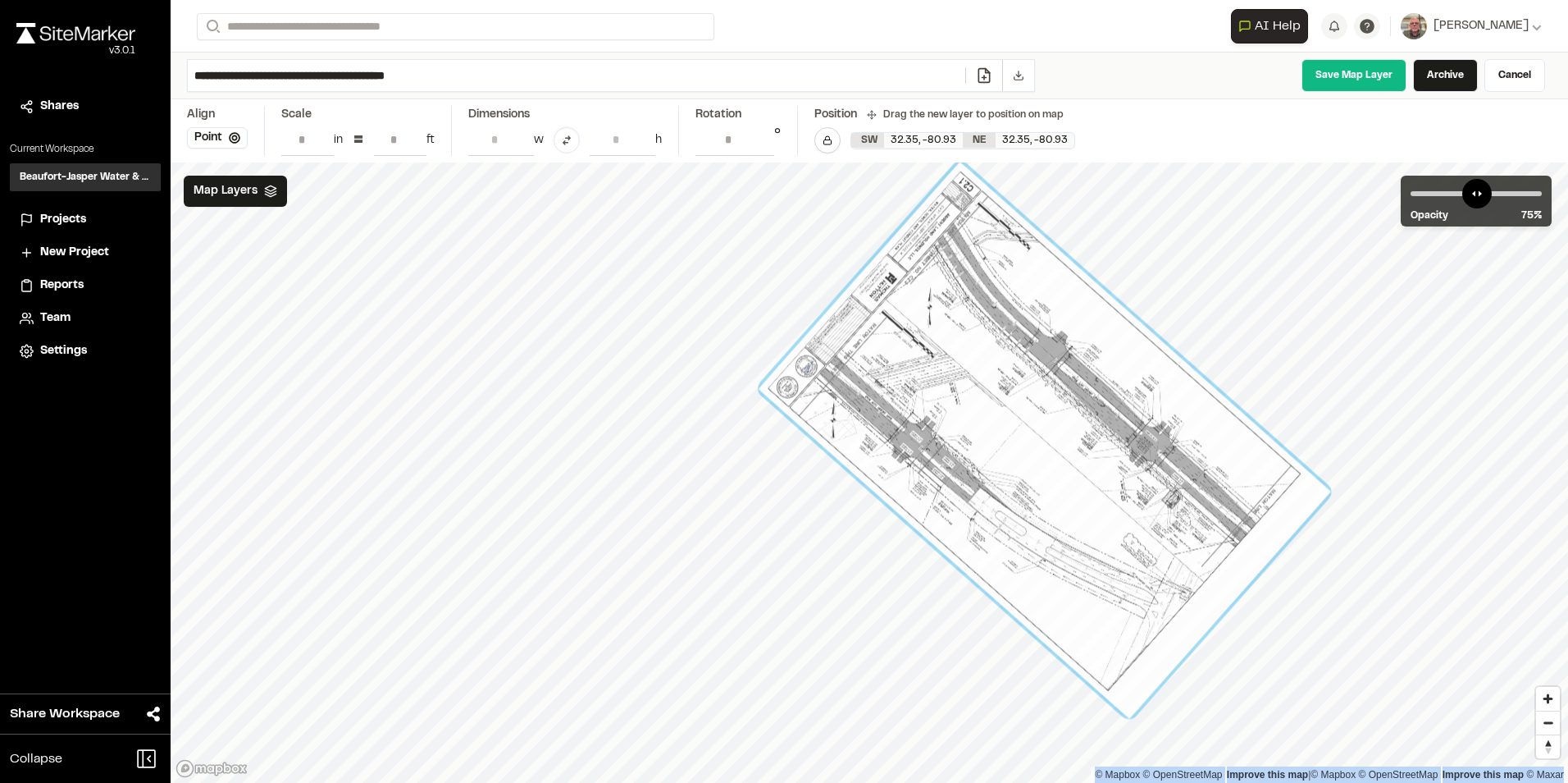
click at [1293, 586] on div at bounding box center [1044, 440] width 497 height 303
click at [1047, 327] on div at bounding box center [1046, 440] width 572 height 556
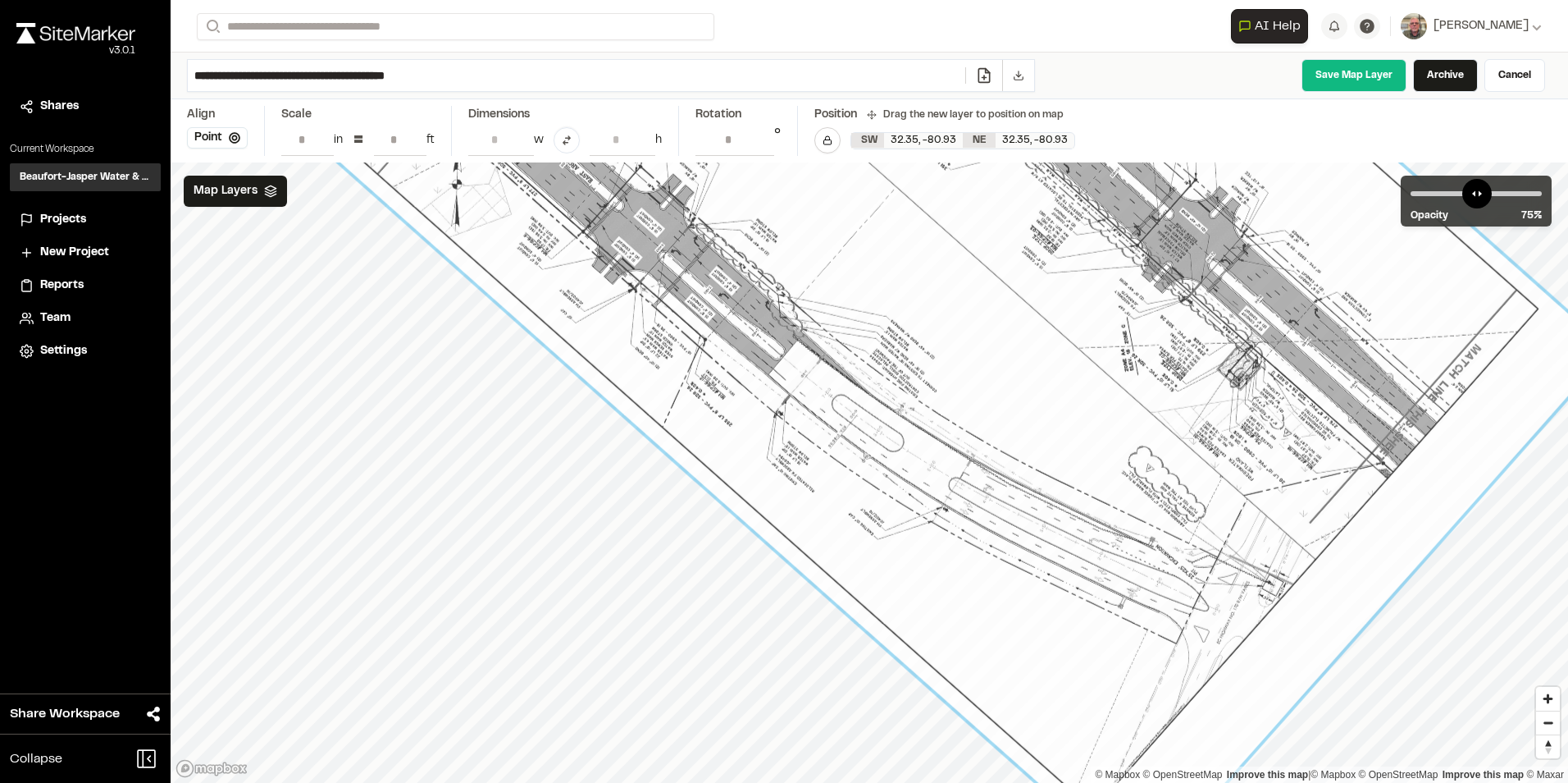
drag, startPoint x: 902, startPoint y: 688, endPoint x: 503, endPoint y: 357, distance: 518.4
click at [503, 357] on div at bounding box center [945, 230] width 1149 height 702
click at [224, 199] on span "Map Layers" at bounding box center [225, 191] width 64 height 18
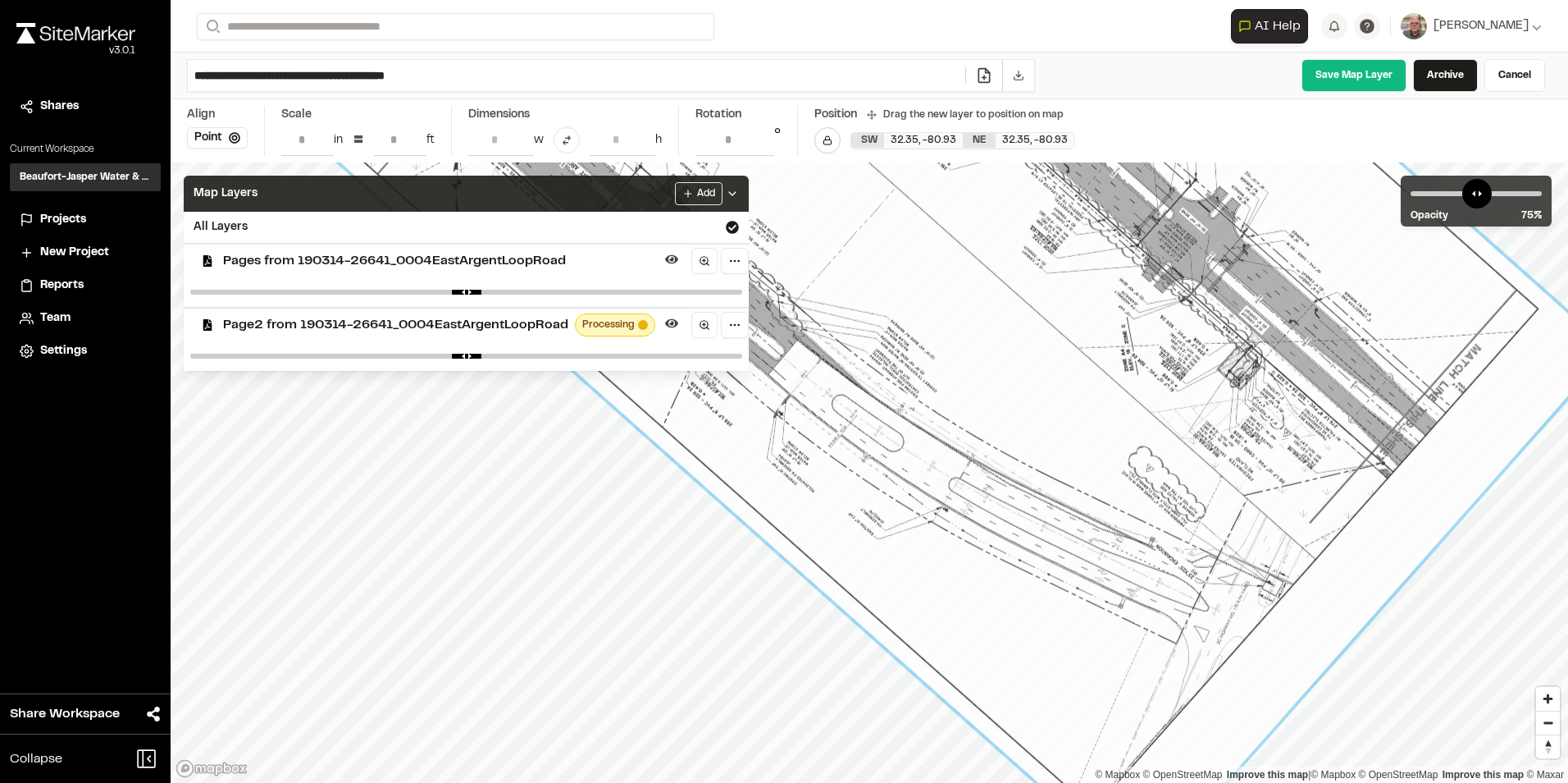
click at [623, 184] on div "Map Layers Add" at bounding box center [467, 193] width 566 height 36
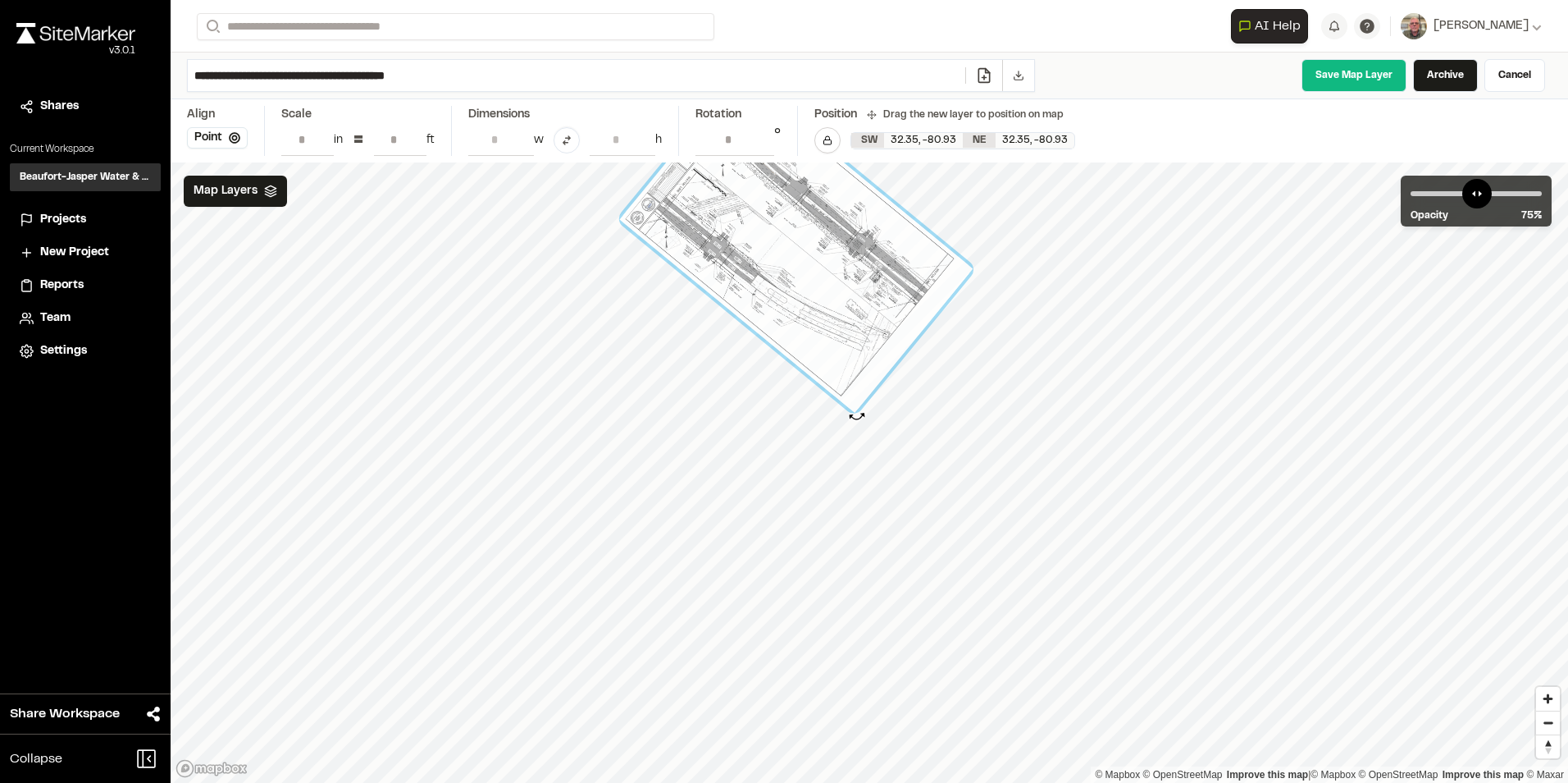
type input "**********"
drag, startPoint x: 850, startPoint y: 416, endPoint x: 859, endPoint y: 416, distance: 9.0
click at [859, 416] on div at bounding box center [858, 420] width 18 height 18
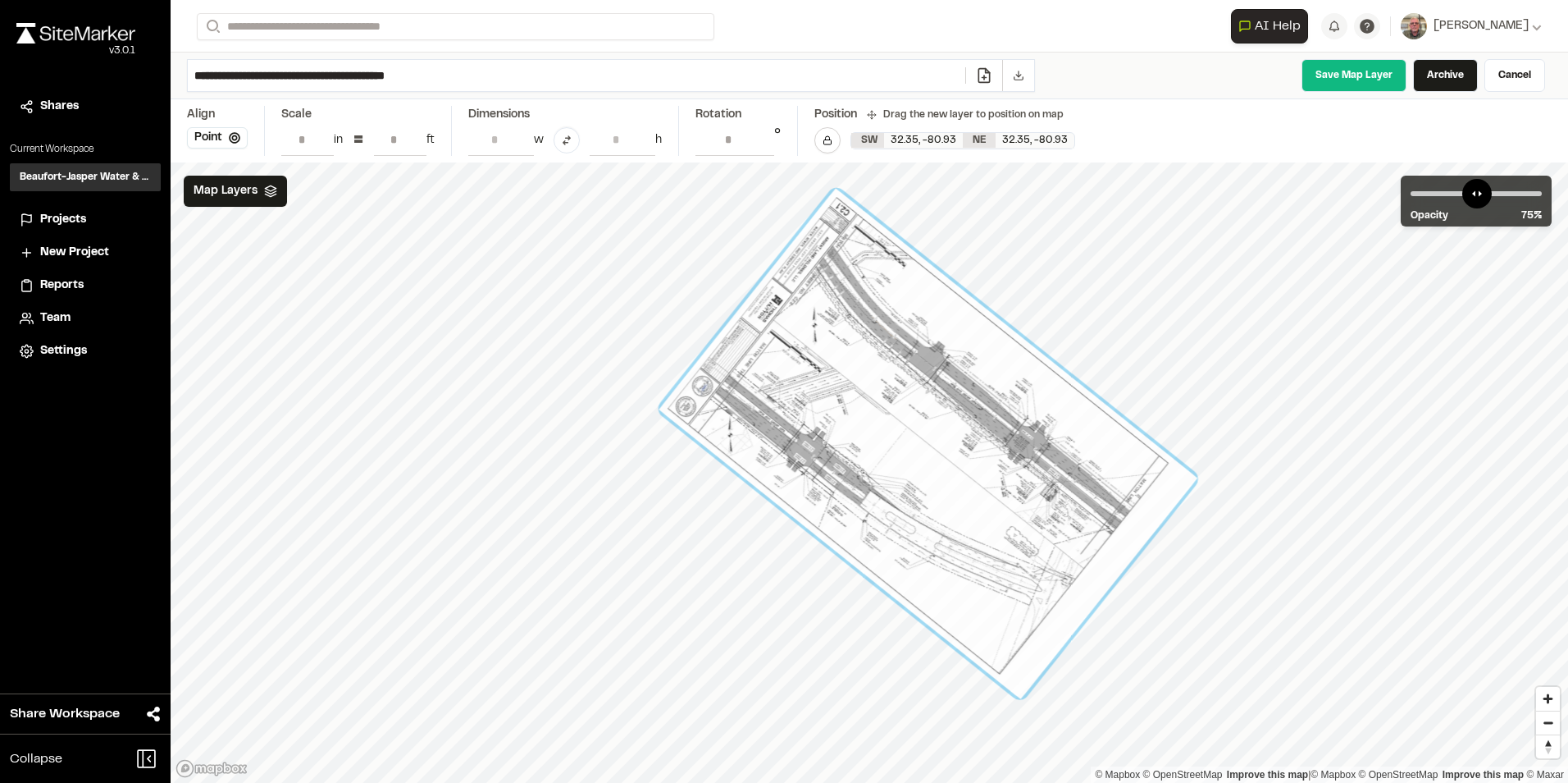
click at [829, 782] on html "Close sidebar v 3.0.1 Shares Current Workspace Beaufort-Jasper Water & Sewer Au…" at bounding box center [784, 391] width 1568 height 783
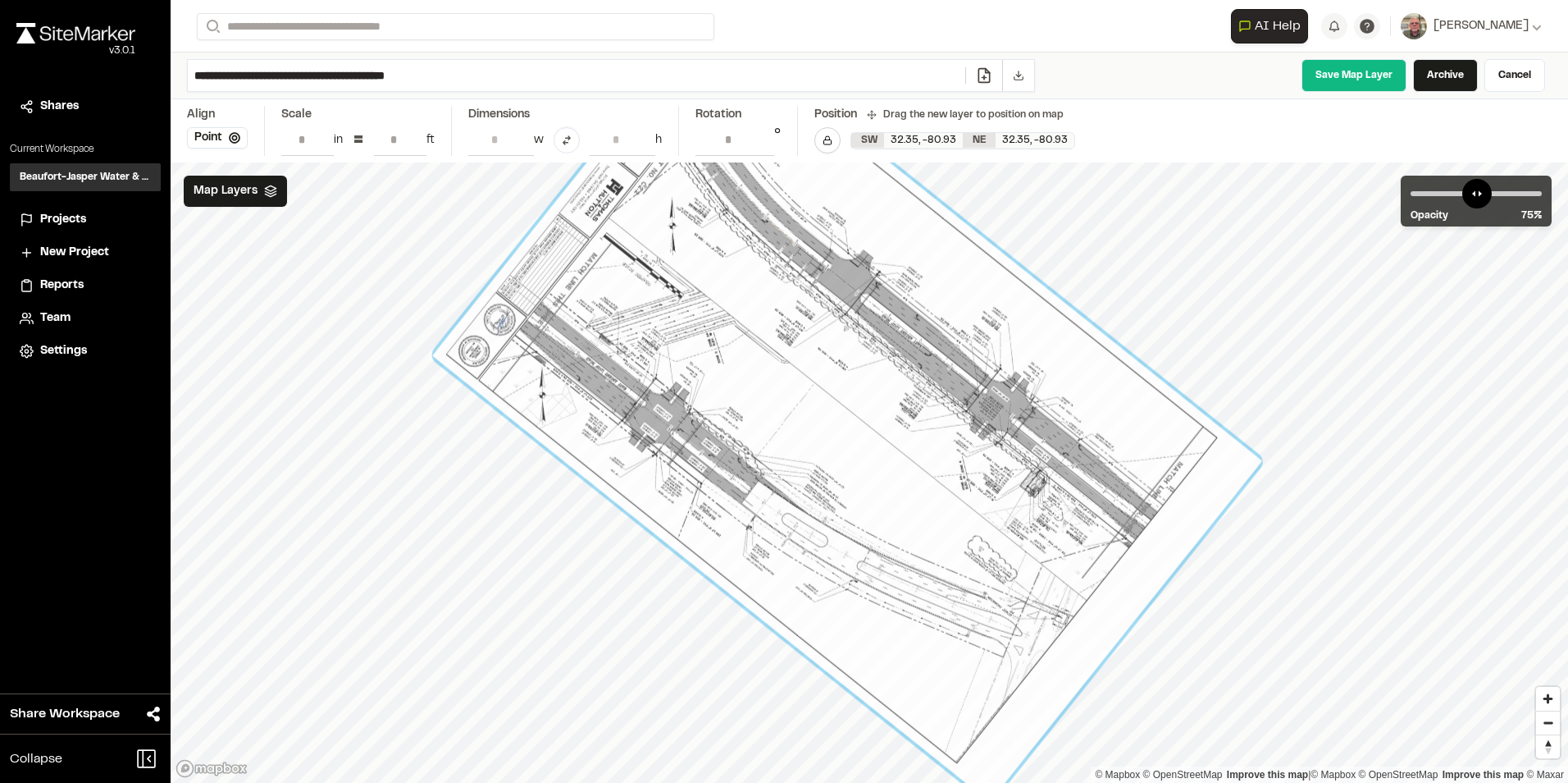
drag, startPoint x: 666, startPoint y: 437, endPoint x: 665, endPoint y: 427, distance: 10.0
click at [665, 427] on div at bounding box center [847, 408] width 830 height 787
click at [1354, 84] on link "Save Map Layer" at bounding box center [1353, 75] width 105 height 33
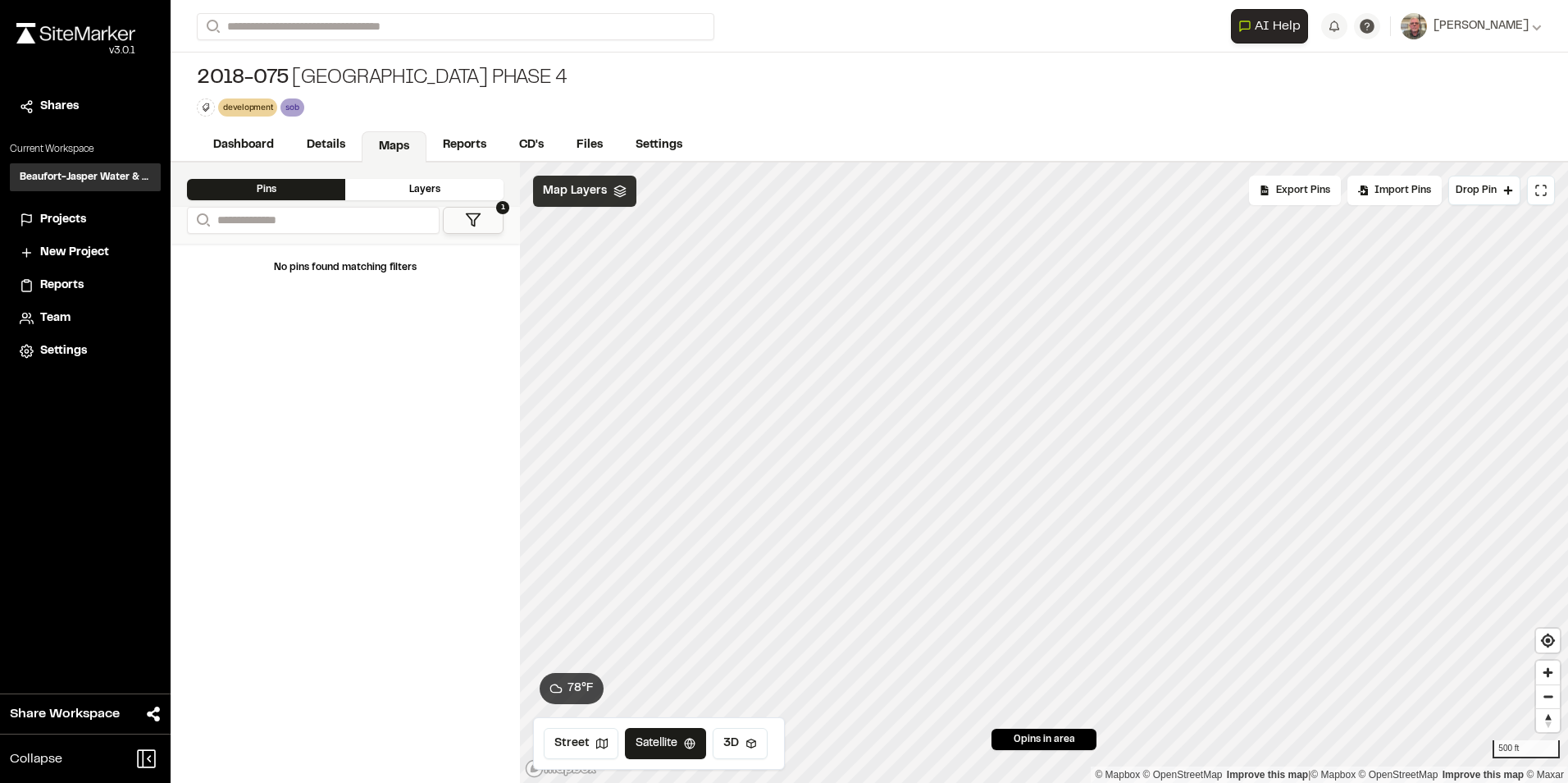
click at [589, 193] on span "Map Layers" at bounding box center [575, 191] width 64 height 18
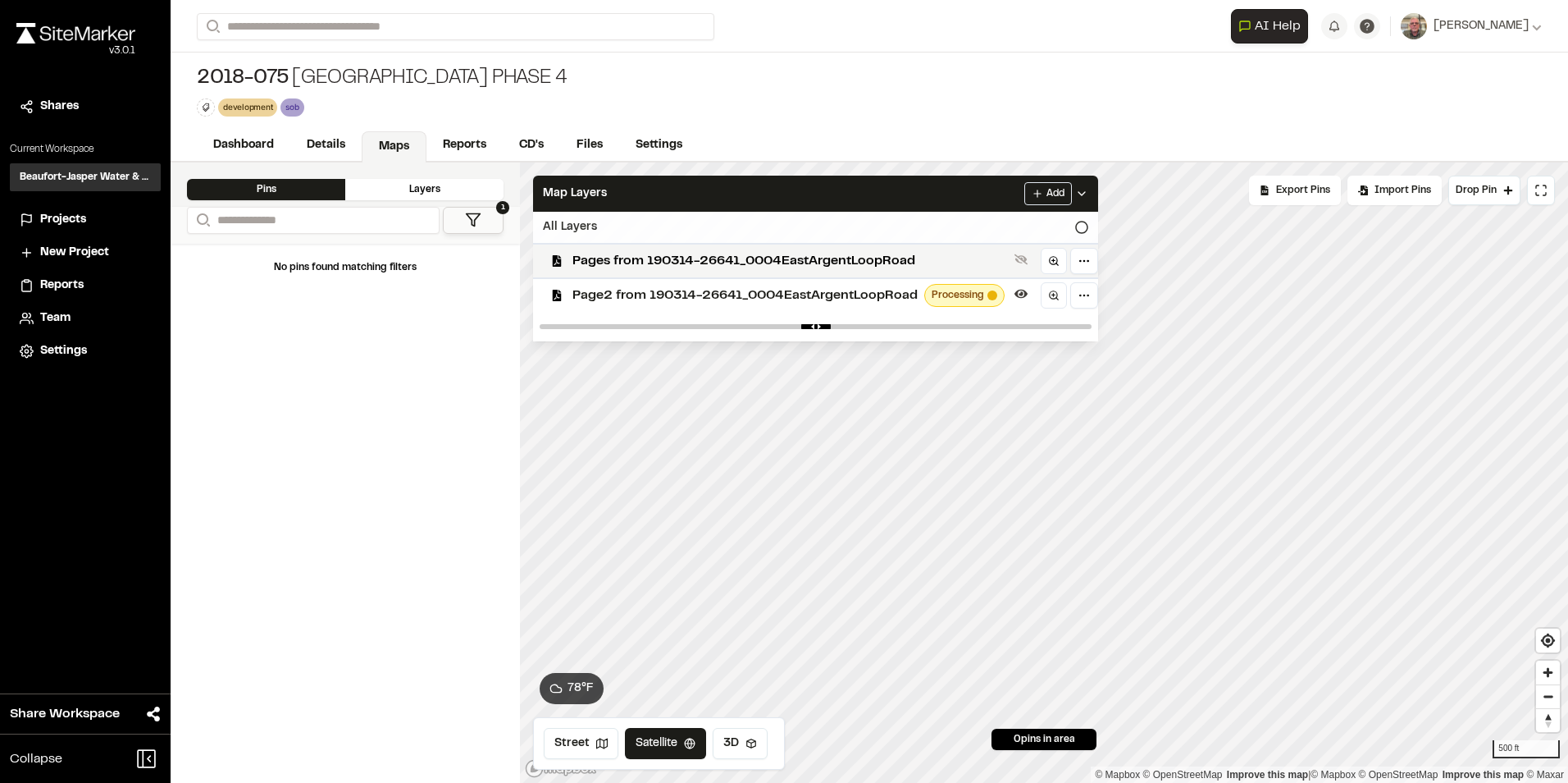
click at [1080, 221] on icon at bounding box center [1082, 227] width 13 height 13
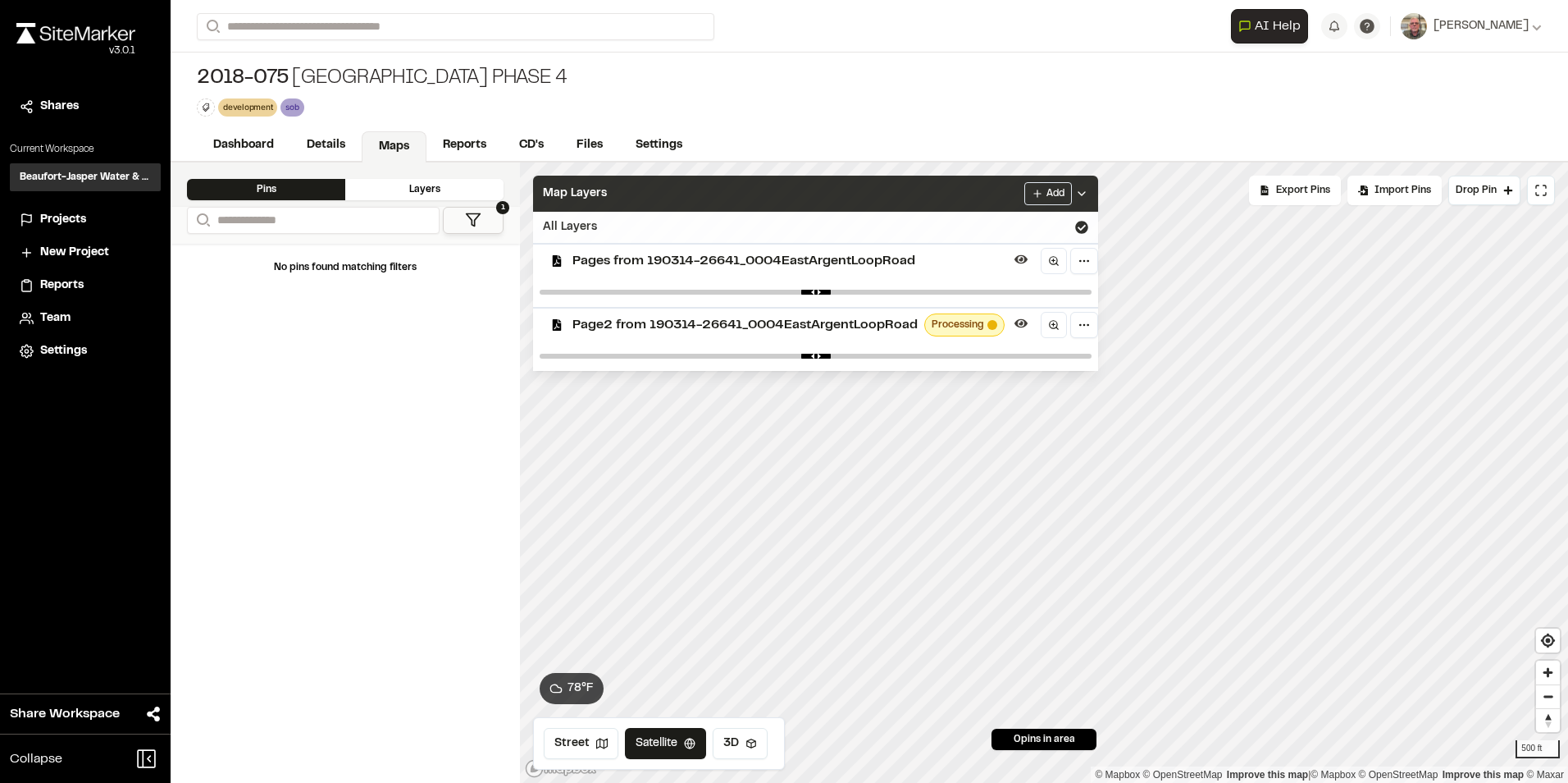
click at [782, 193] on div "Map Layers Add" at bounding box center [816, 193] width 566 height 36
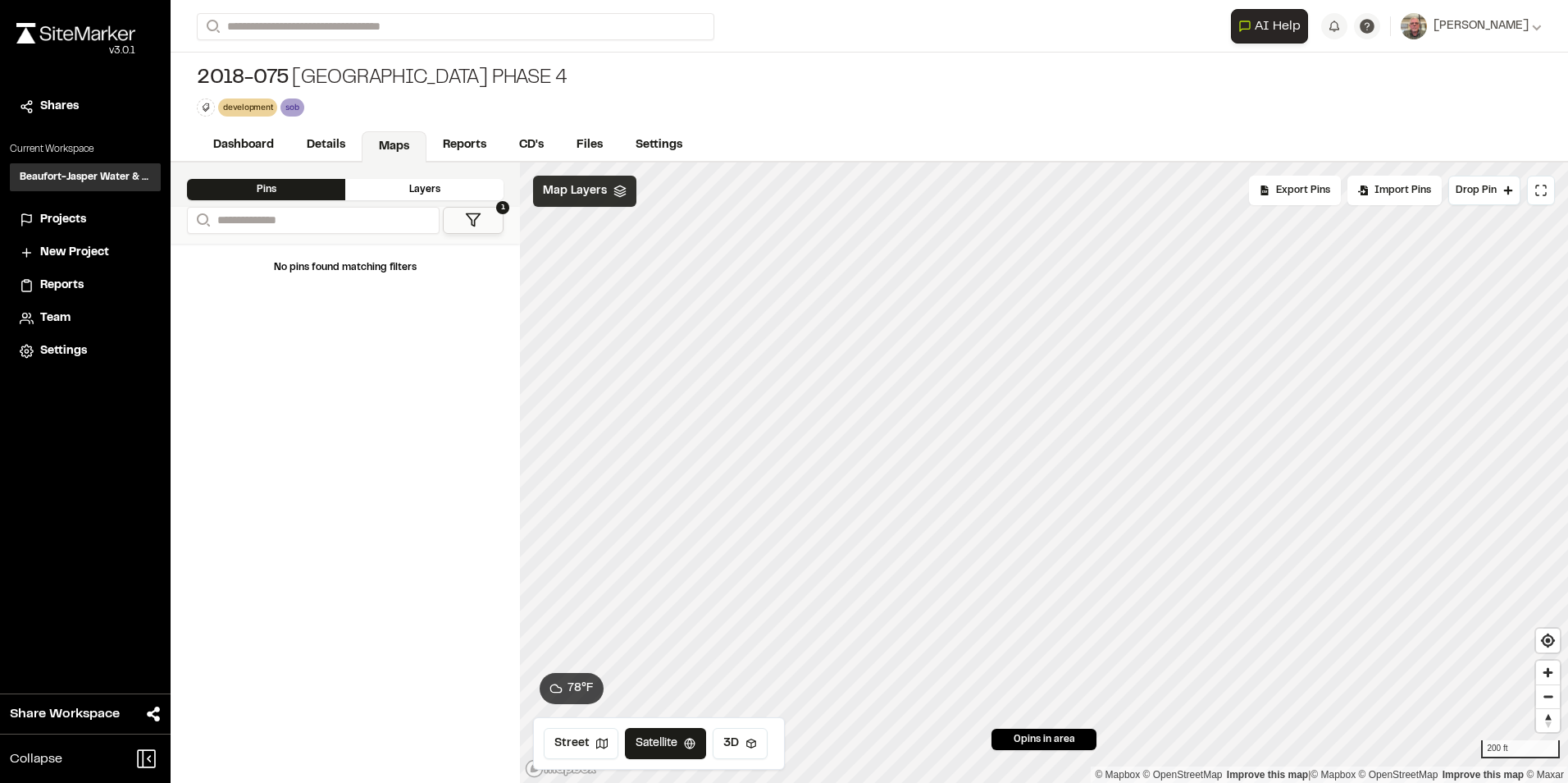
click at [621, 187] on polygon at bounding box center [619, 188] width 11 height 6
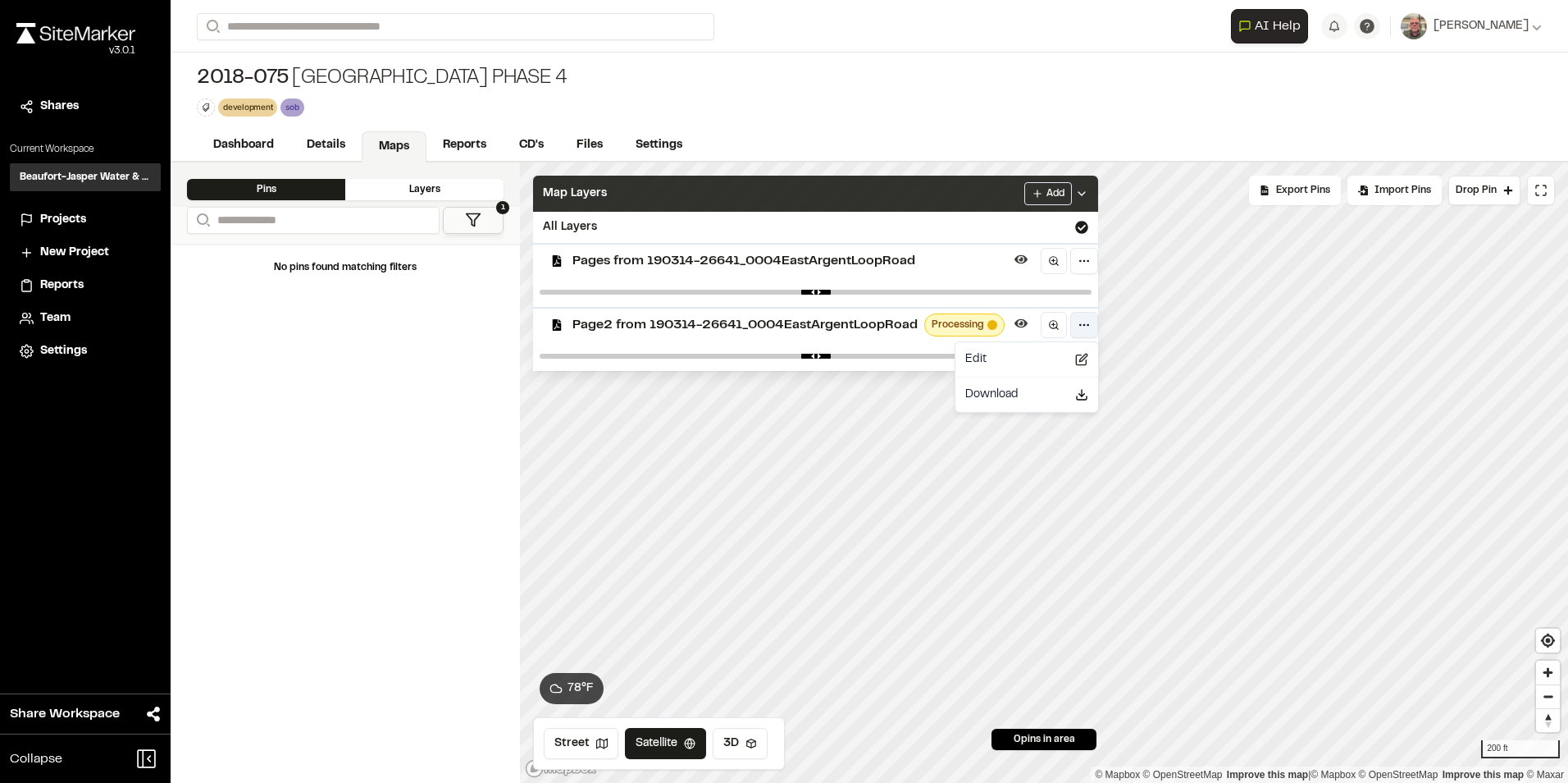
click at [1081, 321] on html "Close sidebar v 3.0.1 Shares Current Workspace Beaufort-Jasper Water & Sewer Au…" at bounding box center [784, 391] width 1568 height 783
click at [1013, 362] on div "Edit" at bounding box center [1027, 359] width 136 height 28
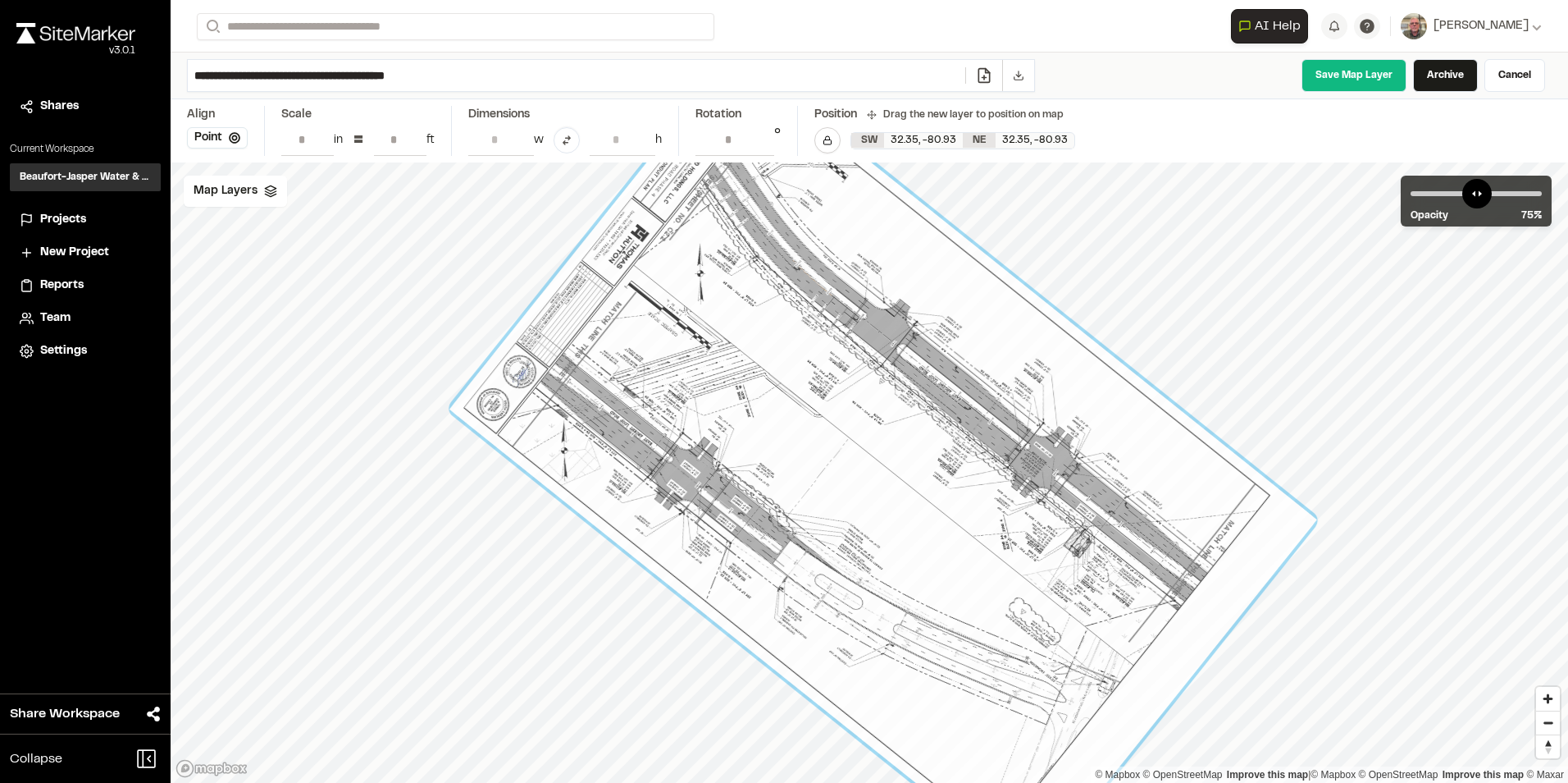
drag, startPoint x: 850, startPoint y: 479, endPoint x: 864, endPoint y: 471, distance: 16.1
click at [864, 471] on div at bounding box center [883, 465] width 868 height 823
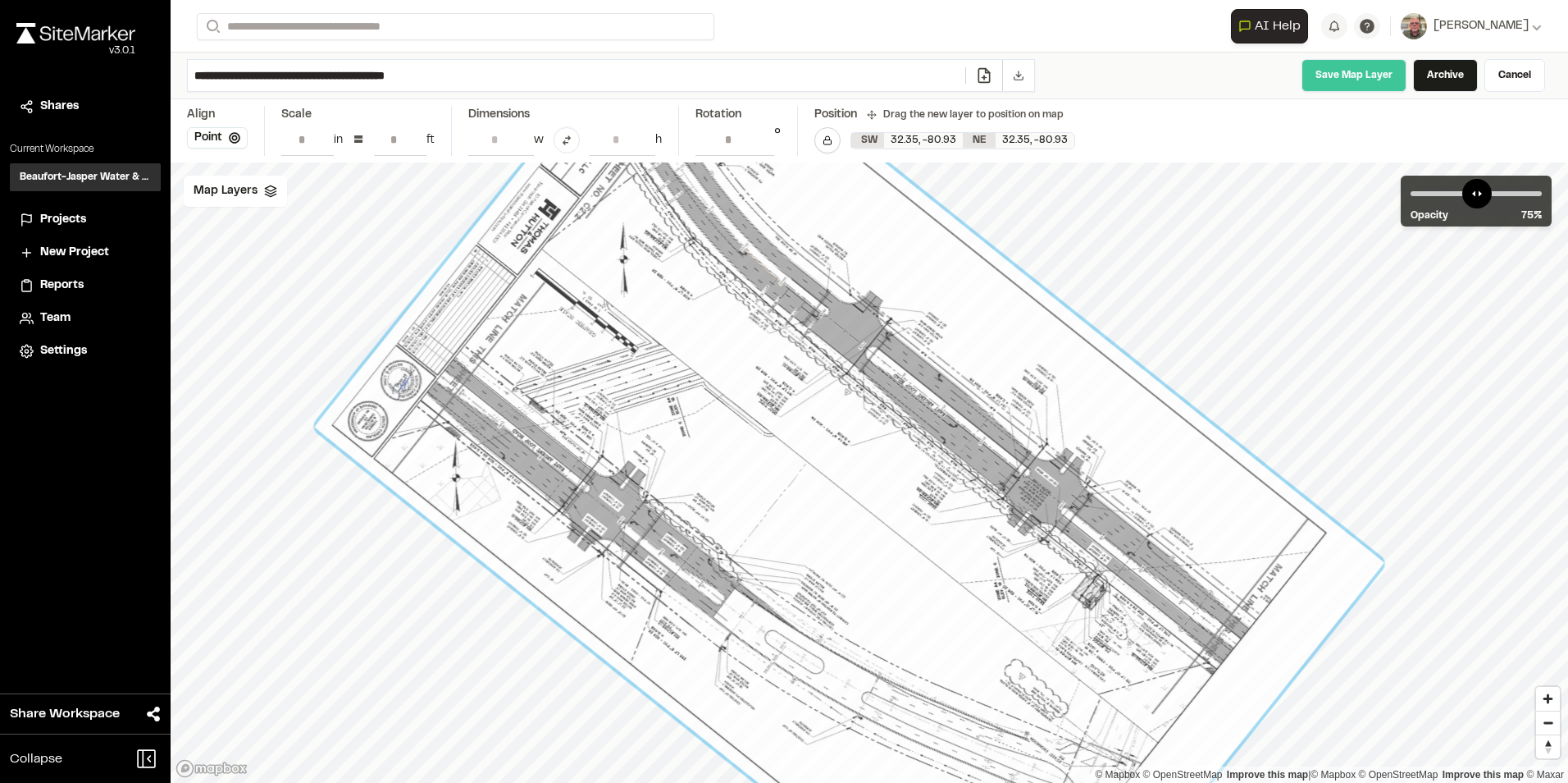
click at [1360, 75] on link "Save Map Layer" at bounding box center [1353, 75] width 105 height 33
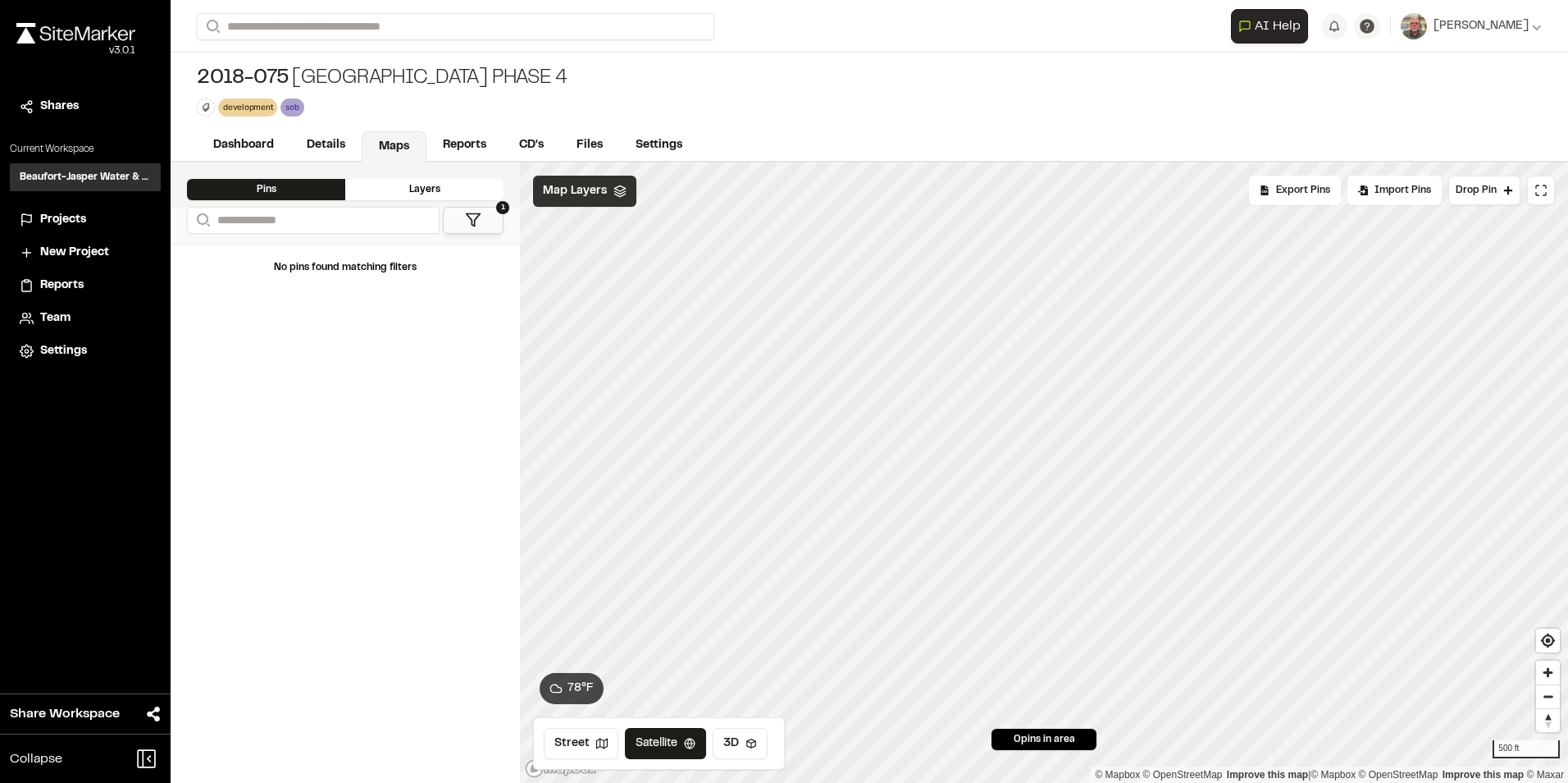
click at [624, 193] on icon at bounding box center [619, 191] width 13 height 13
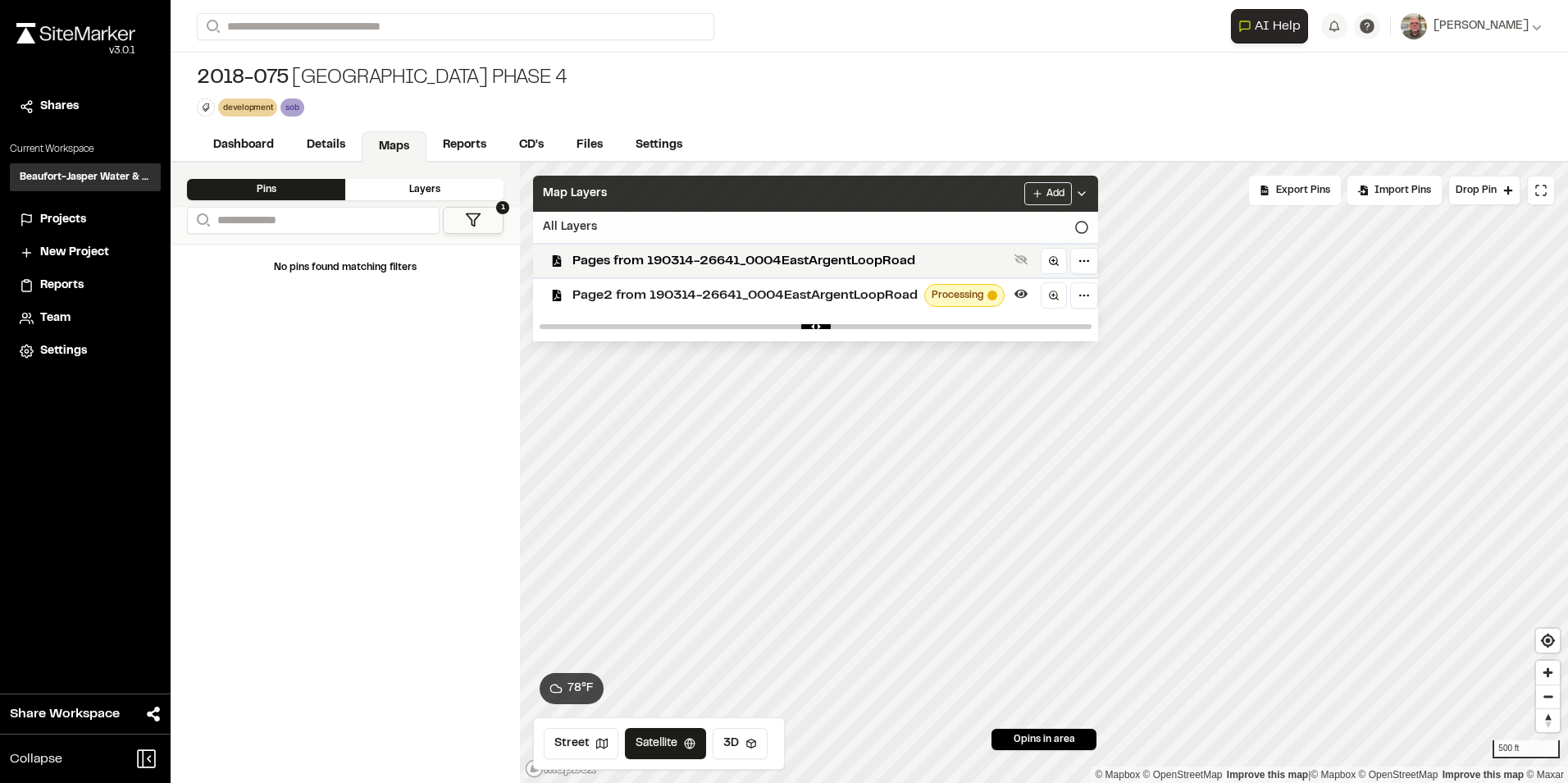
click at [1081, 224] on icon at bounding box center [1082, 227] width 13 height 13
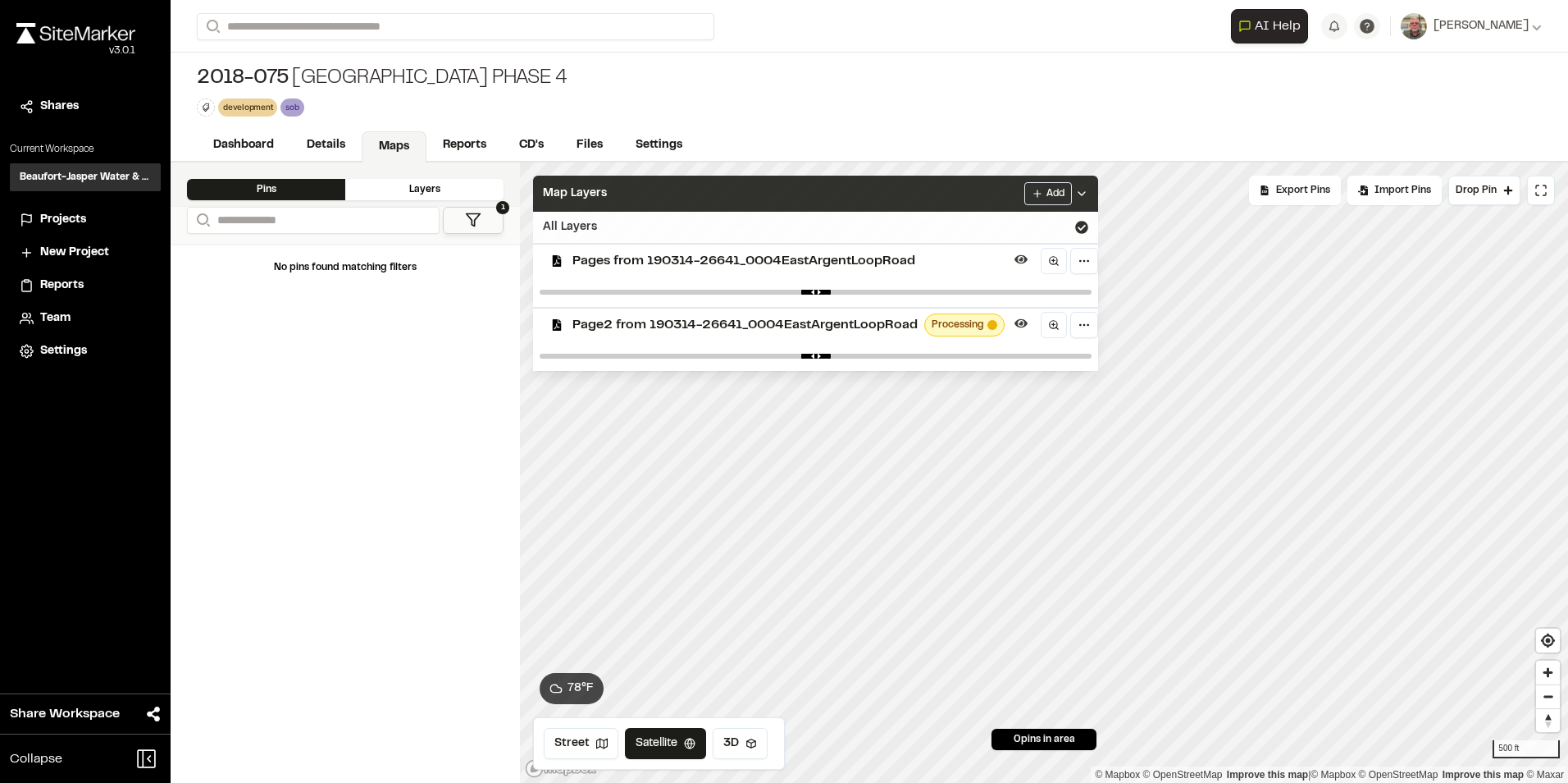
click at [790, 199] on div "Map Layers Add" at bounding box center [816, 193] width 566 height 36
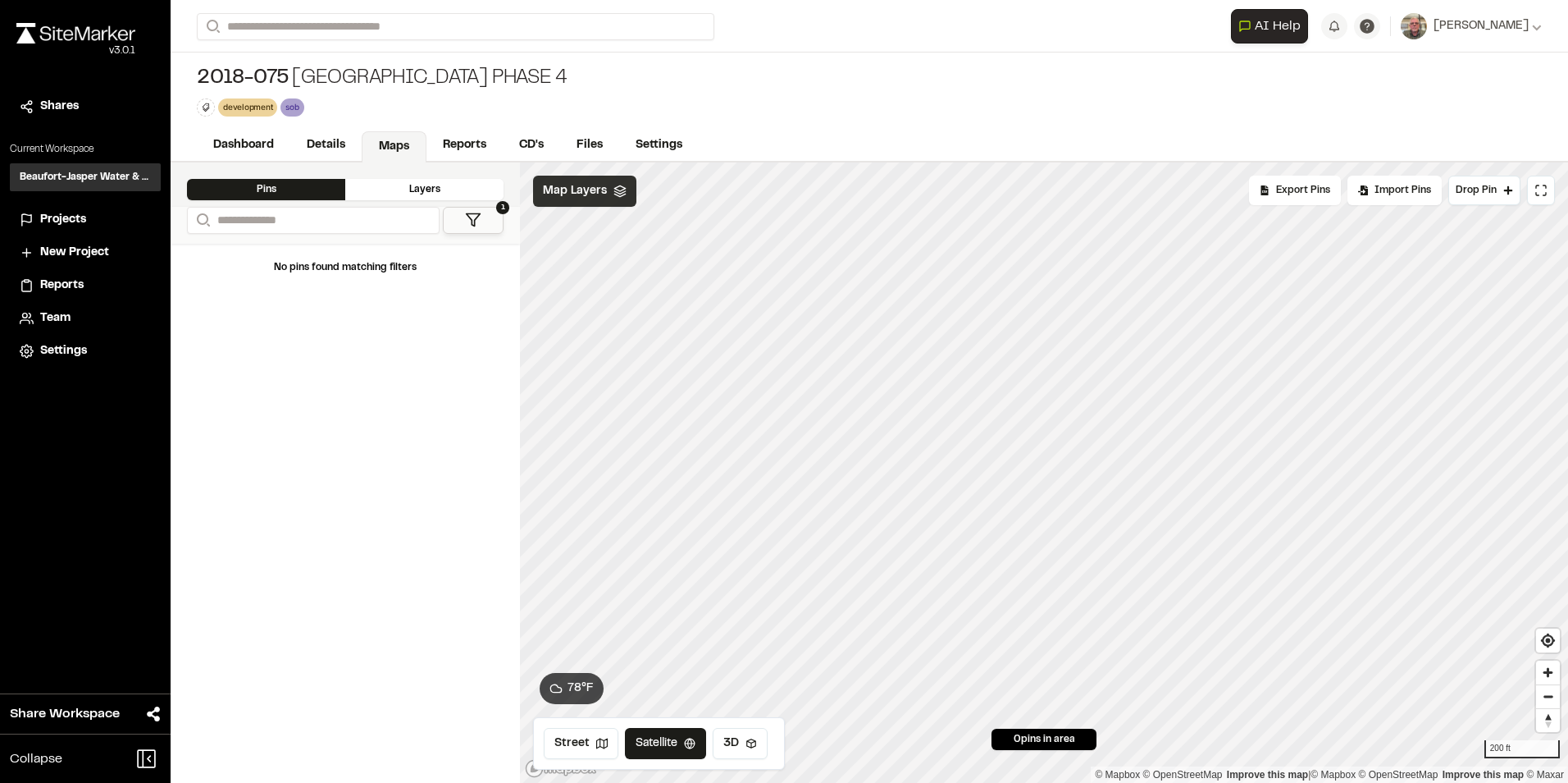
click at [590, 199] on span "Map Layers" at bounding box center [575, 191] width 64 height 18
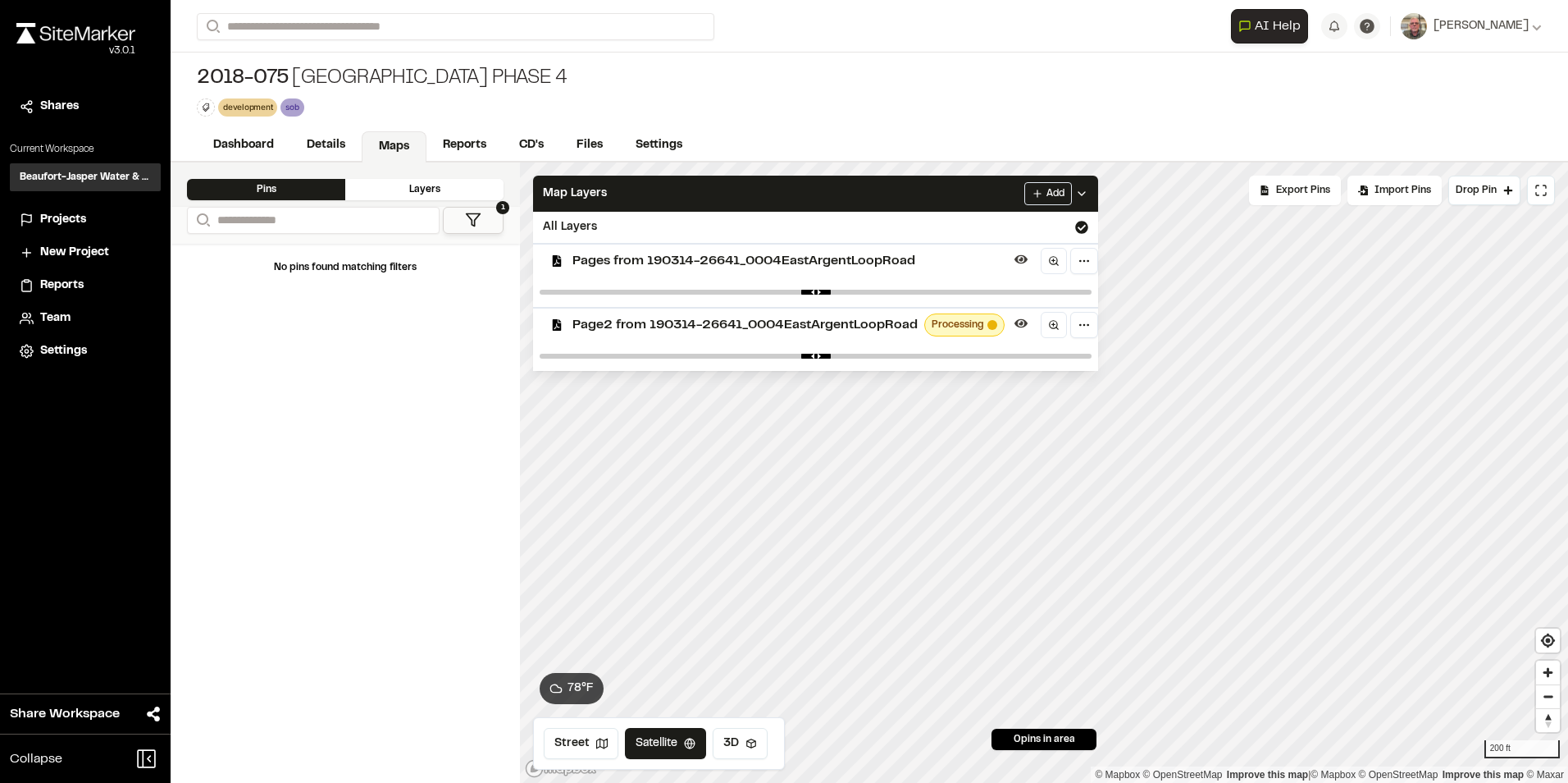
click at [639, 255] on span "Pages from 190314-26641_0004EastArgentLoopRoad" at bounding box center [790, 261] width 435 height 20
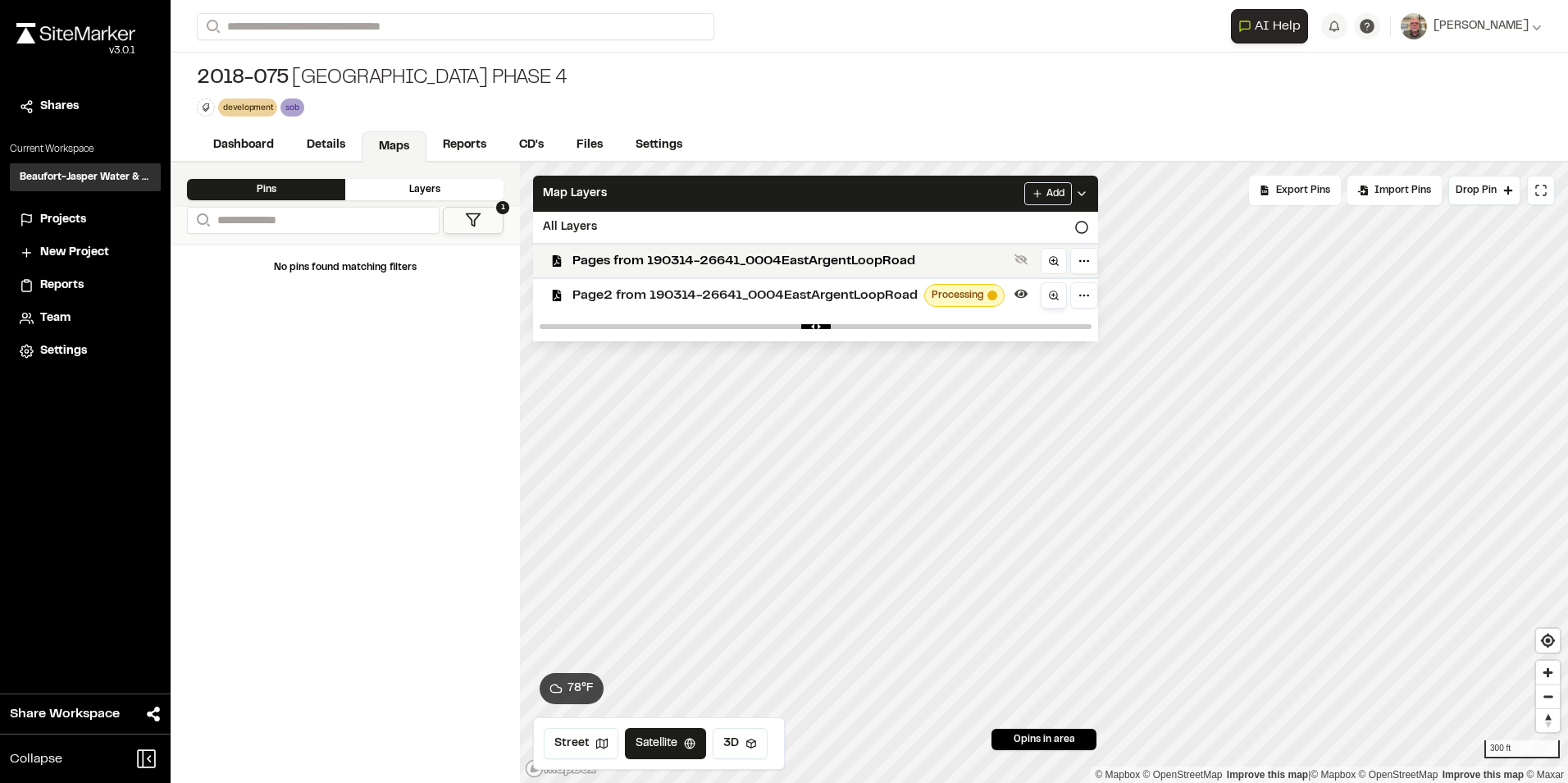
click at [1054, 291] on circle at bounding box center [1054, 295] width 8 height 8
click at [1085, 231] on icon at bounding box center [1082, 227] width 13 height 13
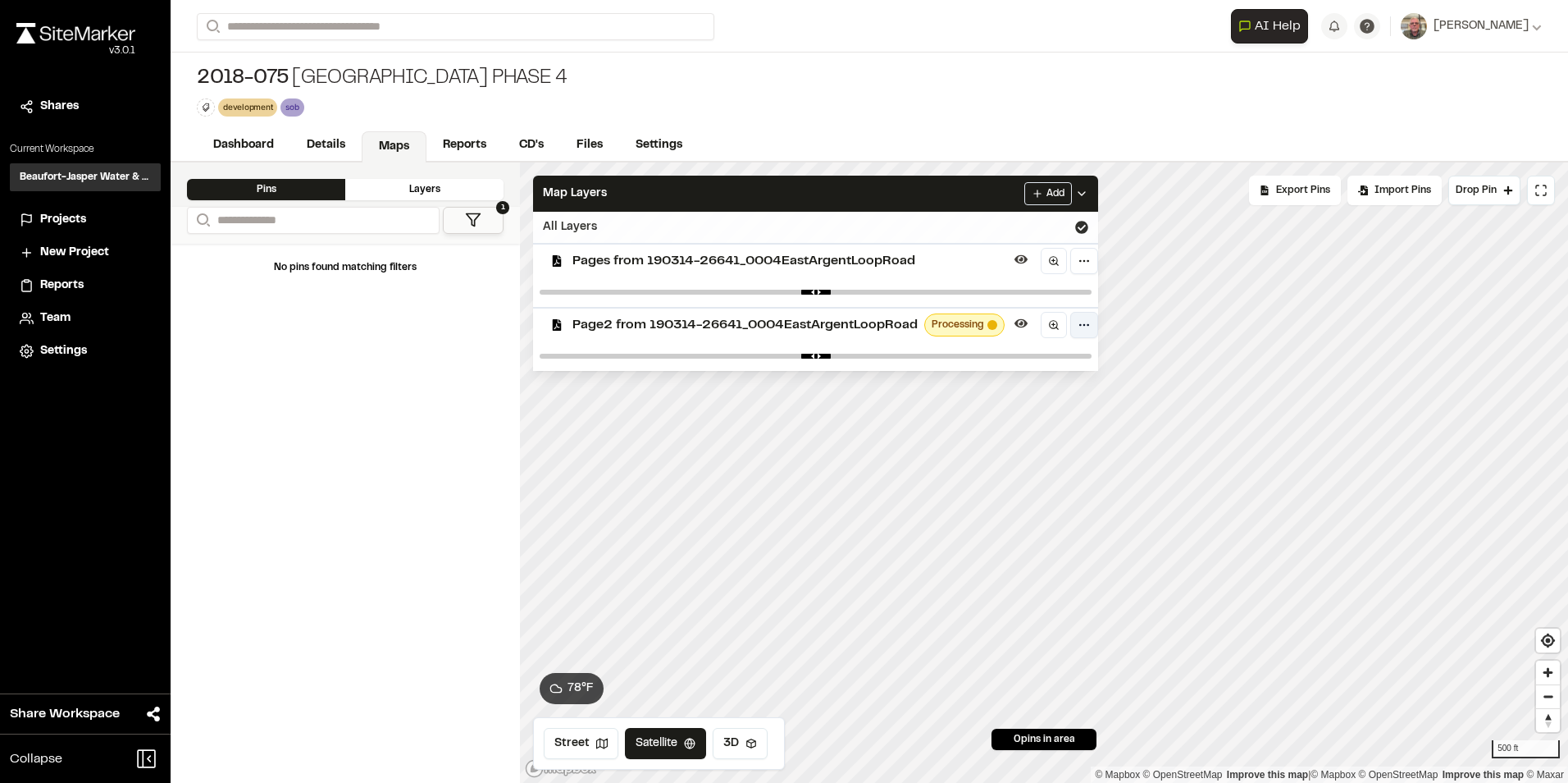
click at [1081, 325] on html "Close sidebar v 3.0.1 Shares Current Workspace Beaufort-Jasper Water & Sewer Au…" at bounding box center [784, 391] width 1568 height 783
click at [1016, 370] on div "Edit" at bounding box center [1027, 359] width 136 height 28
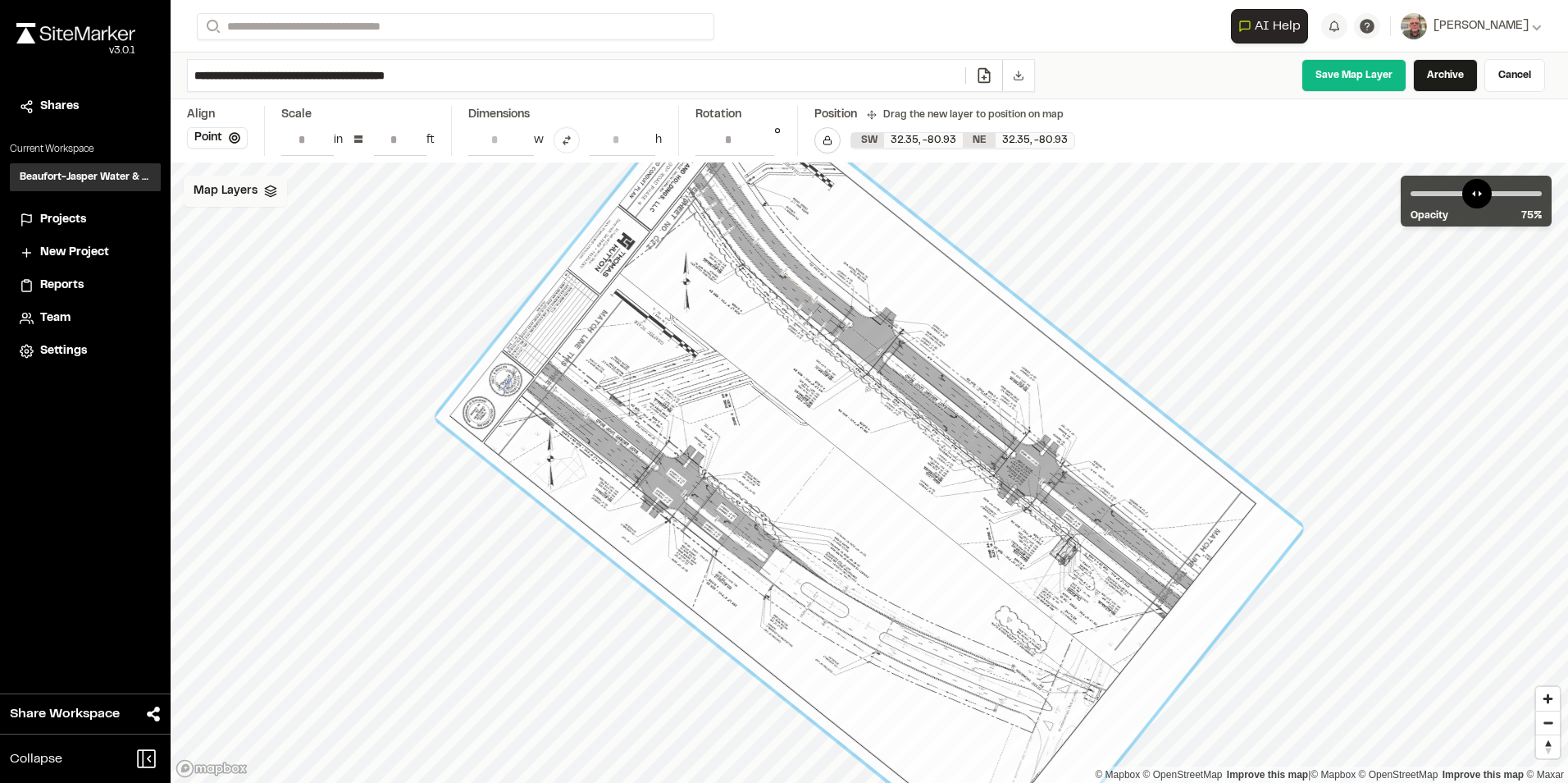
click at [231, 193] on span "Map Layers" at bounding box center [225, 191] width 64 height 18
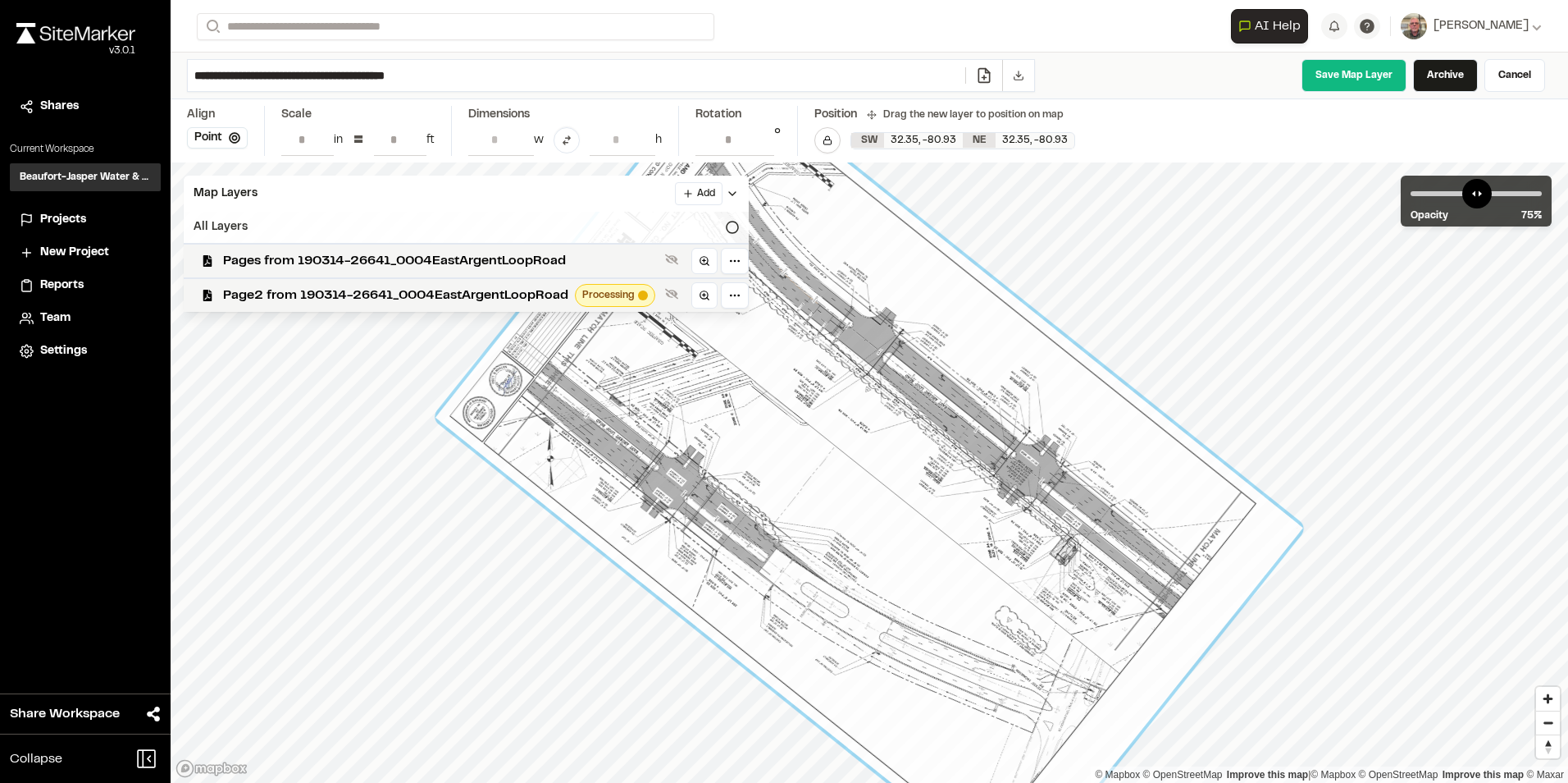
click at [731, 230] on icon at bounding box center [732, 227] width 13 height 13
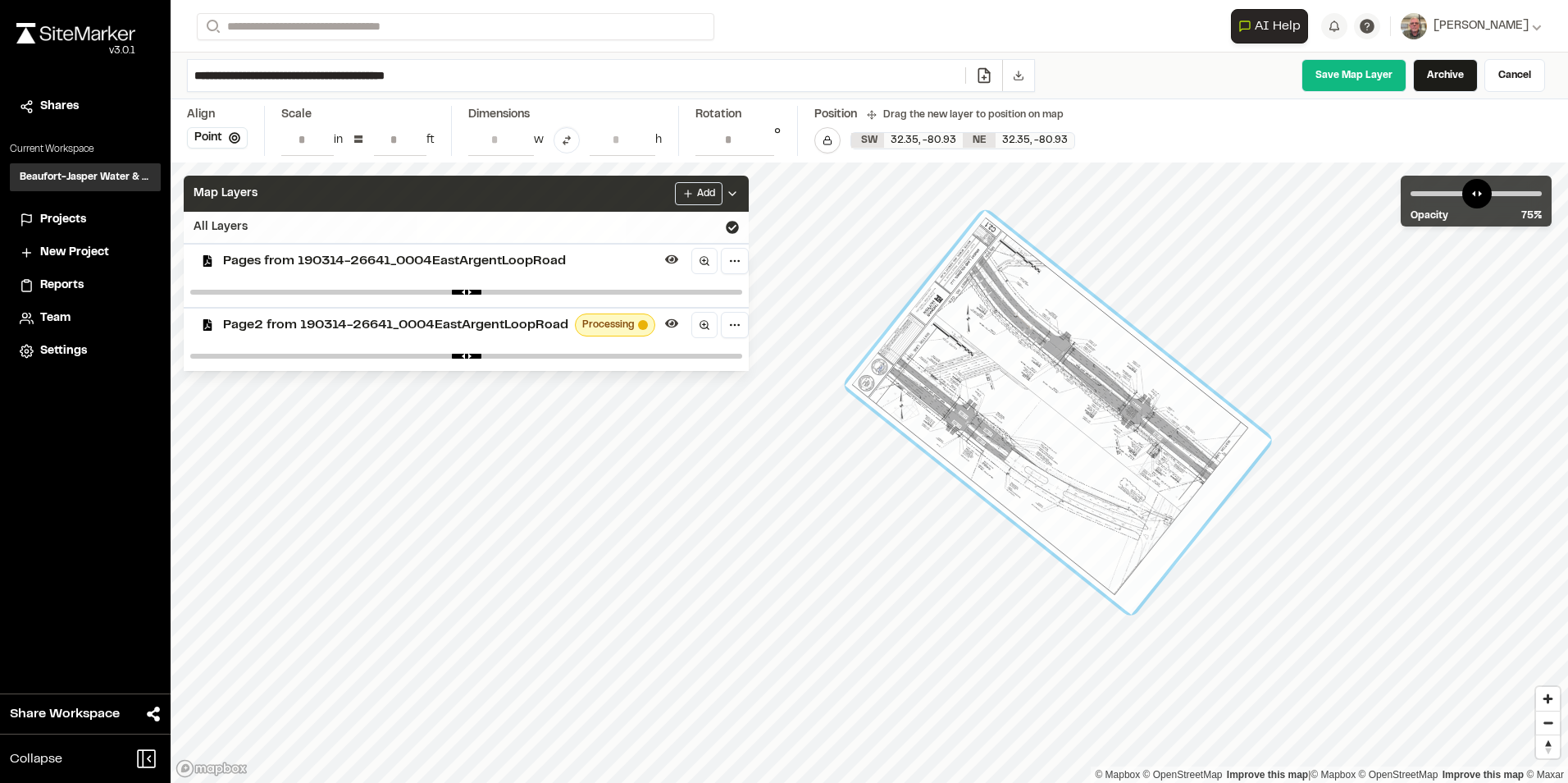
click at [570, 200] on div "Map Layers Add" at bounding box center [467, 193] width 566 height 36
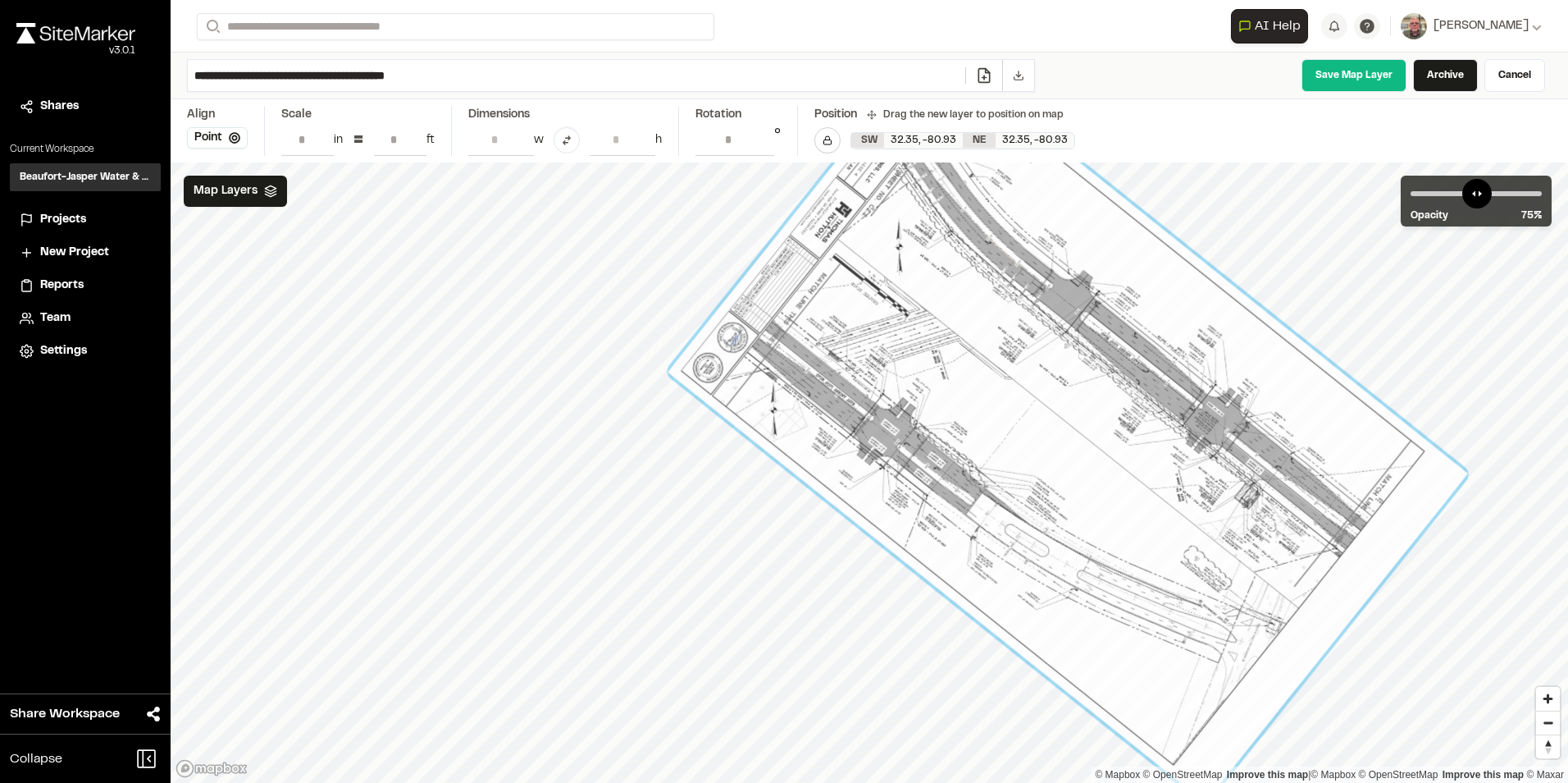
click at [996, 478] on div at bounding box center [1068, 423] width 801 height 759
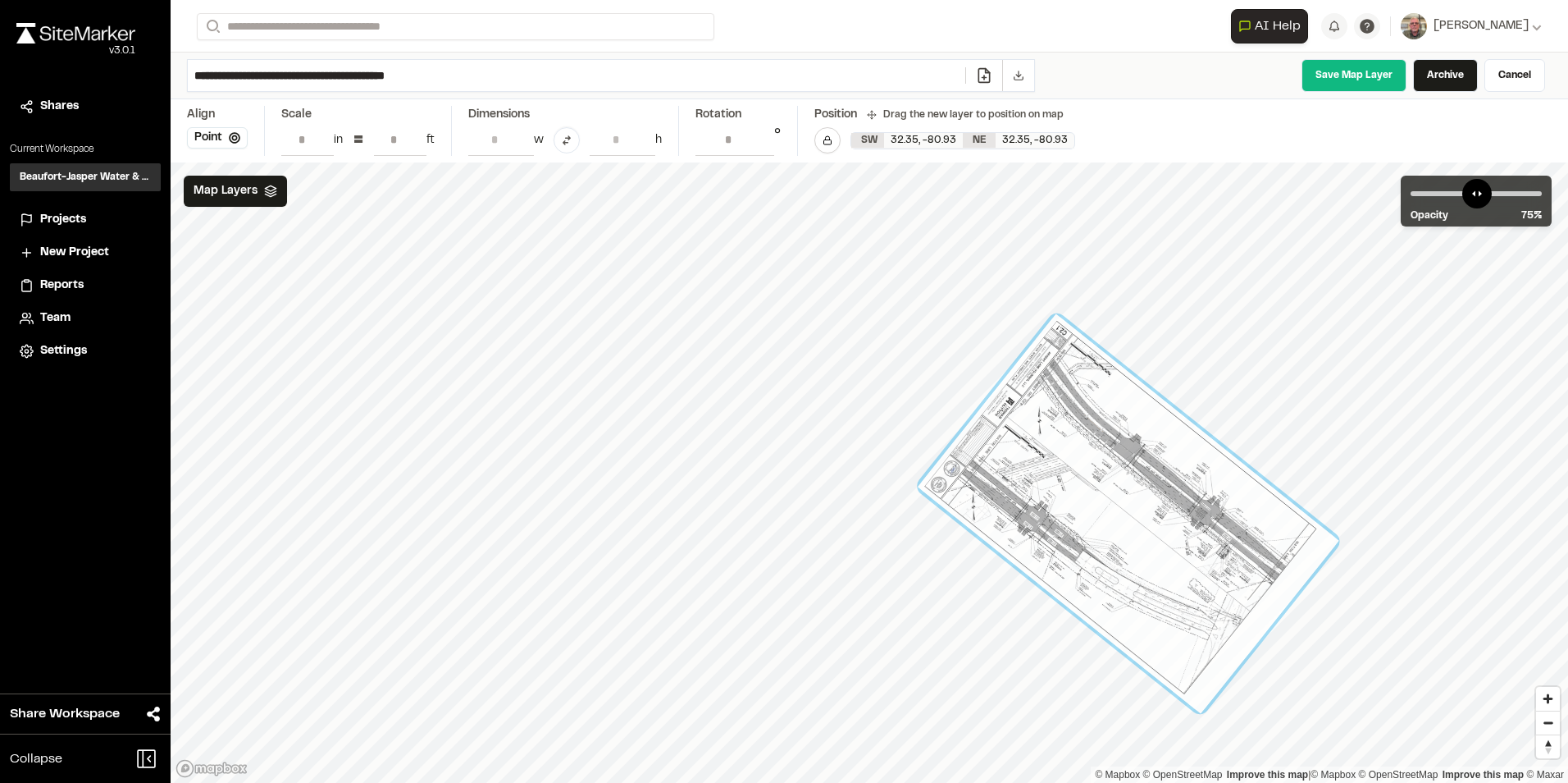
drag, startPoint x: 1071, startPoint y: 405, endPoint x: 1163, endPoint y: 637, distance: 249.6
click at [1163, 637] on div at bounding box center [1129, 514] width 422 height 400
click at [1509, 80] on link "Cancel" at bounding box center [1514, 75] width 60 height 33
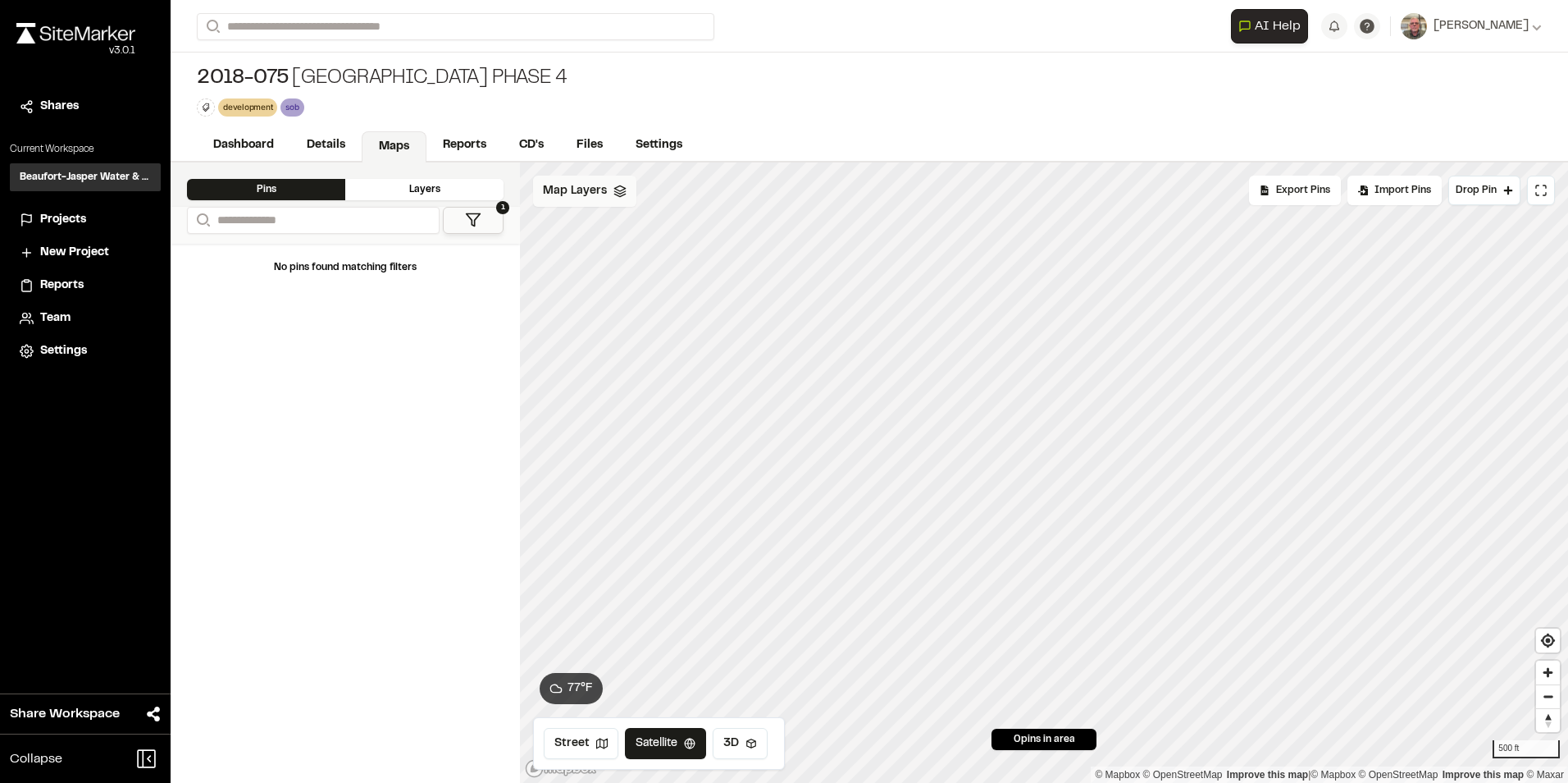
click at [620, 197] on icon at bounding box center [619, 191] width 13 height 13
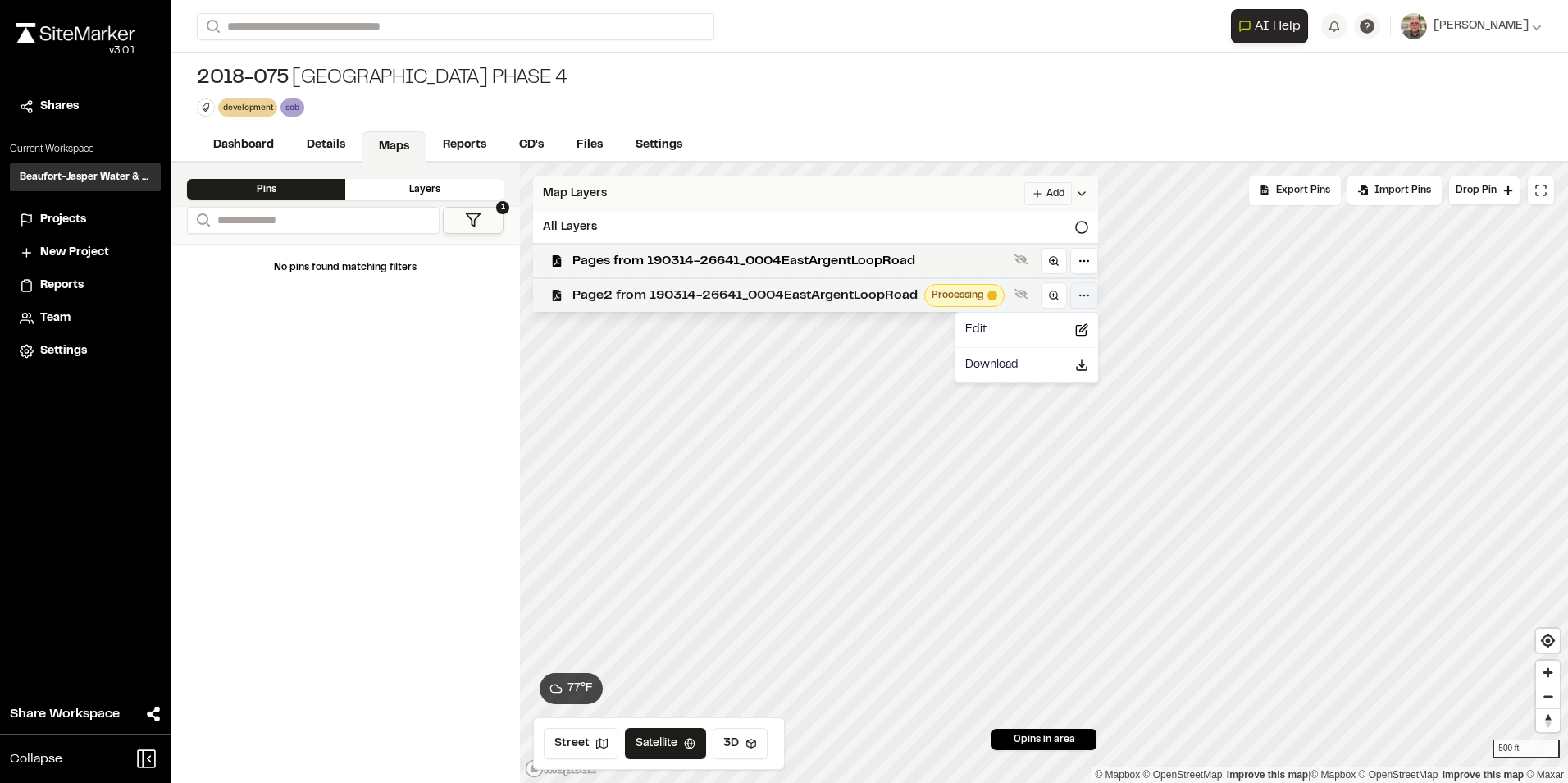
click at [1088, 292] on html "Close sidebar v 3.0.1 Shares Current Workspace Beaufort-Jasper Water & Sewer Au…" at bounding box center [784, 391] width 1568 height 783
click at [1022, 332] on div "Edit" at bounding box center [1027, 330] width 136 height 28
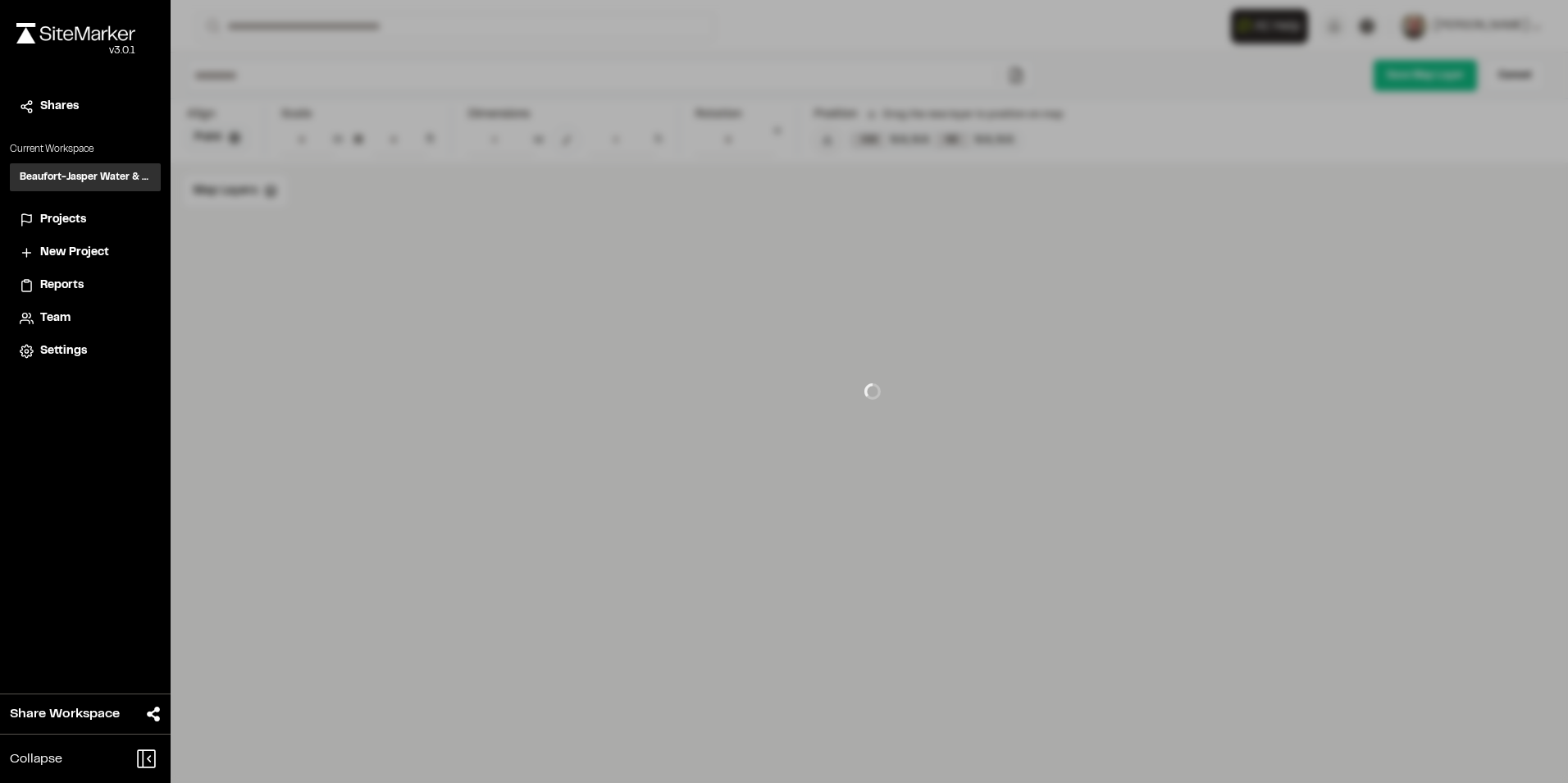
type input "**********"
type input "****"
type input "**********"
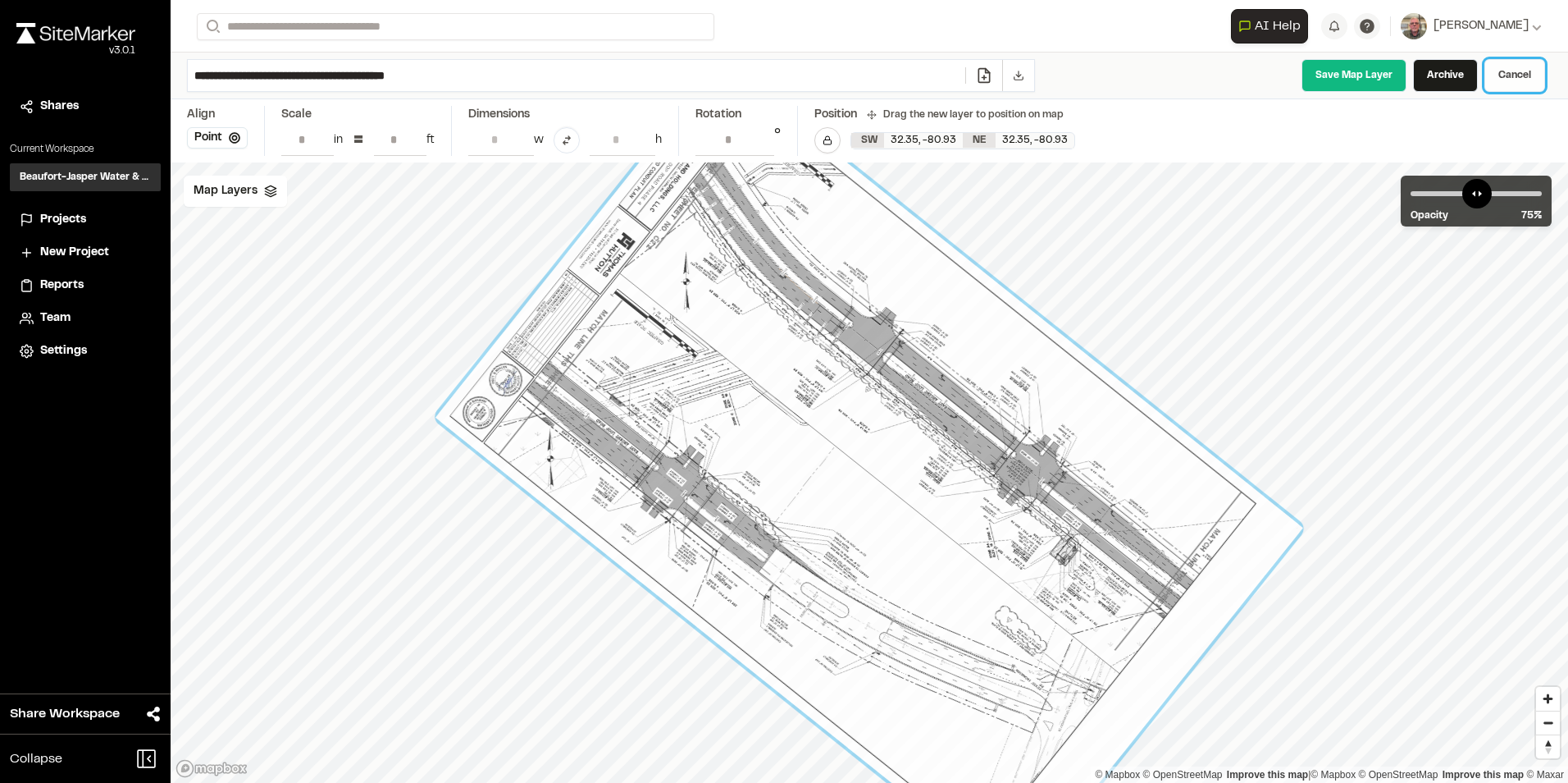
click at [1506, 76] on link "Cancel" at bounding box center [1514, 75] width 60 height 33
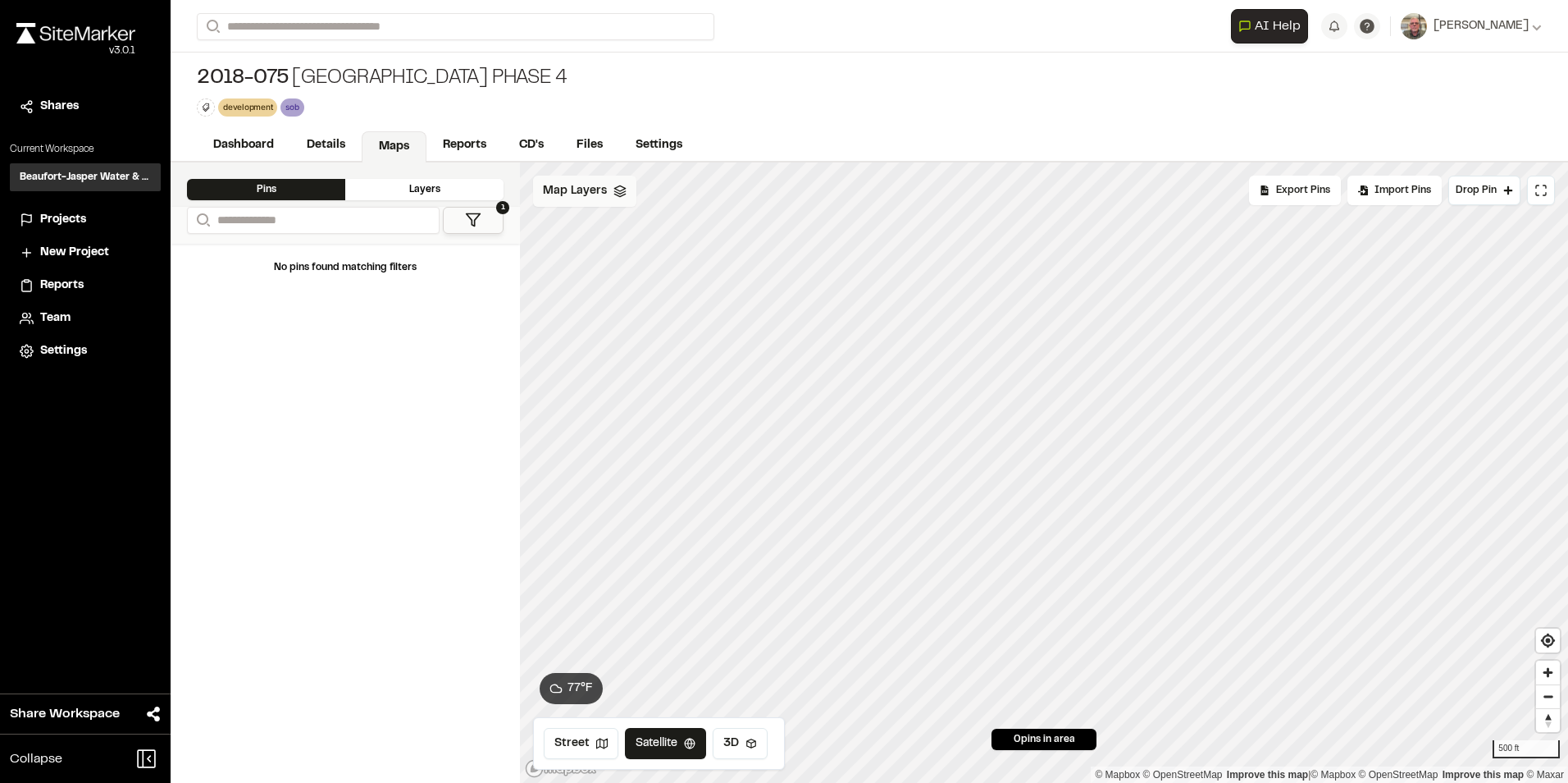
click at [586, 193] on span "Map Layers" at bounding box center [575, 191] width 64 height 18
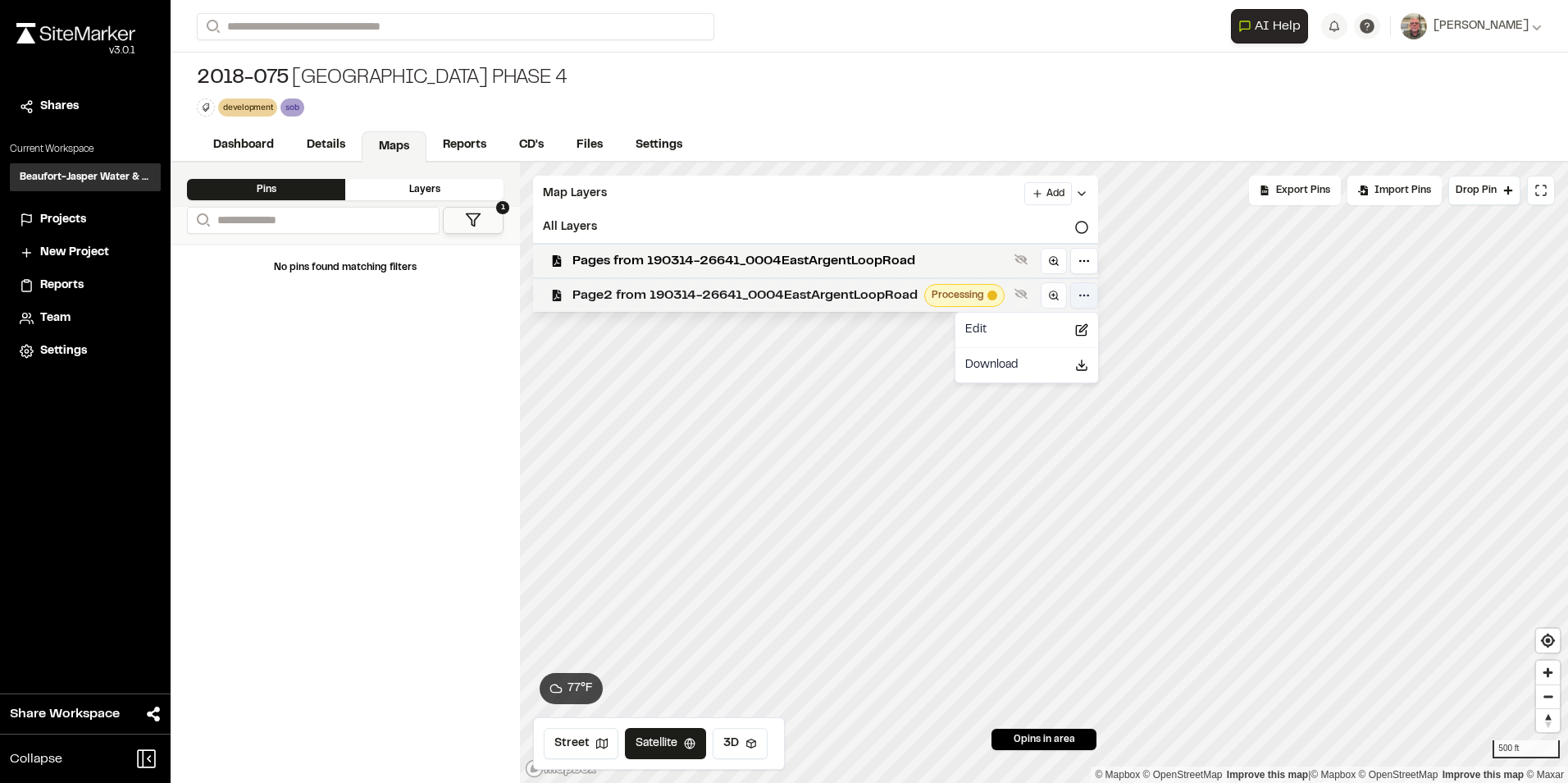
click at [1079, 295] on html "Close sidebar v 3.0.1 Shares Current Workspace Beaufort-Jasper Water & Sewer Au…" at bounding box center [784, 391] width 1568 height 783
click at [1050, 325] on div "Edit" at bounding box center [1027, 330] width 136 height 28
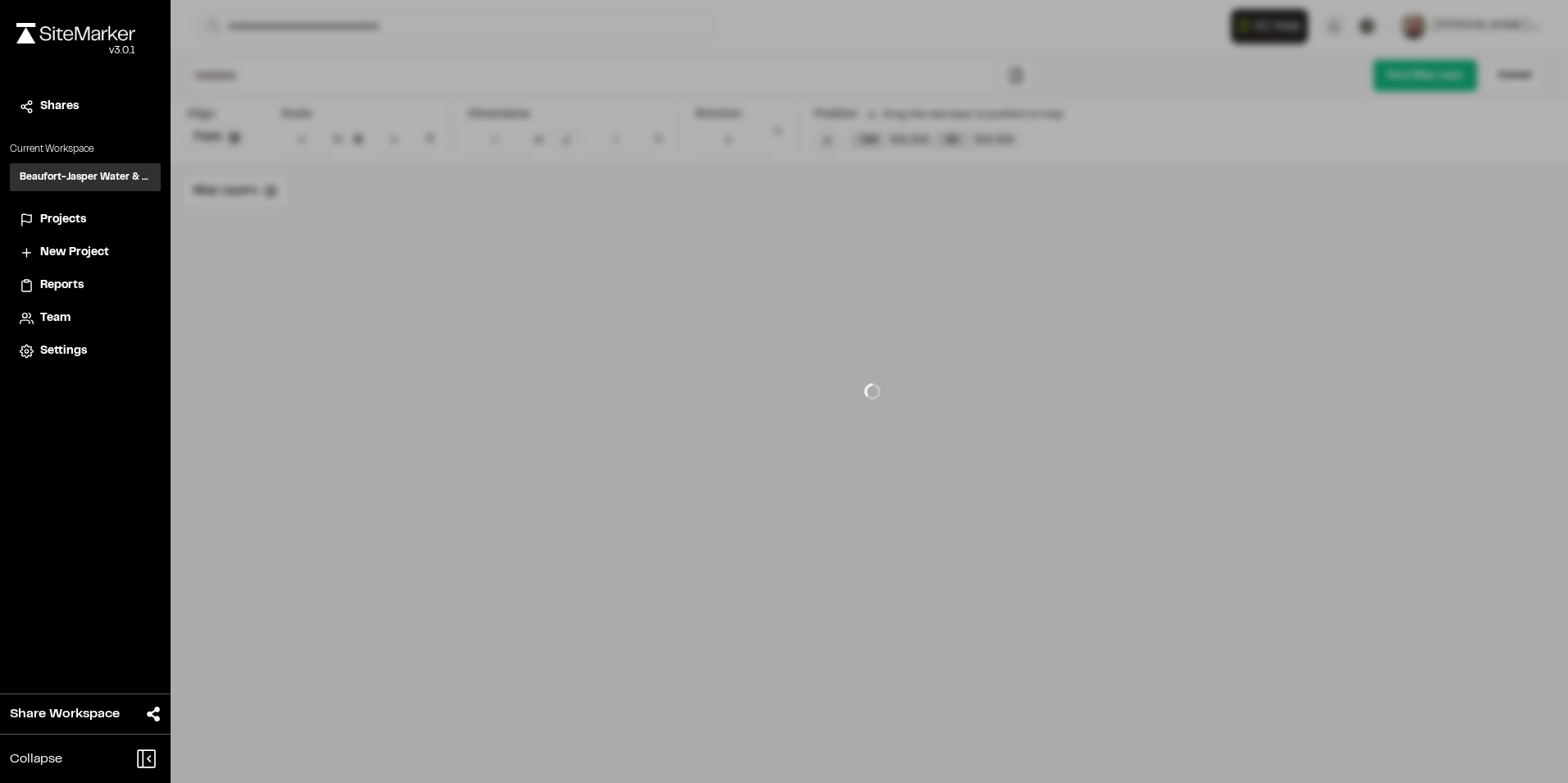
type input "**********"
type input "****"
type input "**********"
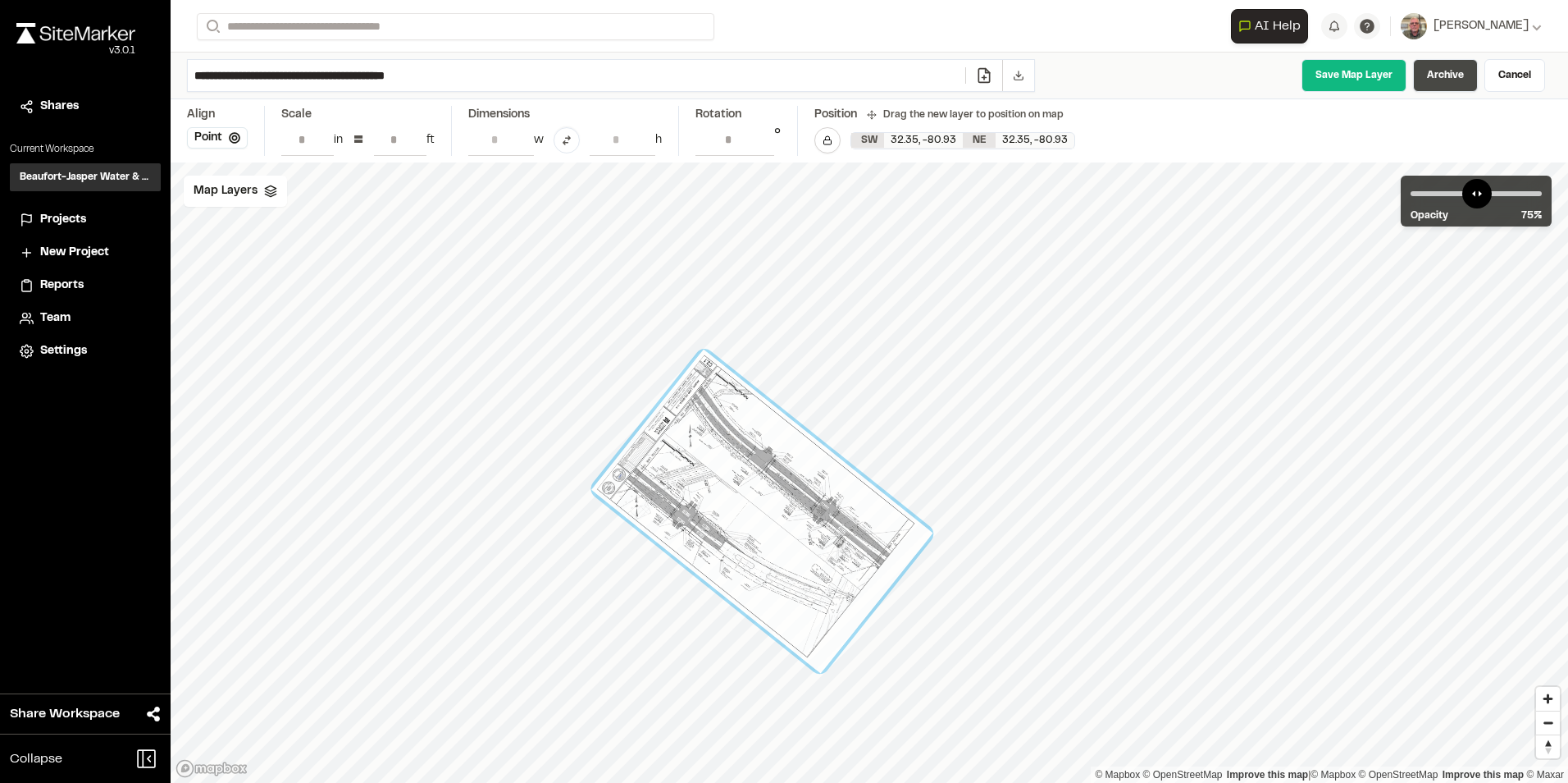
click at [1455, 77] on link "Archive" at bounding box center [1445, 75] width 65 height 33
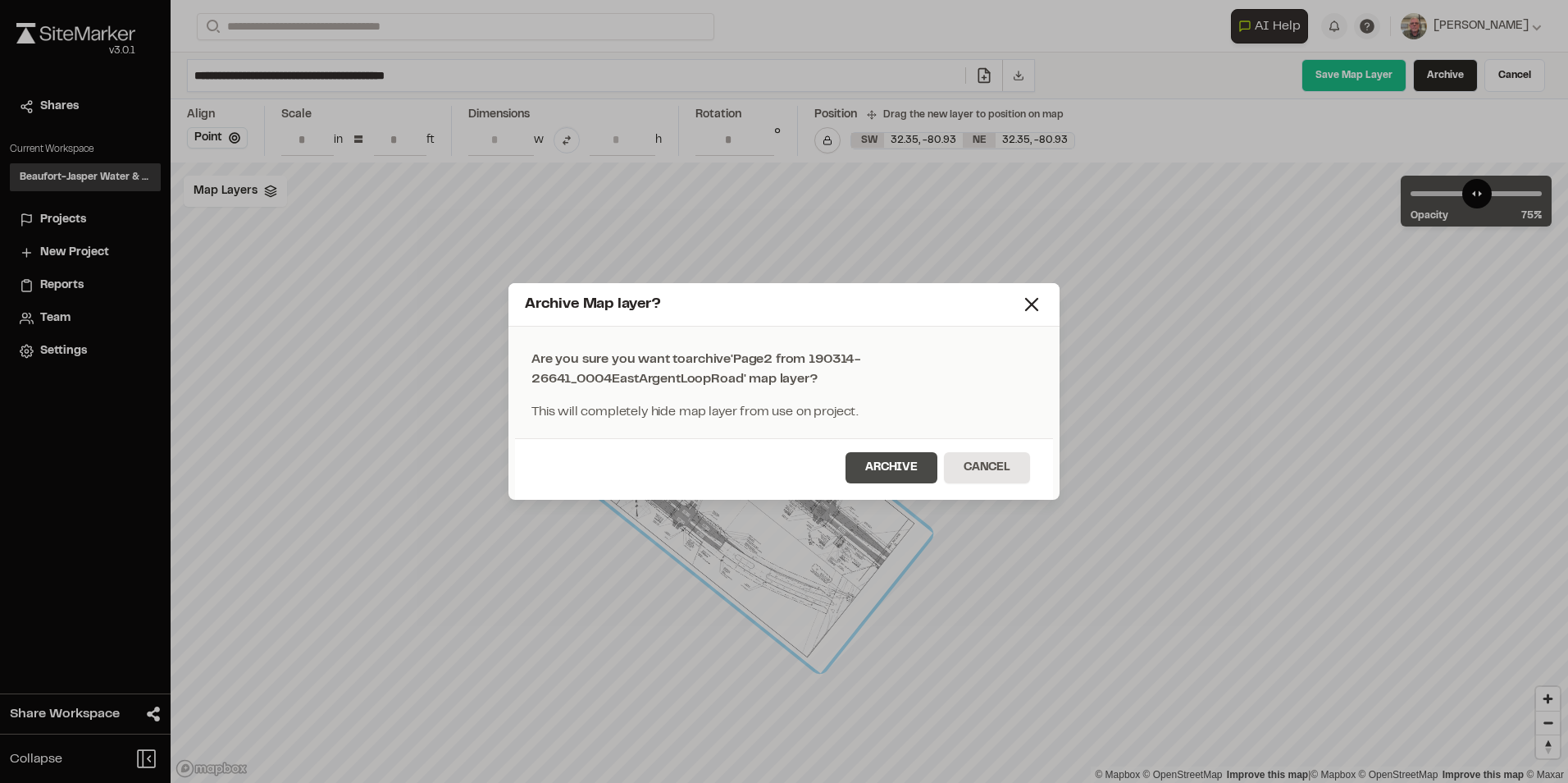
click at [872, 466] on button "Archive" at bounding box center [892, 468] width 92 height 32
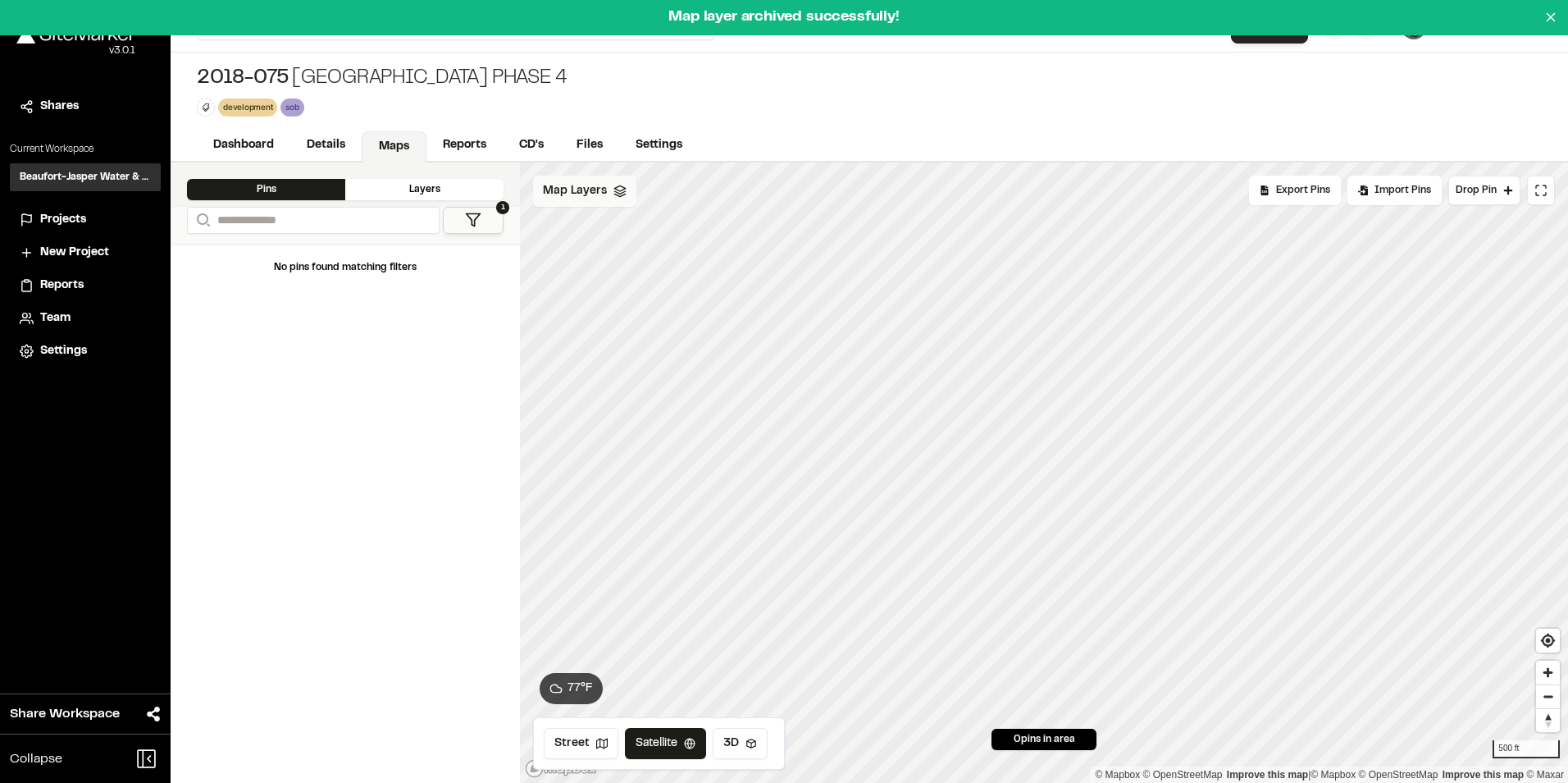
click at [600, 192] on span "Map Layers" at bounding box center [575, 191] width 64 height 18
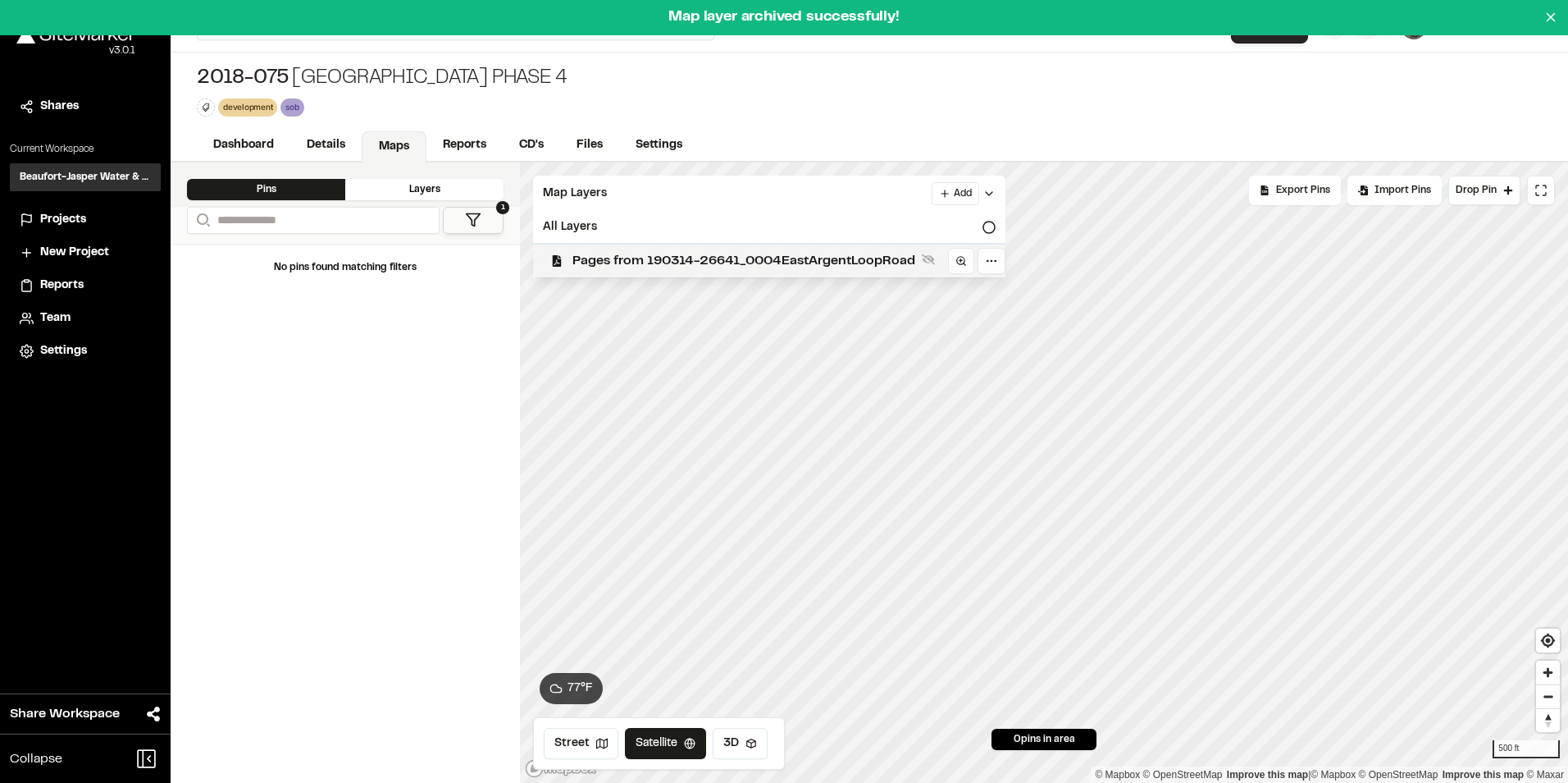
click at [687, 256] on span "Pages from 190314-26641_0004EastArgentLoopRoad" at bounding box center [744, 261] width 343 height 20
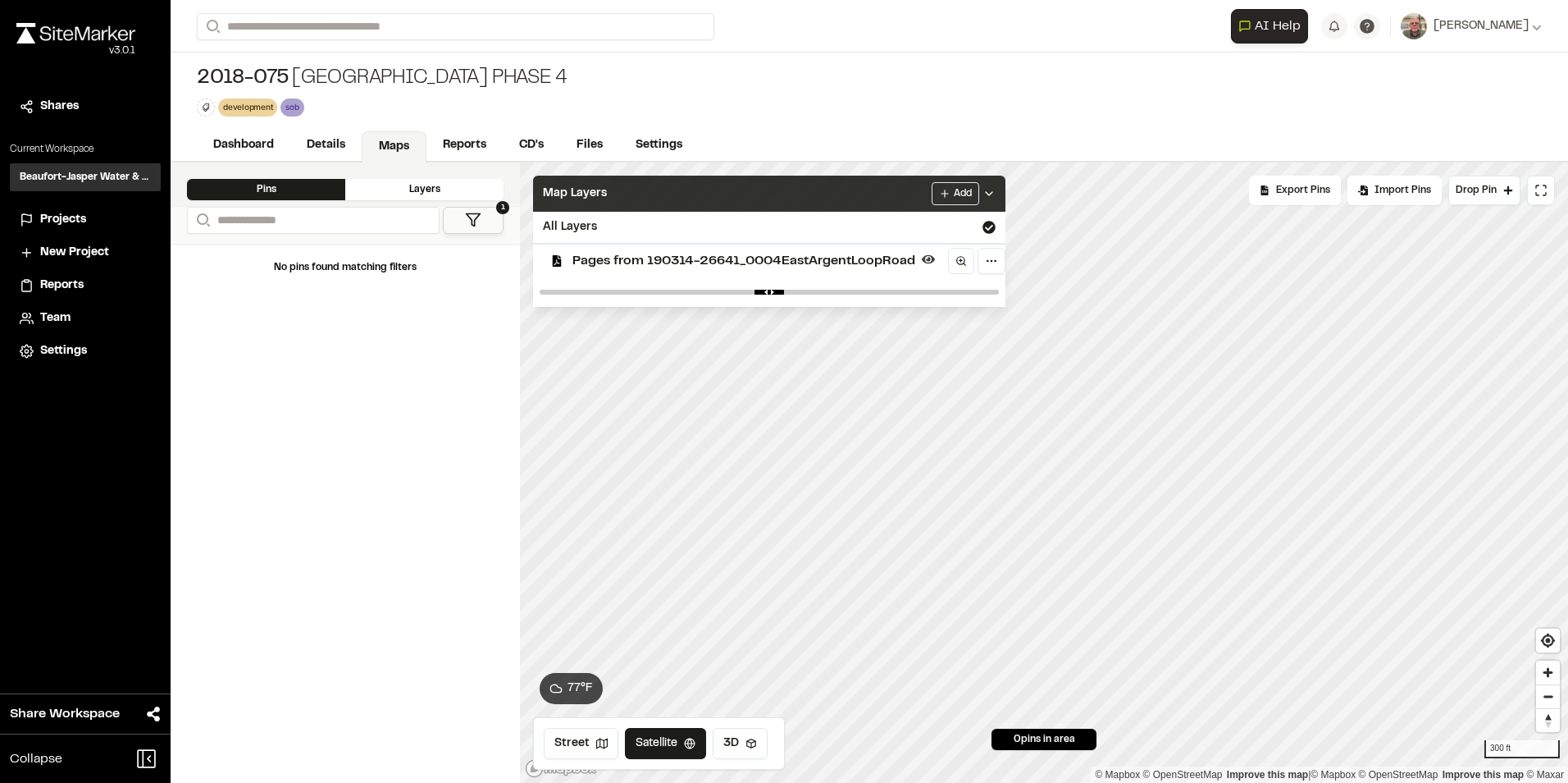
click at [856, 201] on div "Map Layers Add" at bounding box center [769, 193] width 473 height 36
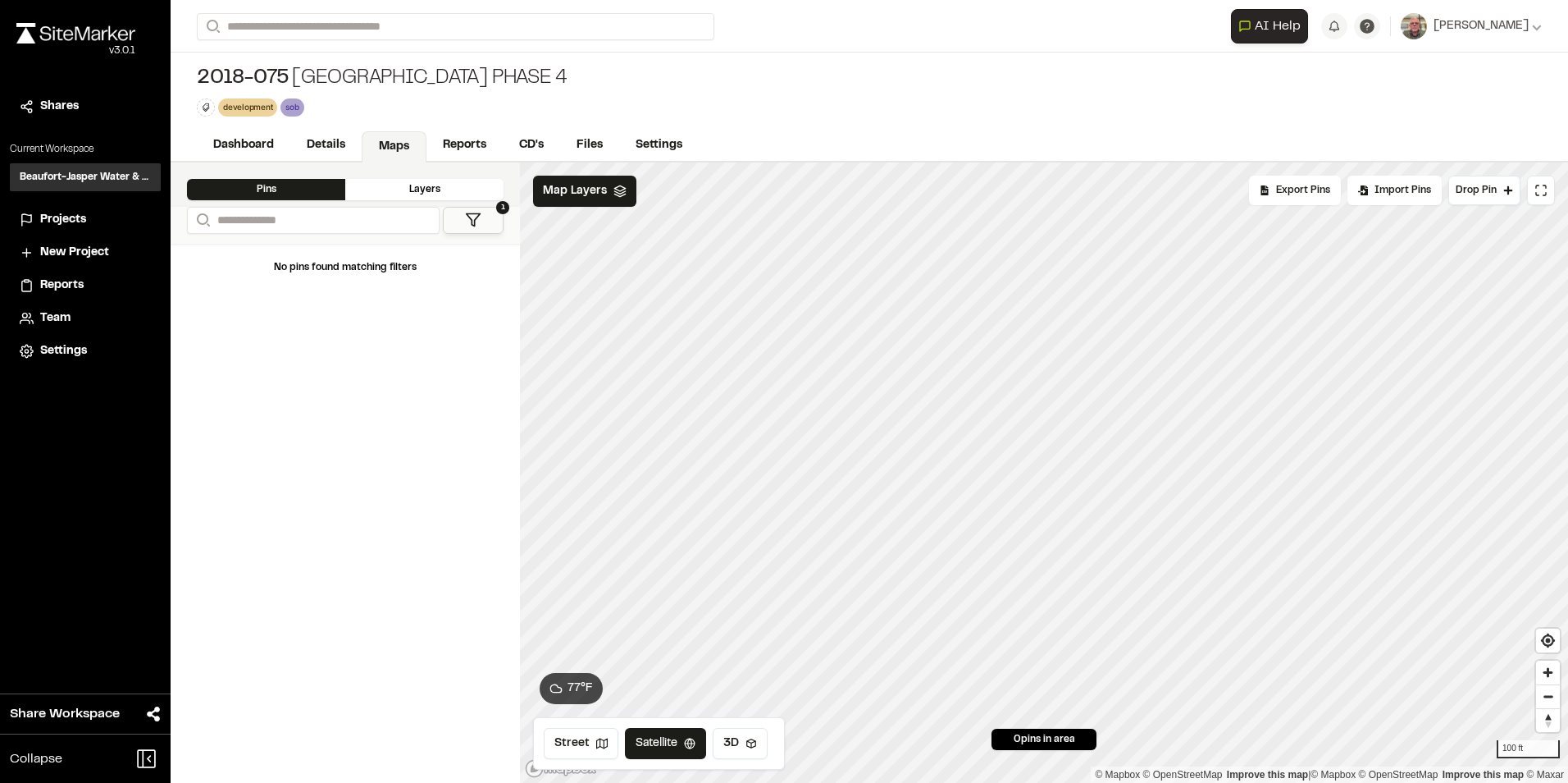
click at [428, 256] on div "**********" at bounding box center [869, 473] width 1398 height 620
click at [621, 194] on icon at bounding box center [619, 191] width 13 height 13
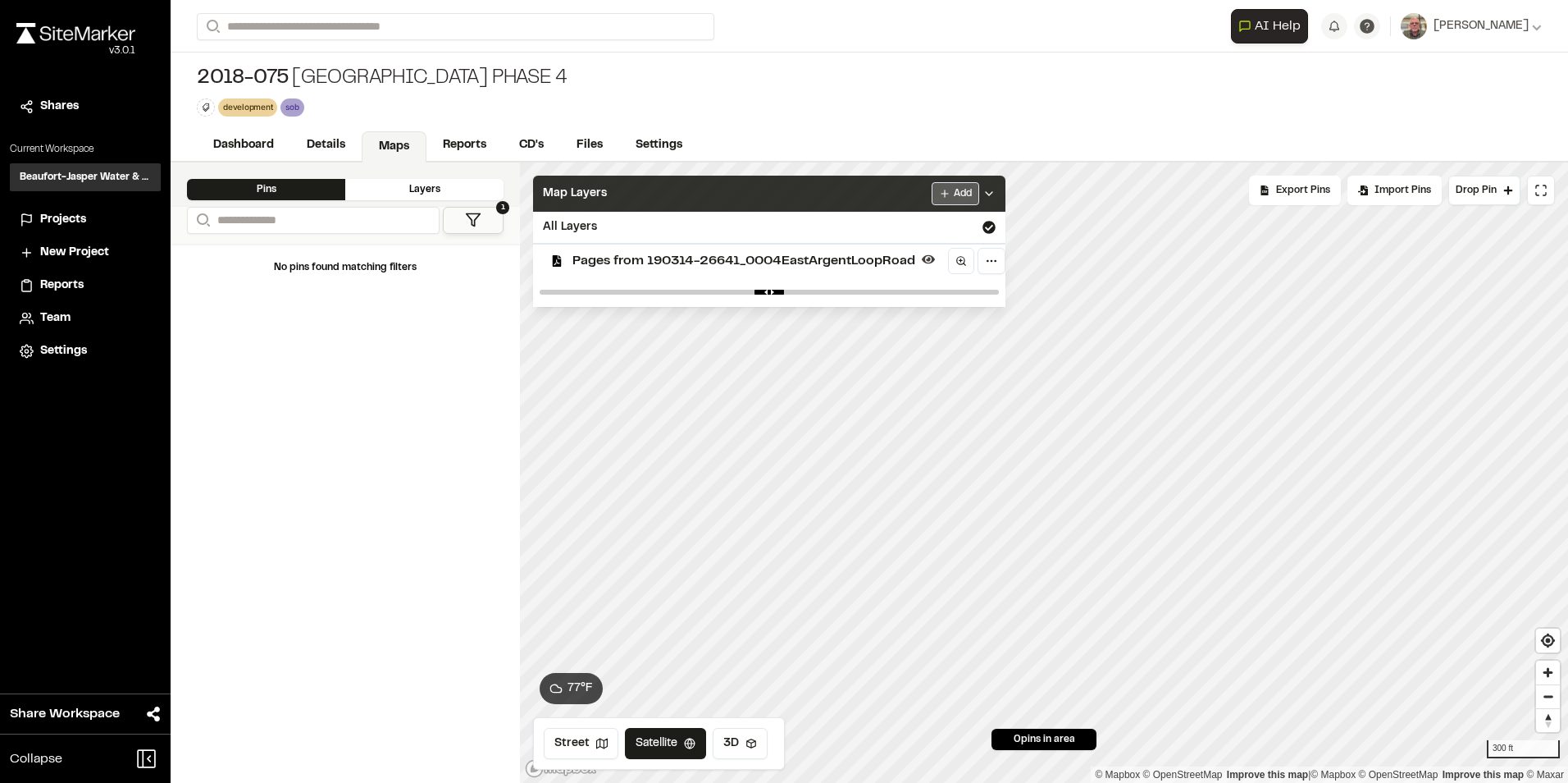
click at [953, 189] on html "Close sidebar v 3.0.1 Shares Current Workspace Beaufort-Jasper Water & Sewer Au…" at bounding box center [784, 391] width 1568 height 783
click at [866, 227] on link "Add Layer" at bounding box center [916, 226] width 123 height 28
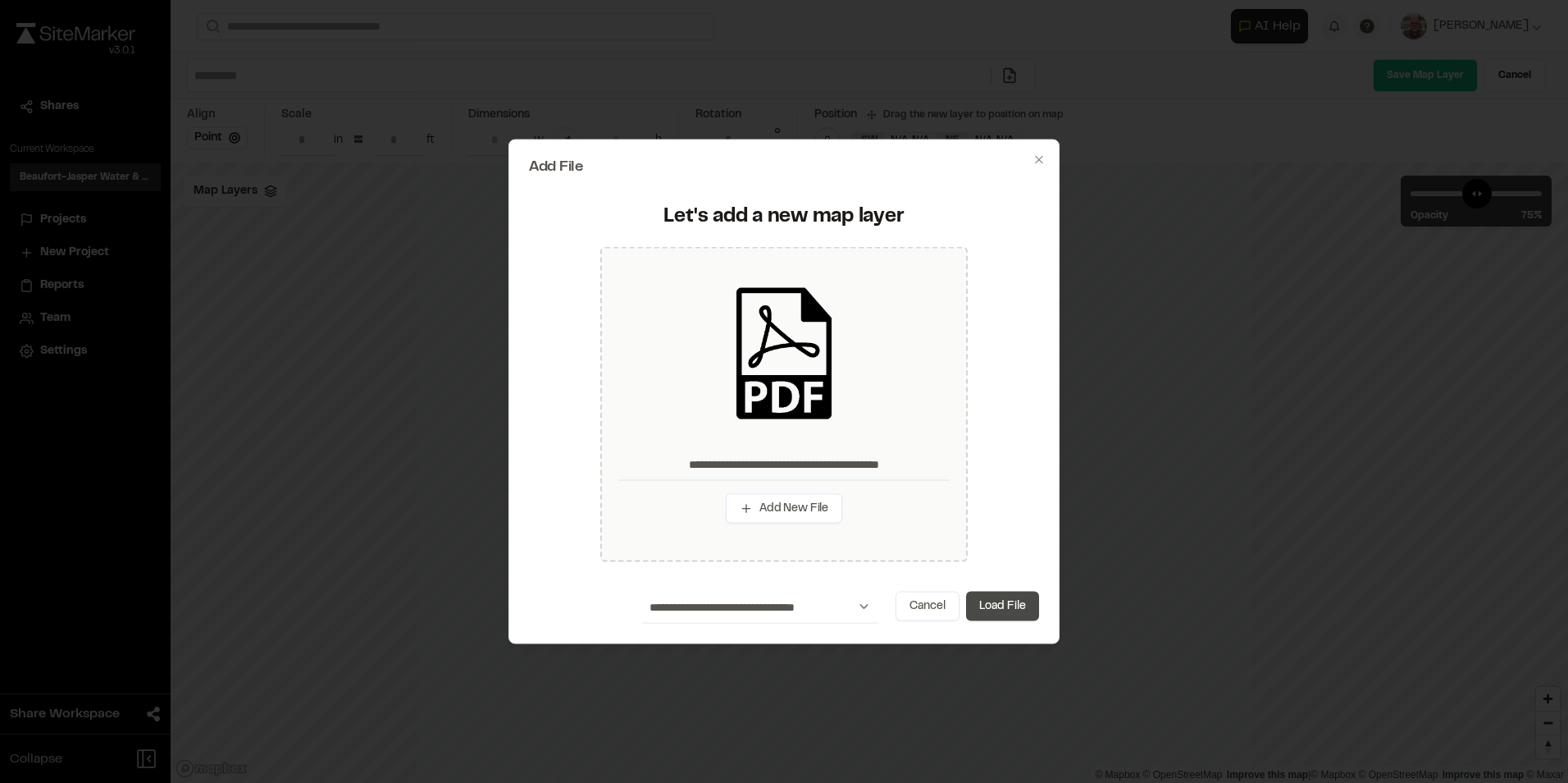
click at [1014, 607] on button "Load File" at bounding box center [1002, 605] width 73 height 30
type input "**********"
type input "****"
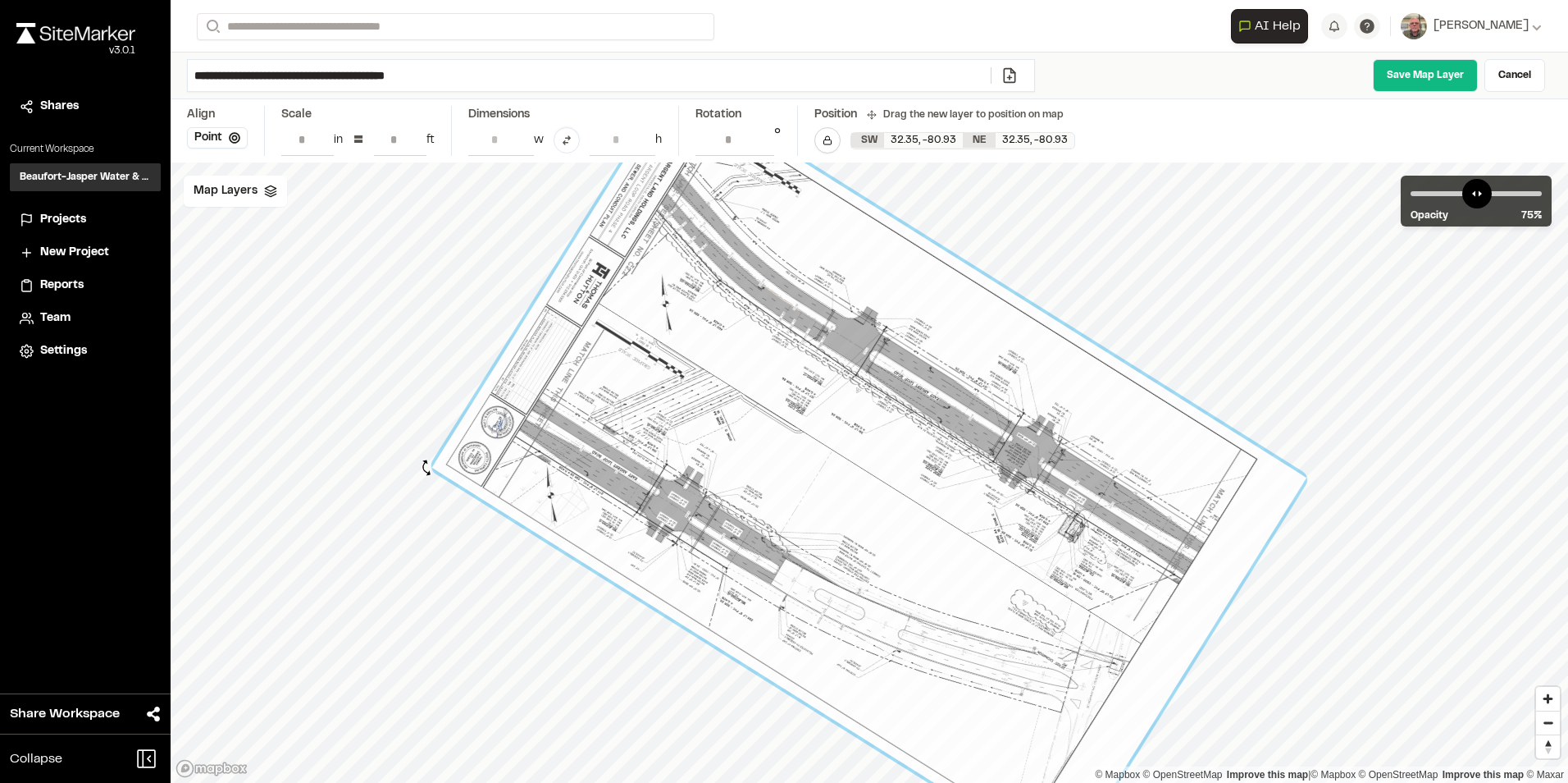
drag, startPoint x: 1248, startPoint y: 241, endPoint x: 428, endPoint y: 468, distance: 850.8
click at [428, 468] on div at bounding box center [422, 469] width 18 height 18
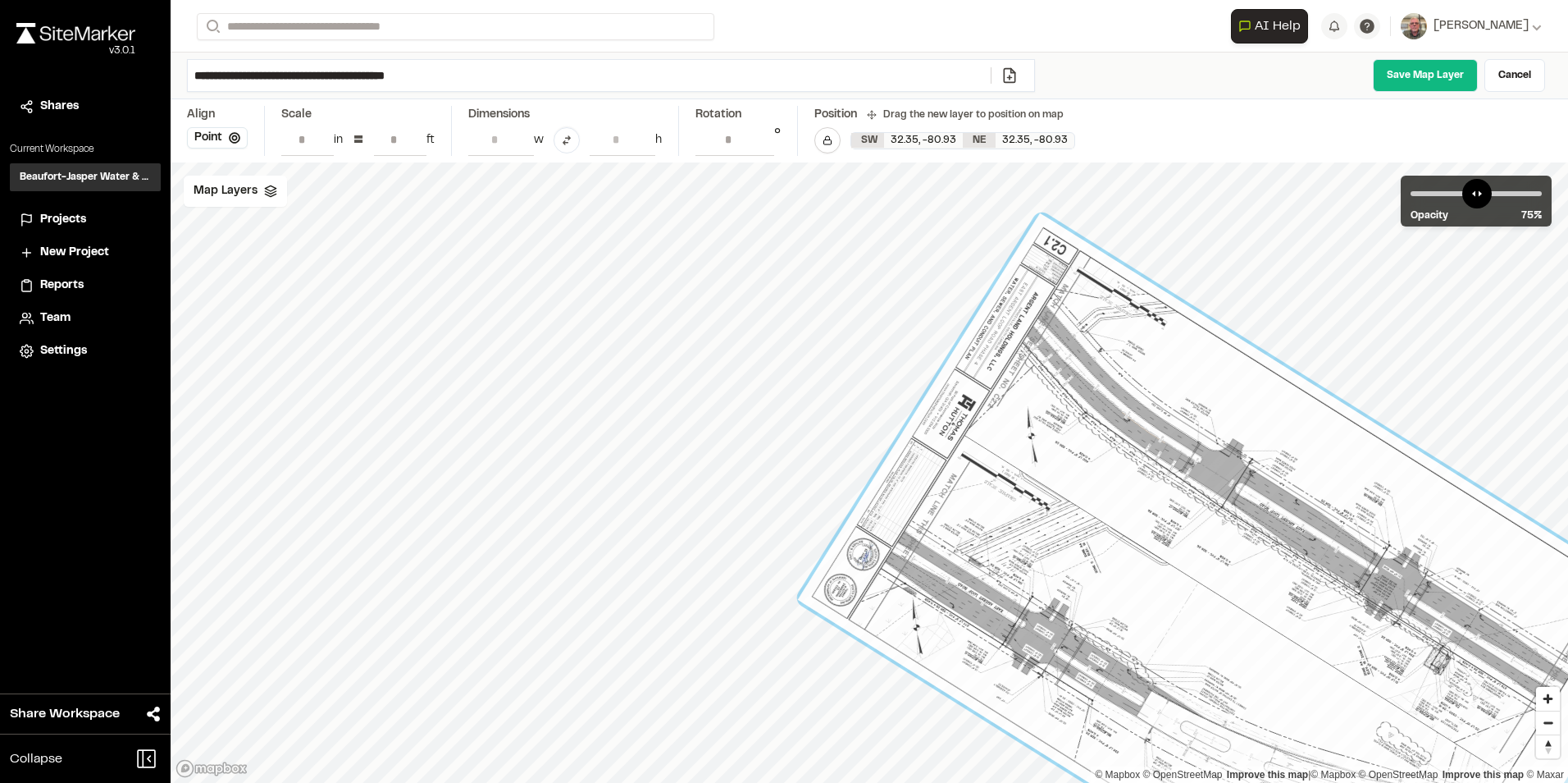
drag, startPoint x: 545, startPoint y: 693, endPoint x: 911, endPoint y: 825, distance: 389.1
click at [911, 782] on html "Close sidebar v 3.0.1 Shares Current Workspace Beaufort-Jasper Water & Sewer Au…" at bounding box center [784, 391] width 1568 height 783
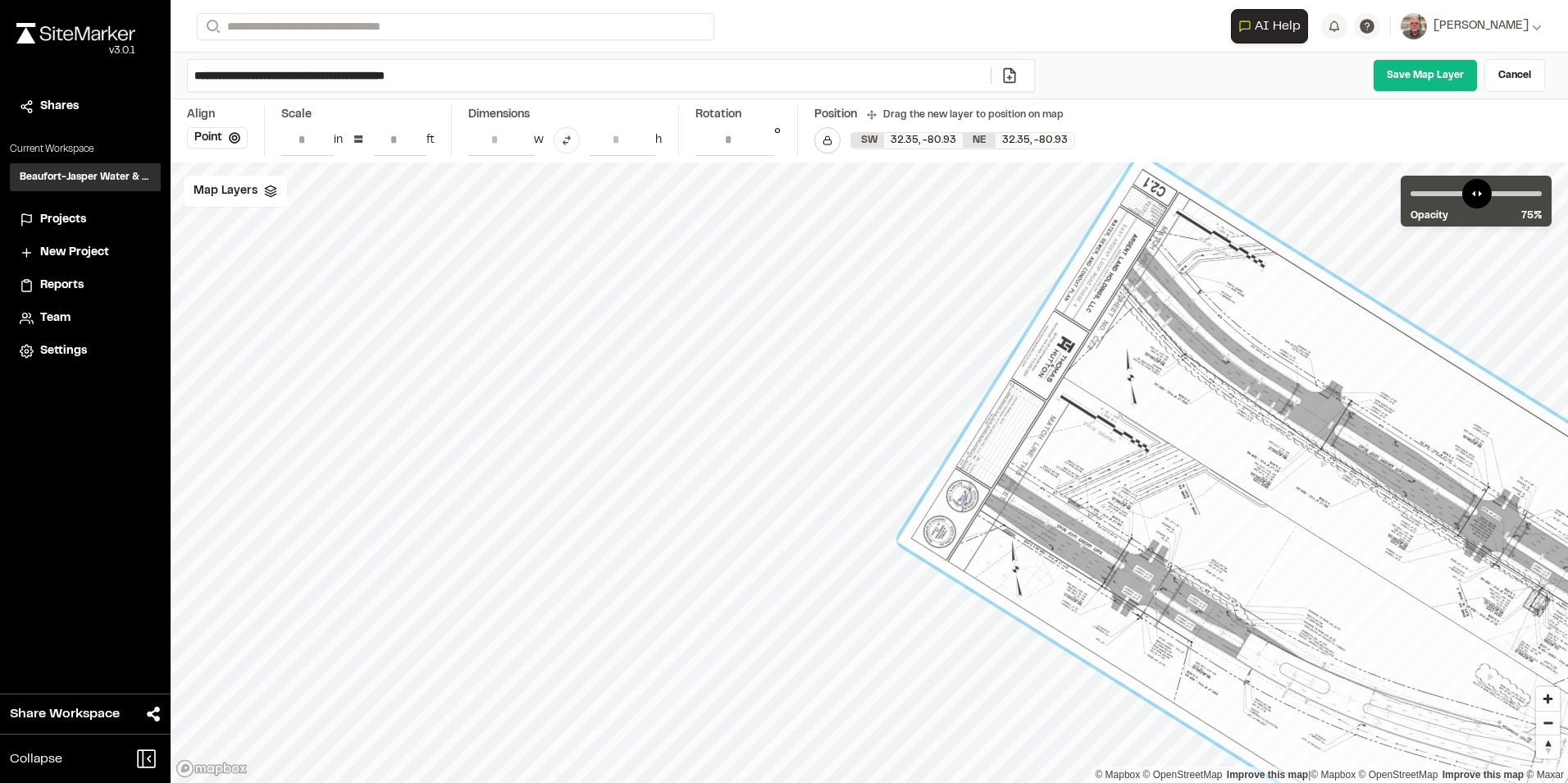
drag, startPoint x: 941, startPoint y: 450, endPoint x: 1334, endPoint y: 627, distance: 431.0
click at [1334, 627] on div at bounding box center [1335, 546] width 875 height 783
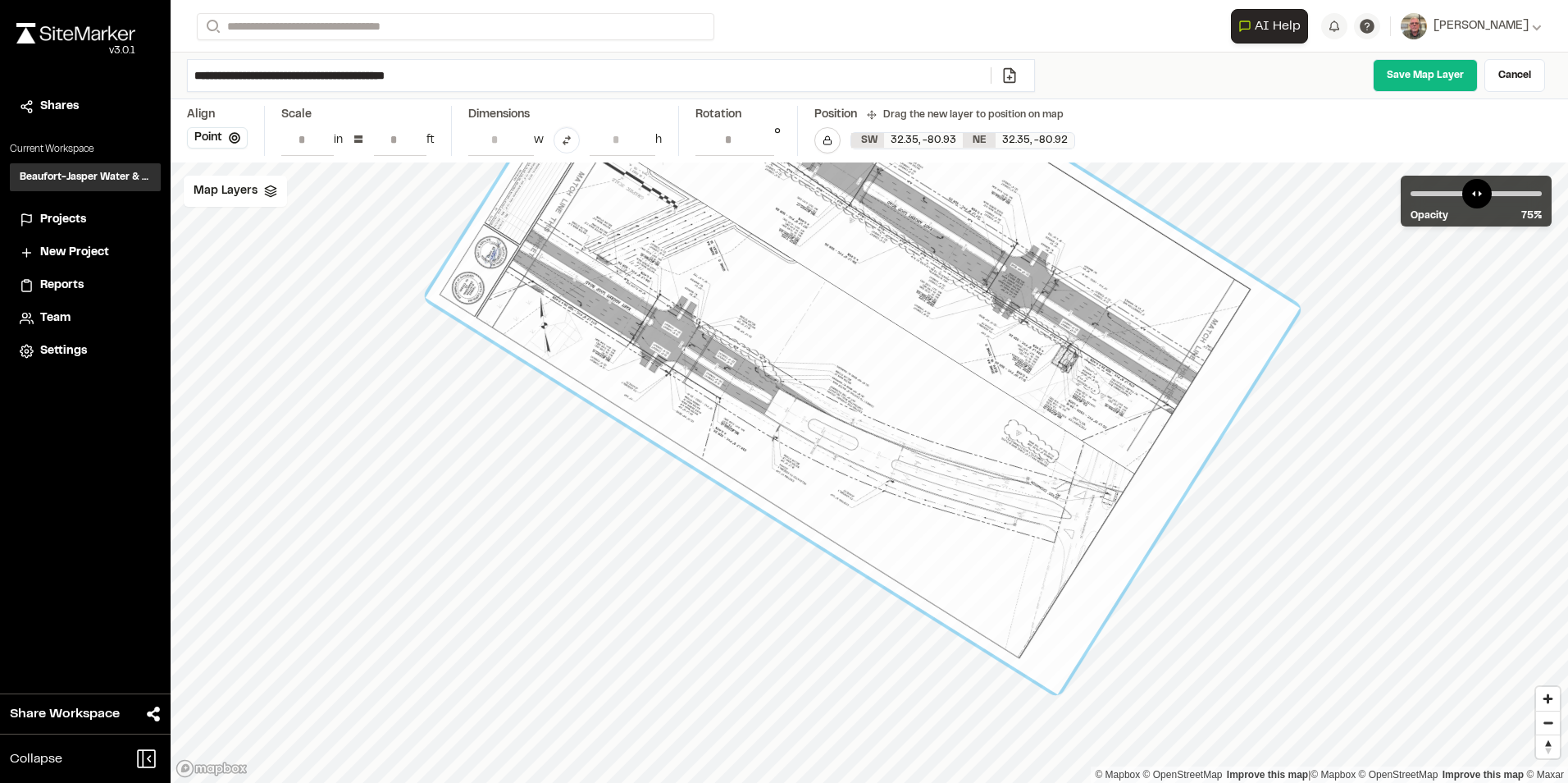
drag, startPoint x: 1372, startPoint y: 724, endPoint x: 854, endPoint y: 380, distance: 621.8
click at [854, 380] on div at bounding box center [863, 302] width 875 height 783
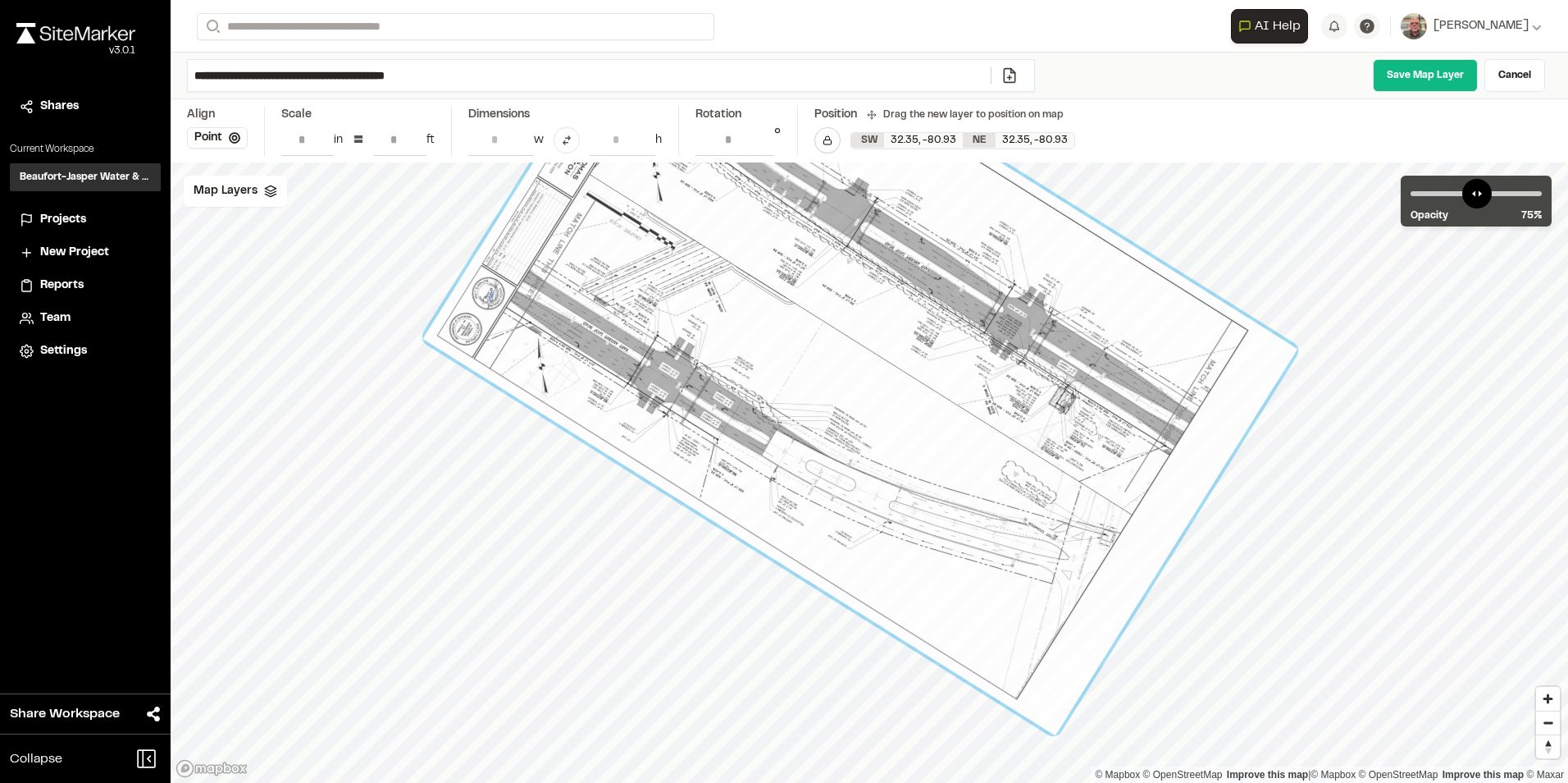
drag, startPoint x: 1298, startPoint y: 310, endPoint x: 1294, endPoint y: 350, distance: 40.2
click at [1295, 351] on div at bounding box center [860, 343] width 875 height 783
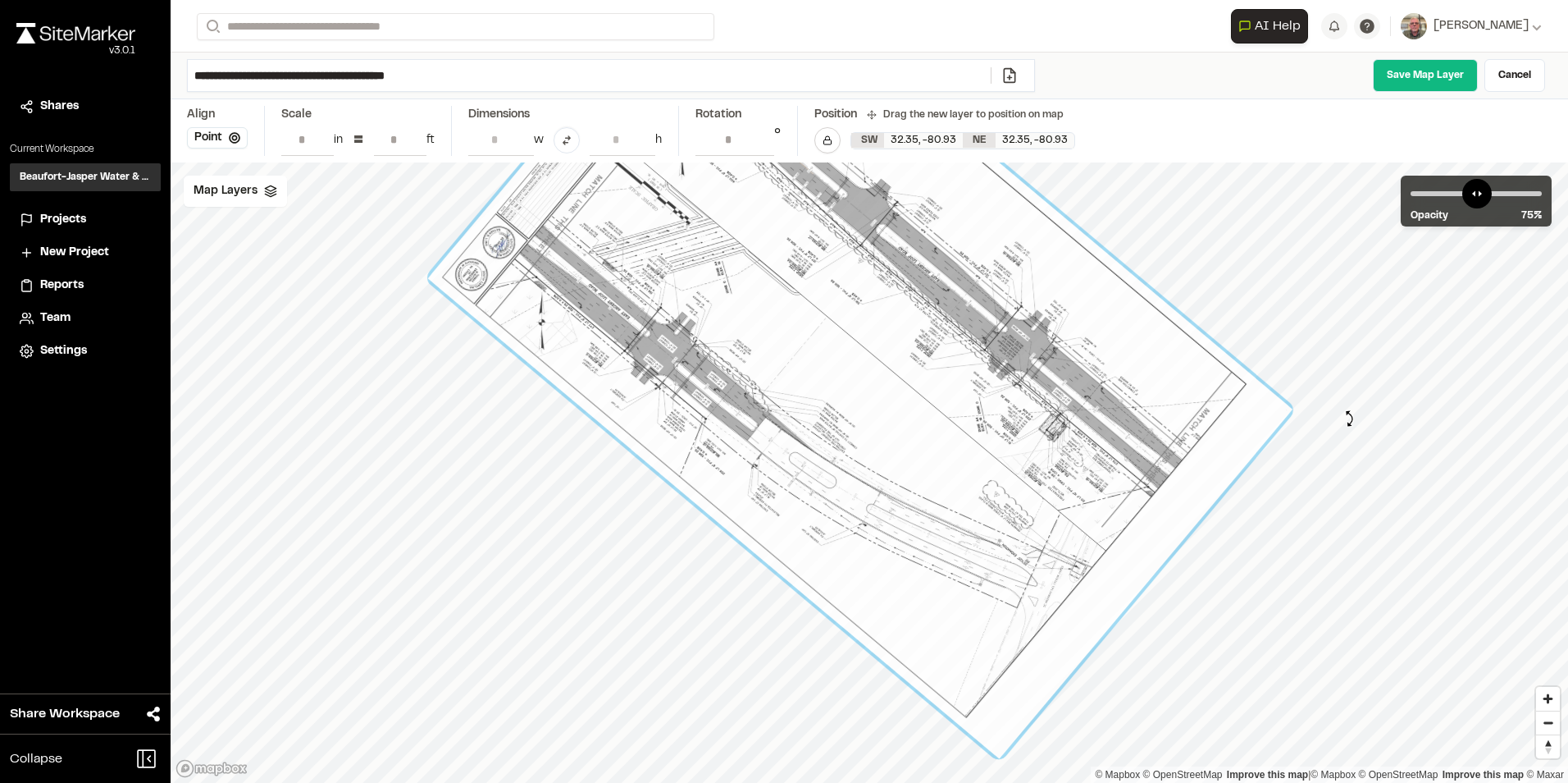
type input "**********"
click at [1349, 419] on div "© Mapbox © OpenStreetMap Improve this map | © Mapbox © OpenStreetMap Improve th…" at bounding box center [869, 473] width 1398 height 620
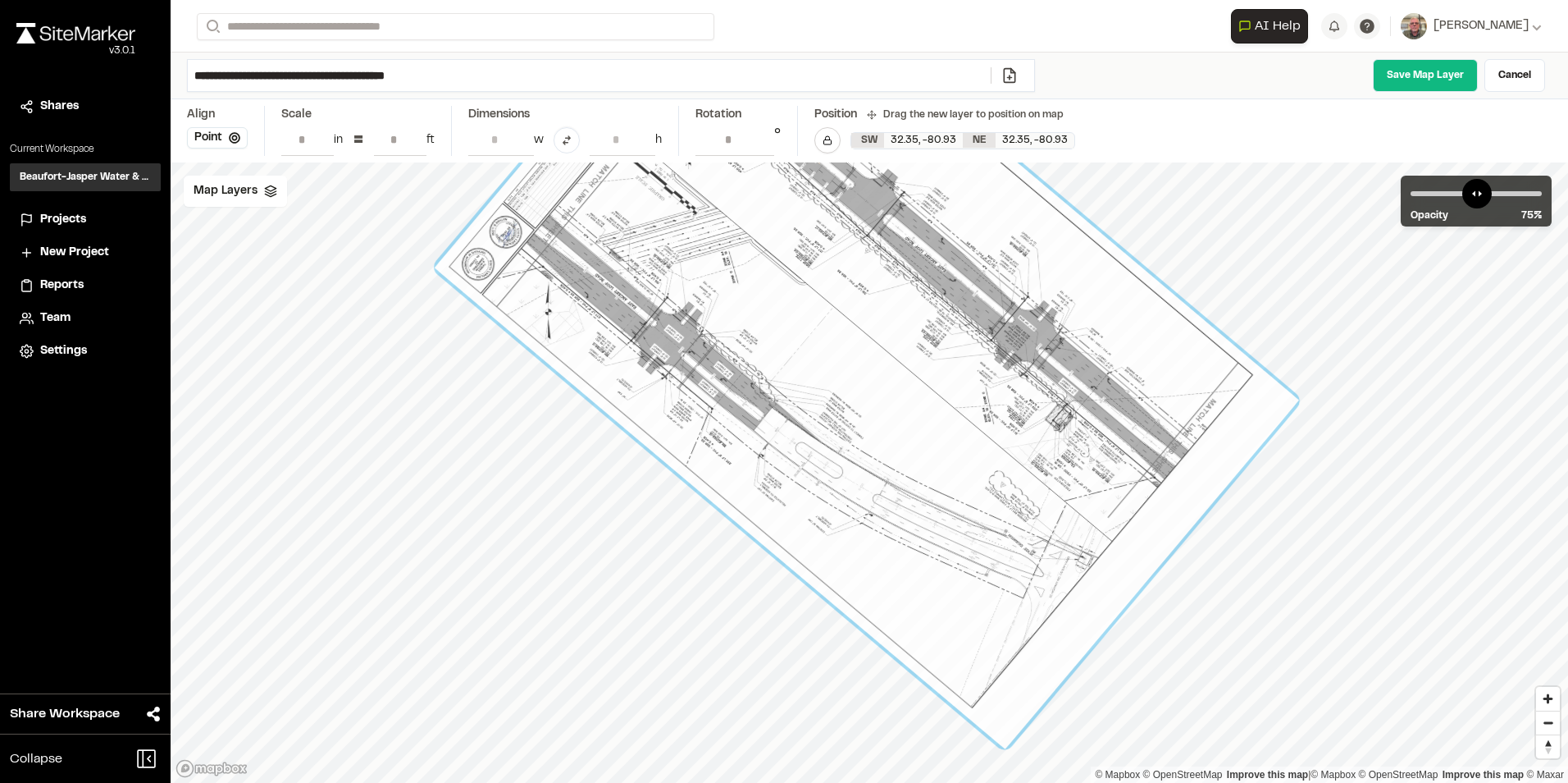
drag, startPoint x: 782, startPoint y: 529, endPoint x: 788, endPoint y: 520, distance: 10.8
click at [788, 520] on div at bounding box center [866, 334] width 864 height 830
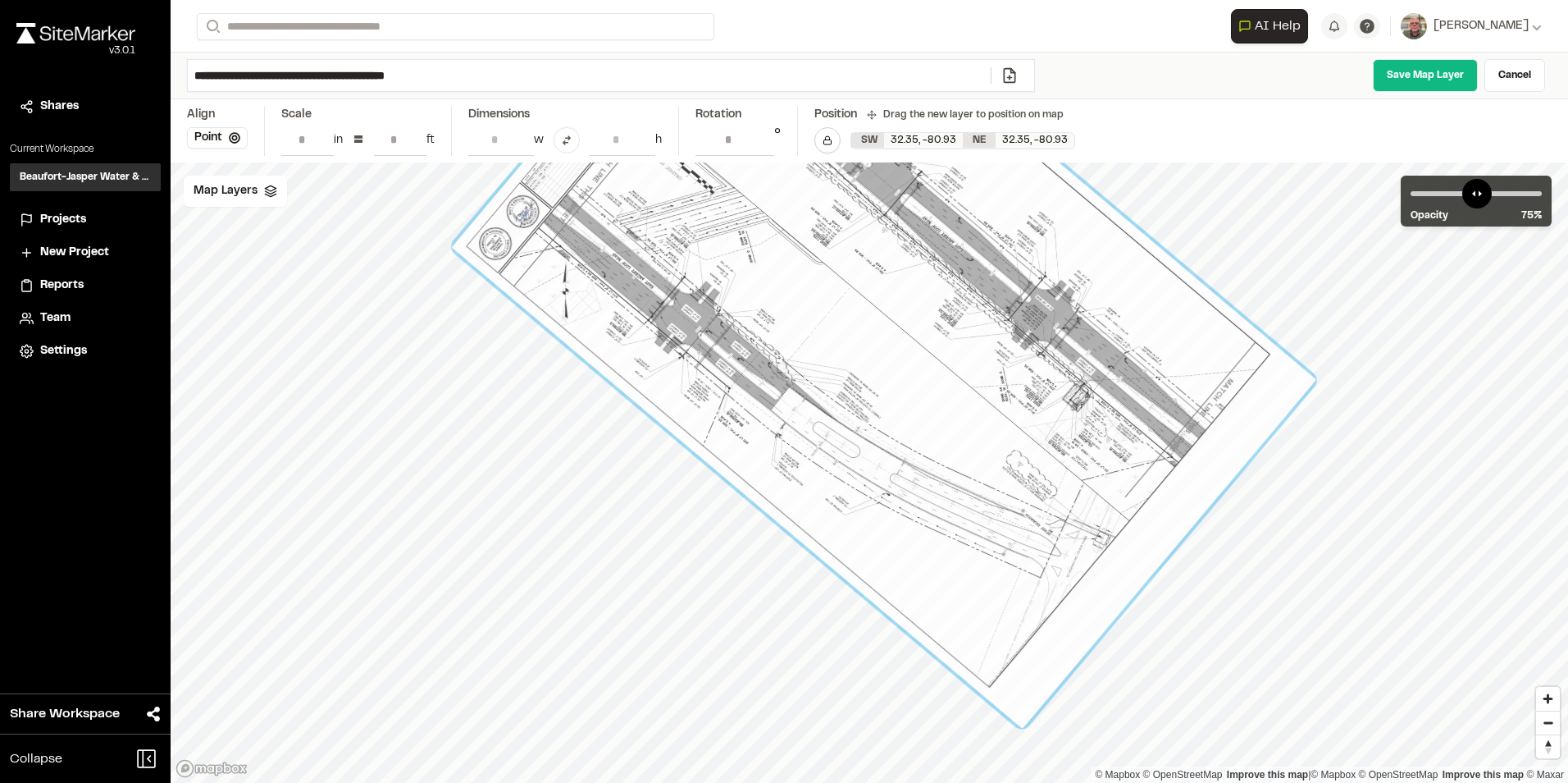
drag, startPoint x: 881, startPoint y: 472, endPoint x: 980, endPoint y: 520, distance: 110.0
click at [980, 520] on div at bounding box center [884, 314] width 864 height 830
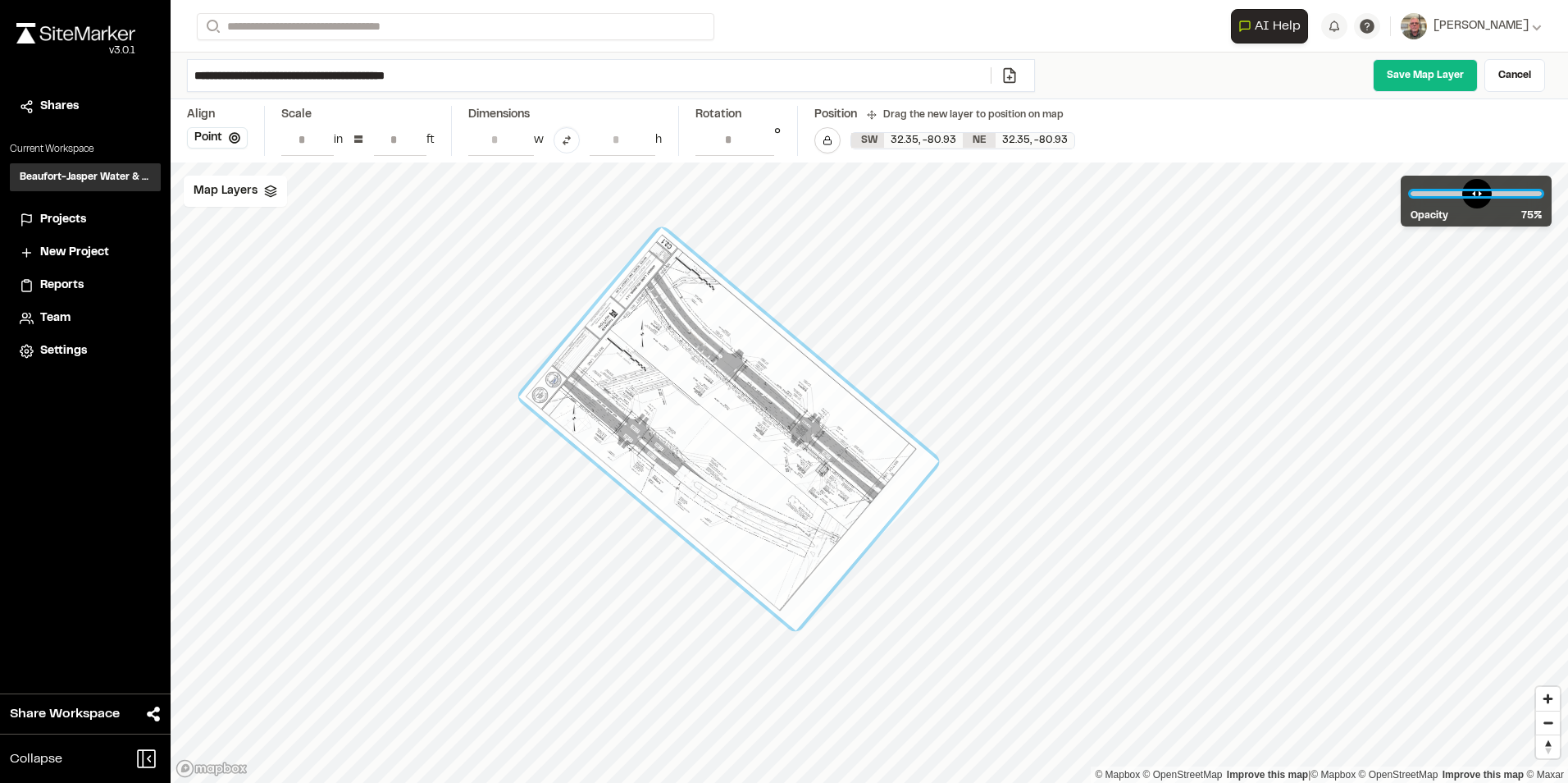
click at [1498, 193] on input "range" at bounding box center [1476, 193] width 131 height 5
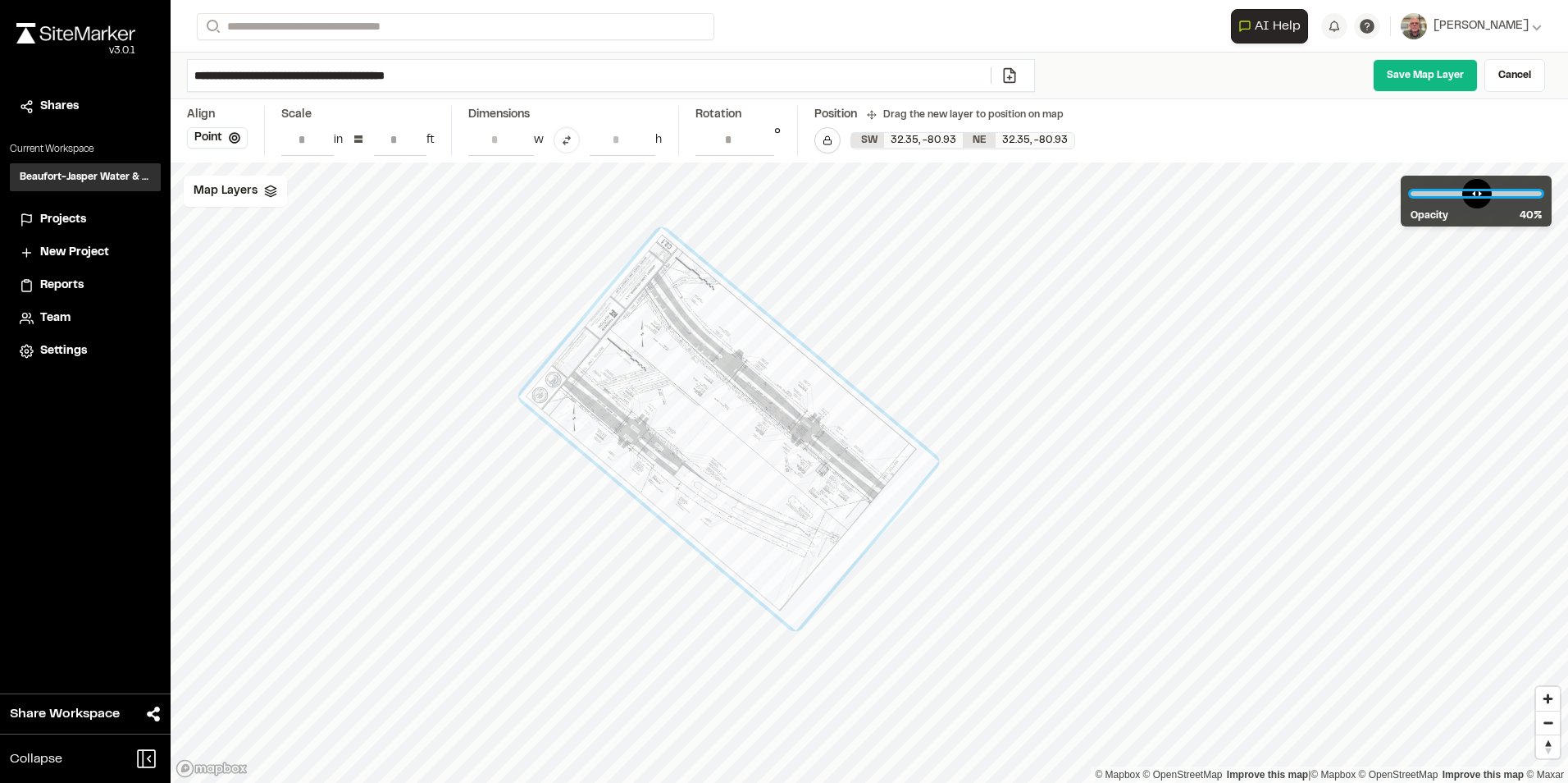
drag, startPoint x: 1494, startPoint y: 193, endPoint x: 1466, endPoint y: 193, distance: 28.0
click at [1466, 193] on input "range" at bounding box center [1476, 193] width 131 height 5
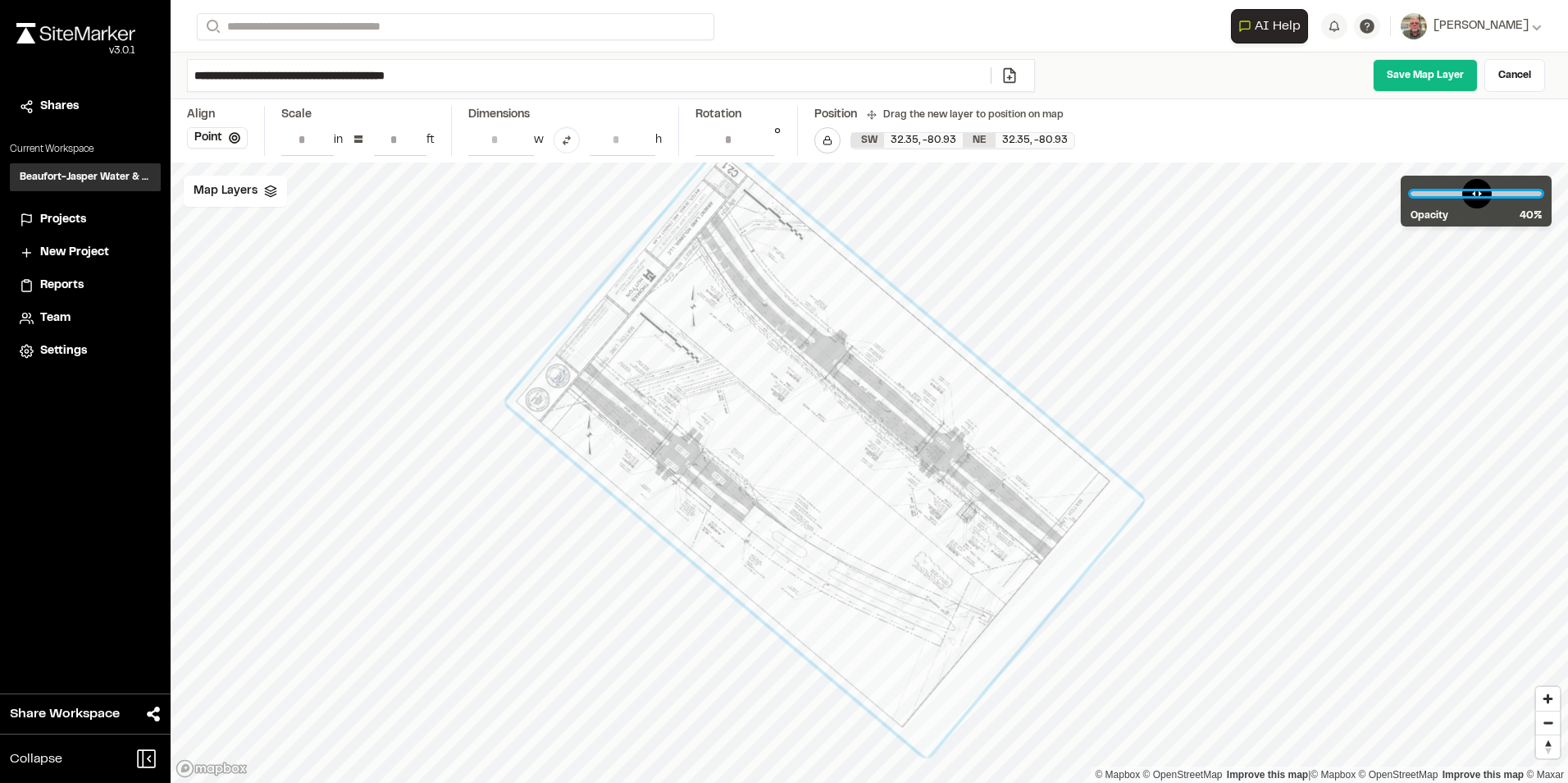
click at [1471, 192] on input "range" at bounding box center [1476, 193] width 131 height 5
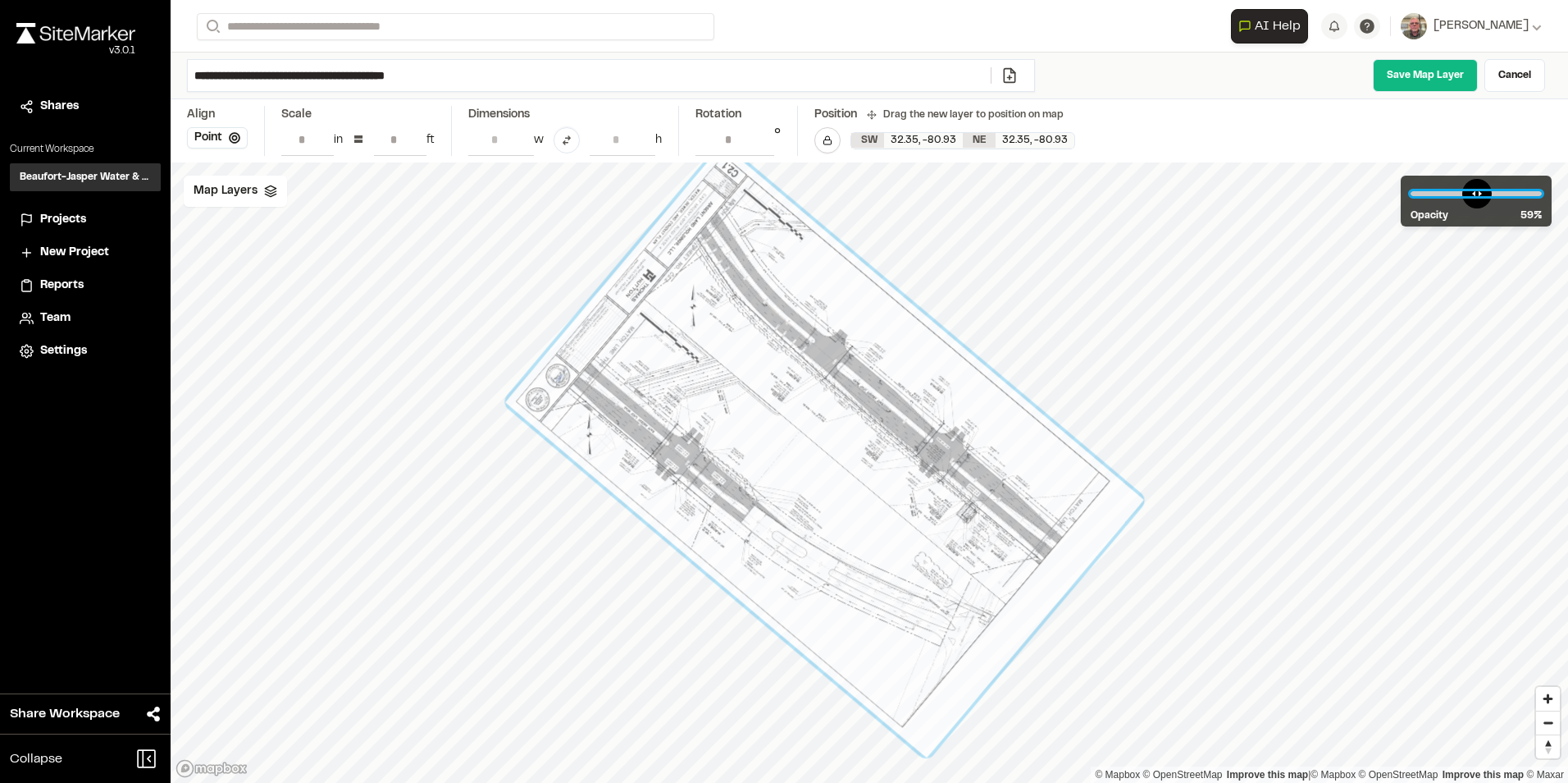
drag, startPoint x: 1471, startPoint y: 192, endPoint x: 1485, endPoint y: 192, distance: 14.0
type input "**"
click at [1485, 192] on input "range" at bounding box center [1476, 193] width 131 height 5
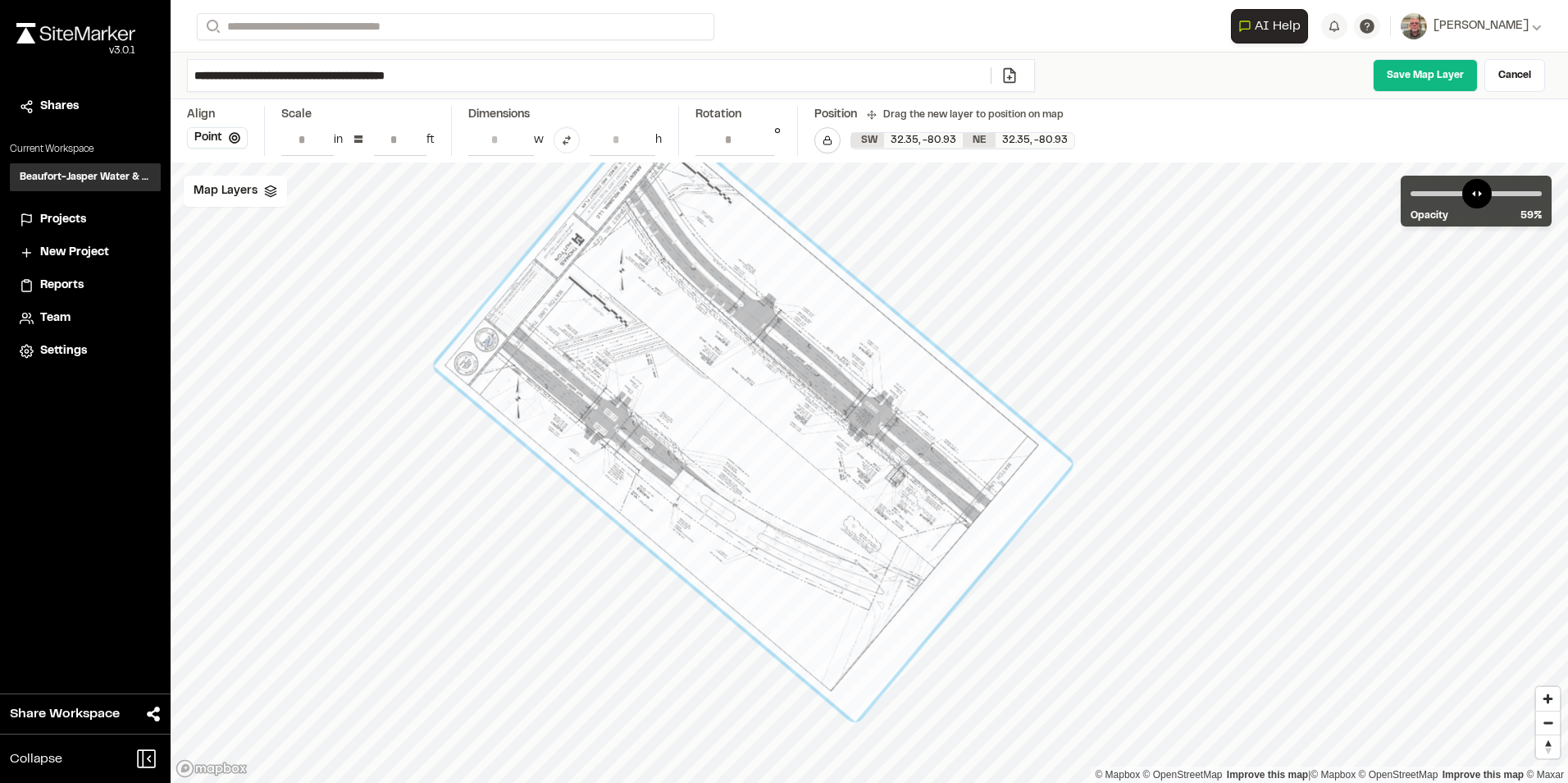
drag, startPoint x: 712, startPoint y: 430, endPoint x: 640, endPoint y: 394, distance: 80.5
click at [640, 394] on div at bounding box center [753, 414] width 639 height 613
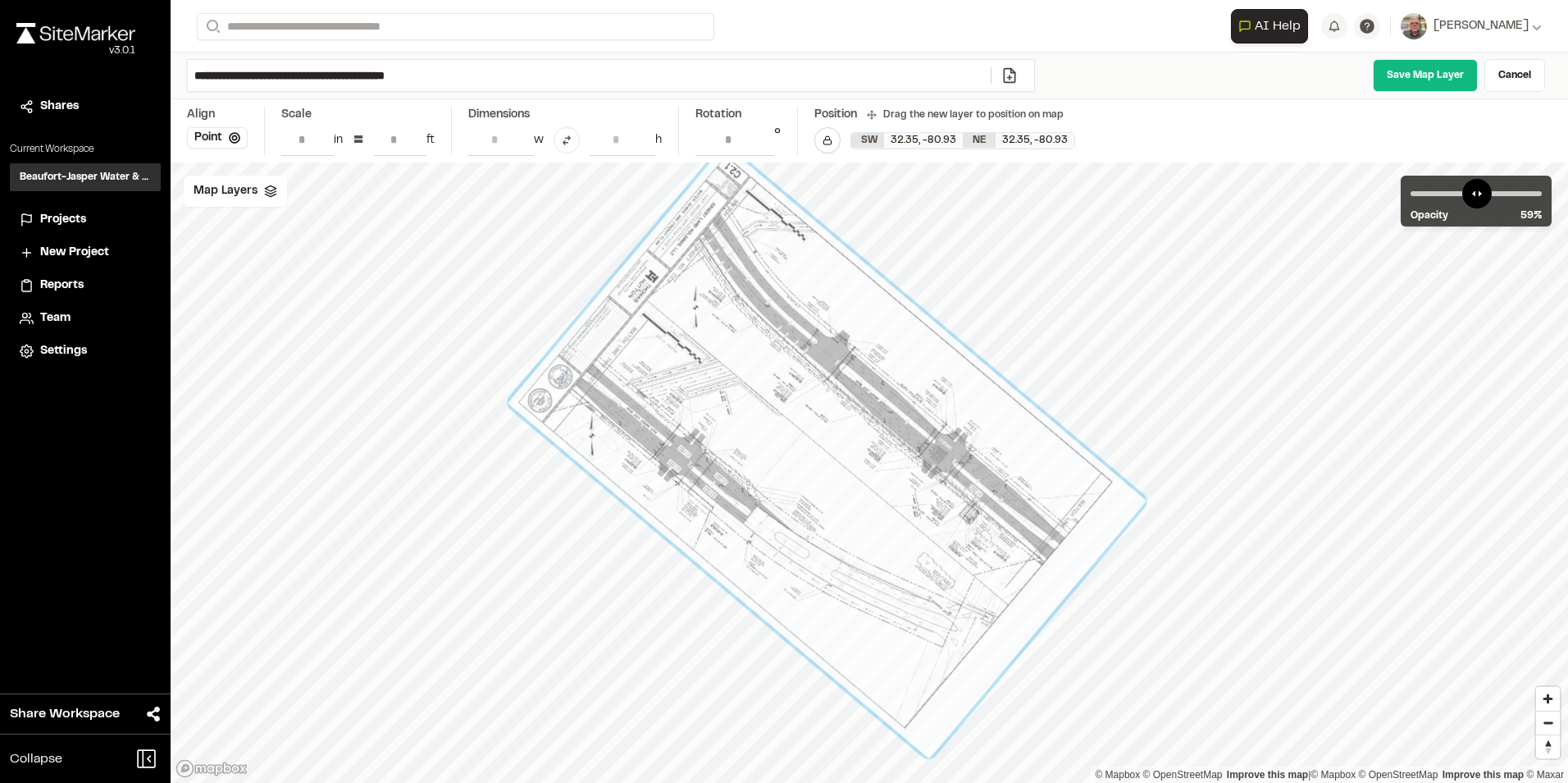
drag, startPoint x: 824, startPoint y: 525, endPoint x: 899, endPoint y: 562, distance: 83.6
click at [899, 562] on div at bounding box center [827, 451] width 639 height 613
click at [265, 187] on polygon at bounding box center [270, 188] width 11 height 6
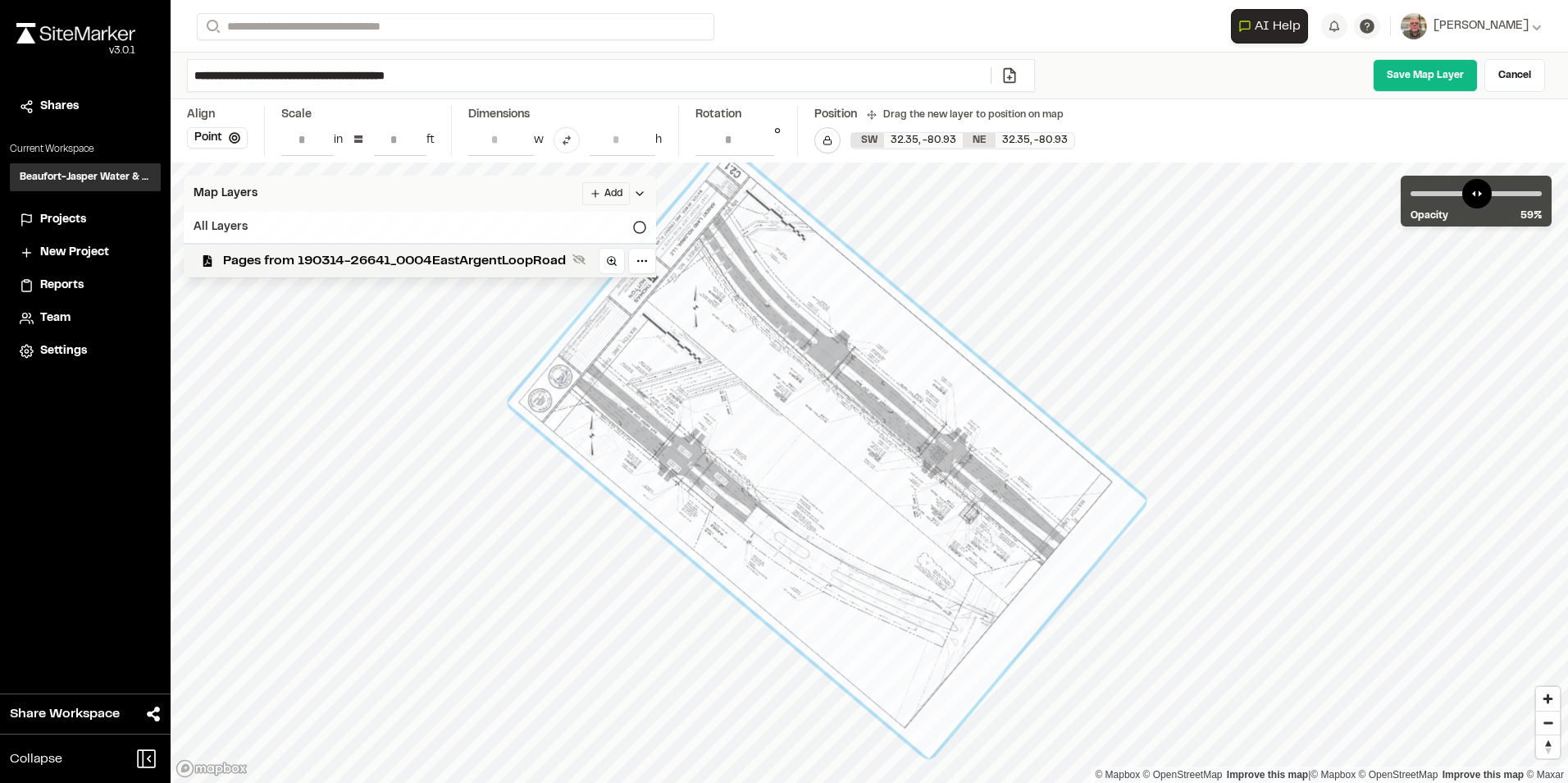
click at [278, 216] on div "All Layers" at bounding box center [420, 227] width 473 height 32
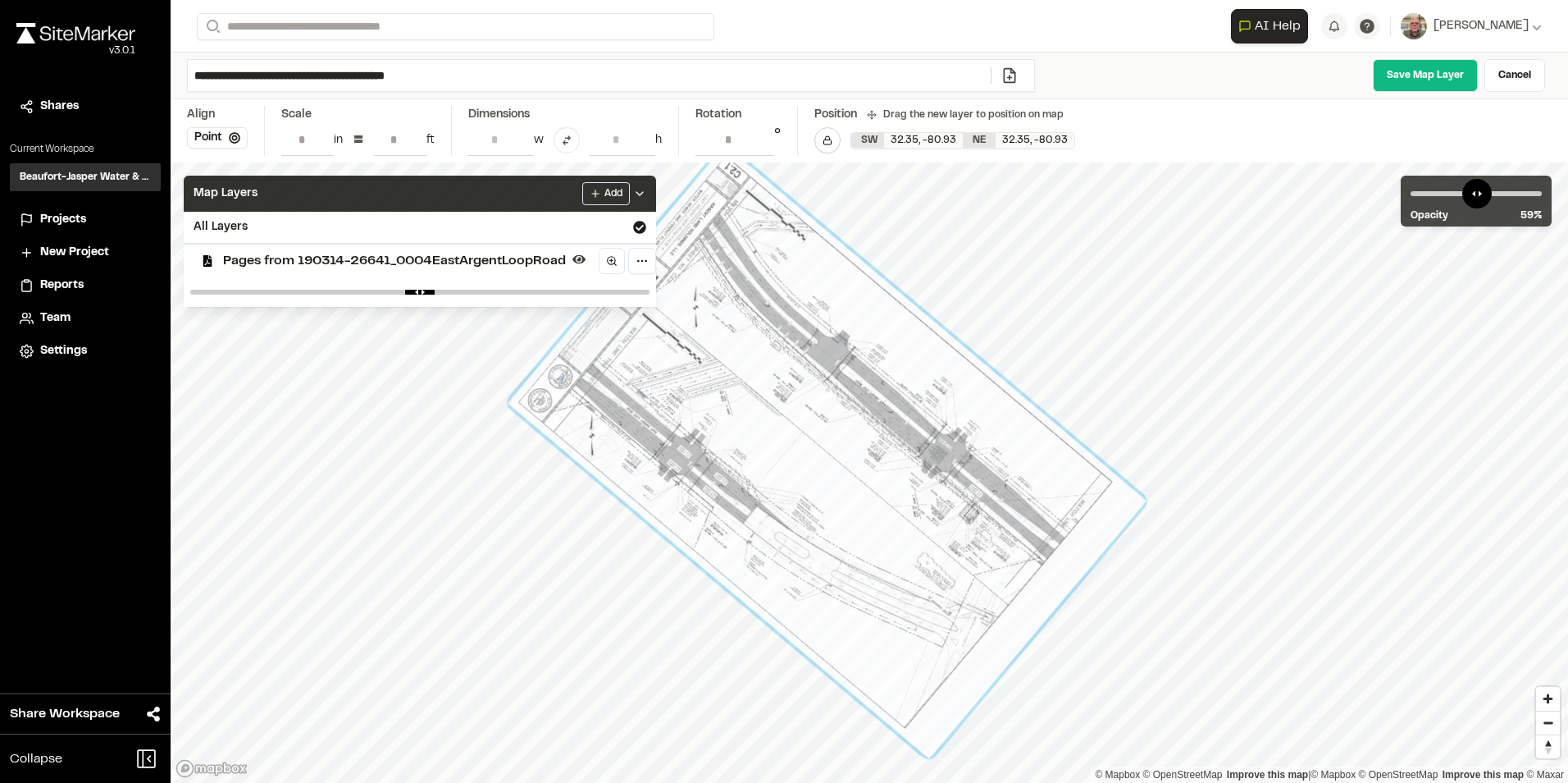
click at [533, 191] on div "Map Layers Add" at bounding box center [420, 193] width 473 height 36
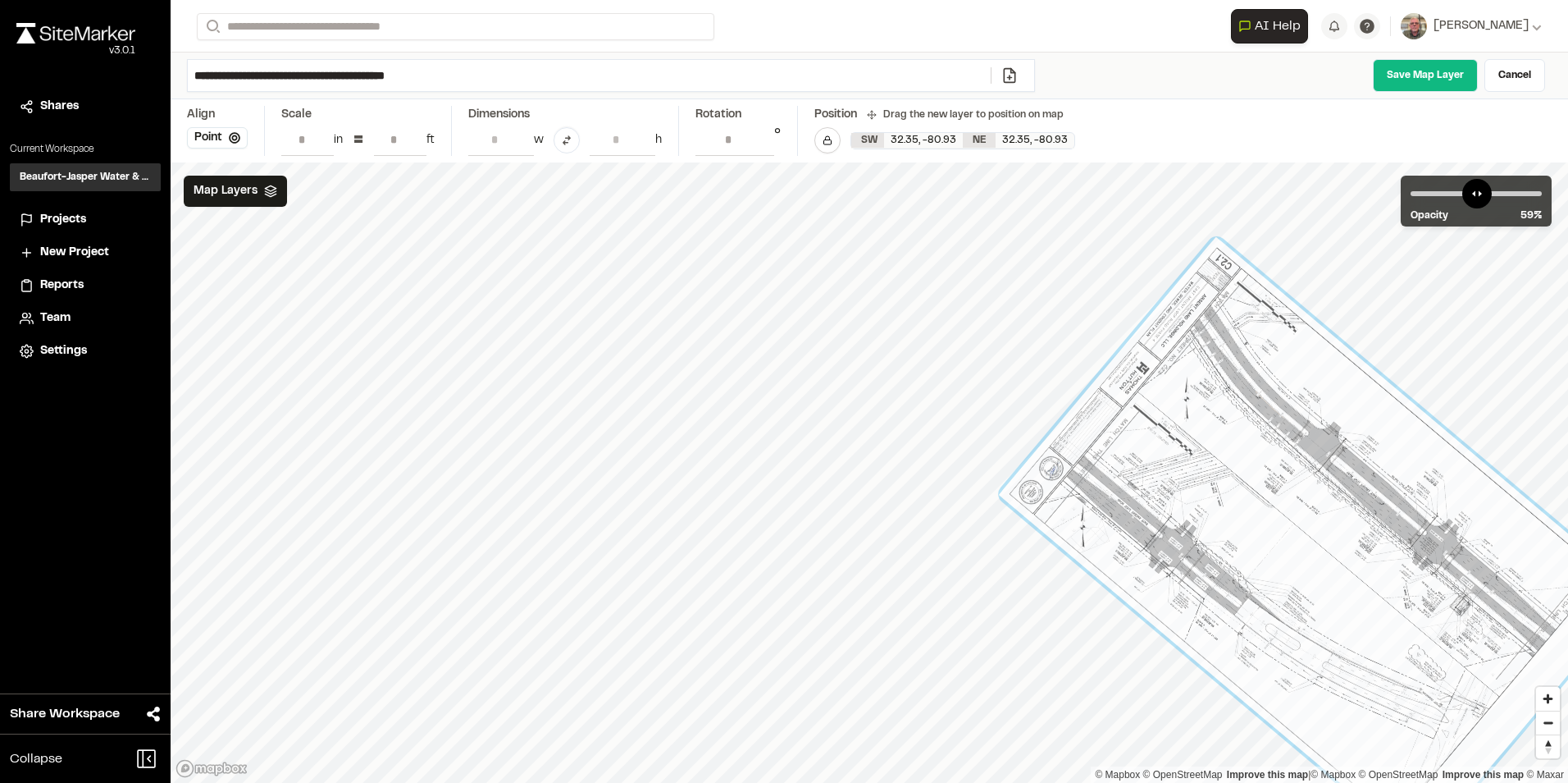
drag, startPoint x: 1193, startPoint y: 444, endPoint x: 1148, endPoint y: 466, distance: 50.1
click at [1148, 466] on div at bounding box center [1318, 543] width 639 height 613
click at [1515, 82] on link "Cancel" at bounding box center [1514, 75] width 60 height 33
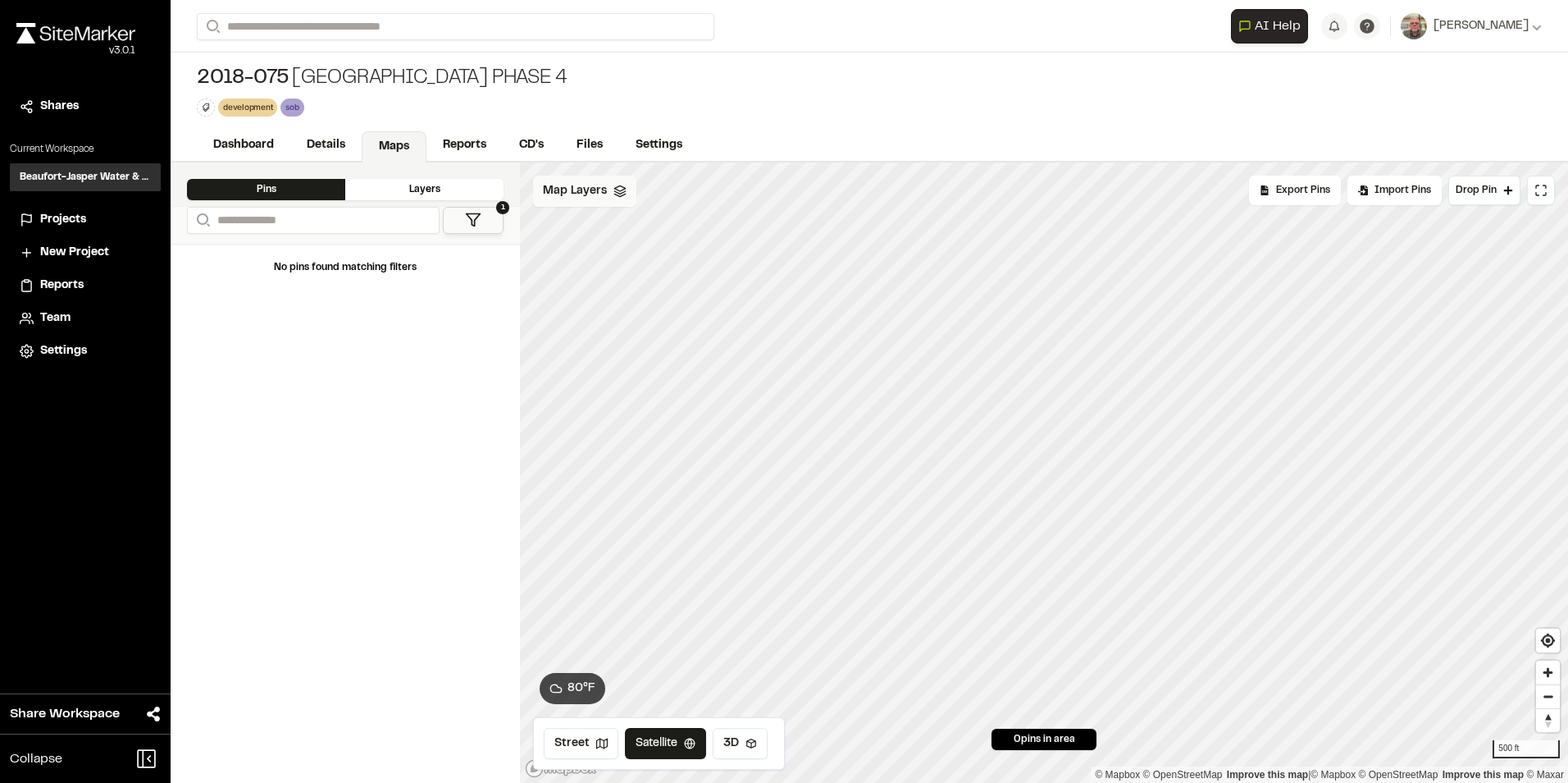
click at [593, 186] on span "Map Layers" at bounding box center [575, 191] width 64 height 18
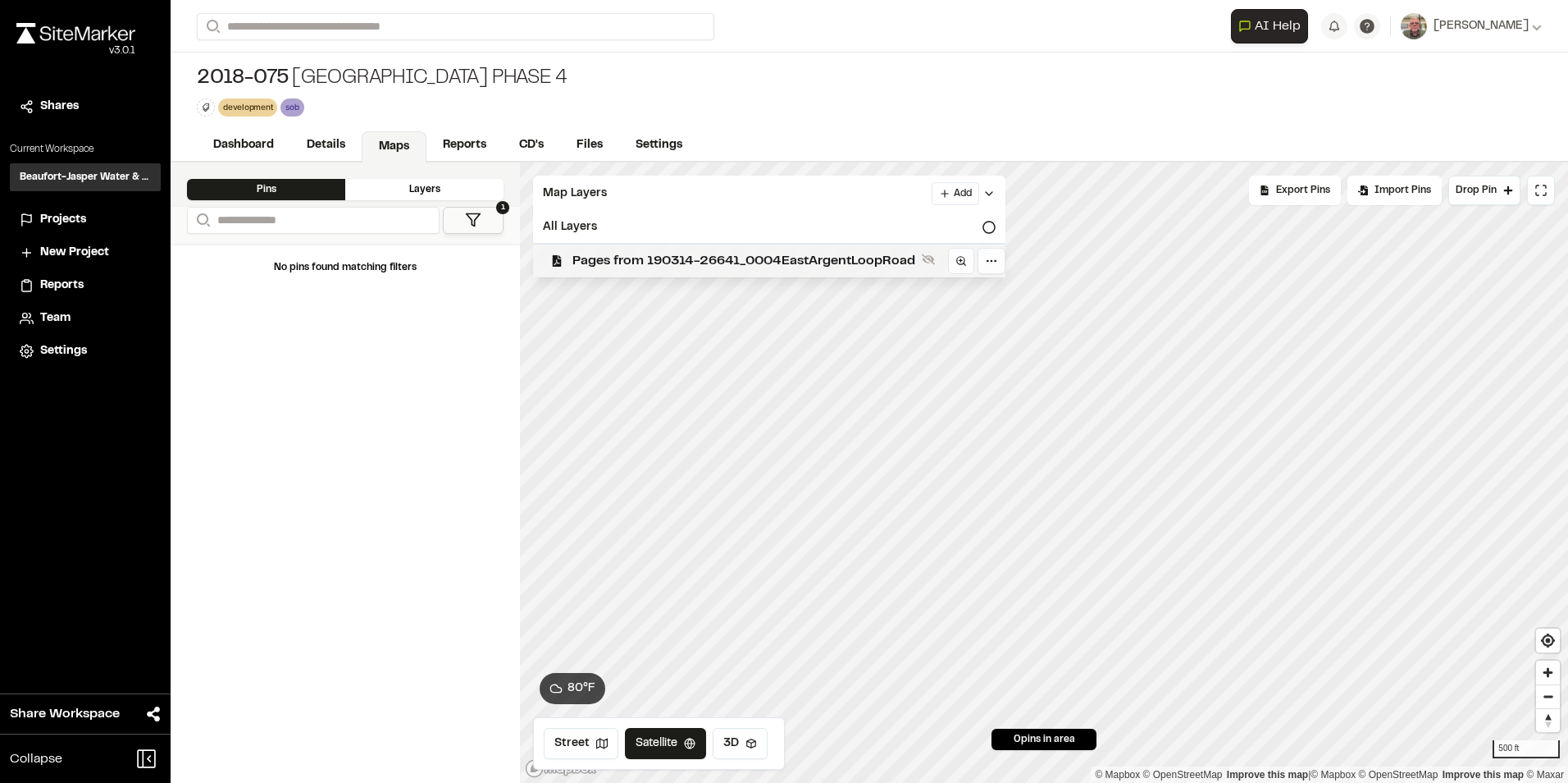
click at [620, 256] on span "Pages from 190314-26641_0004EastArgentLoopRoad" at bounding box center [744, 261] width 343 height 20
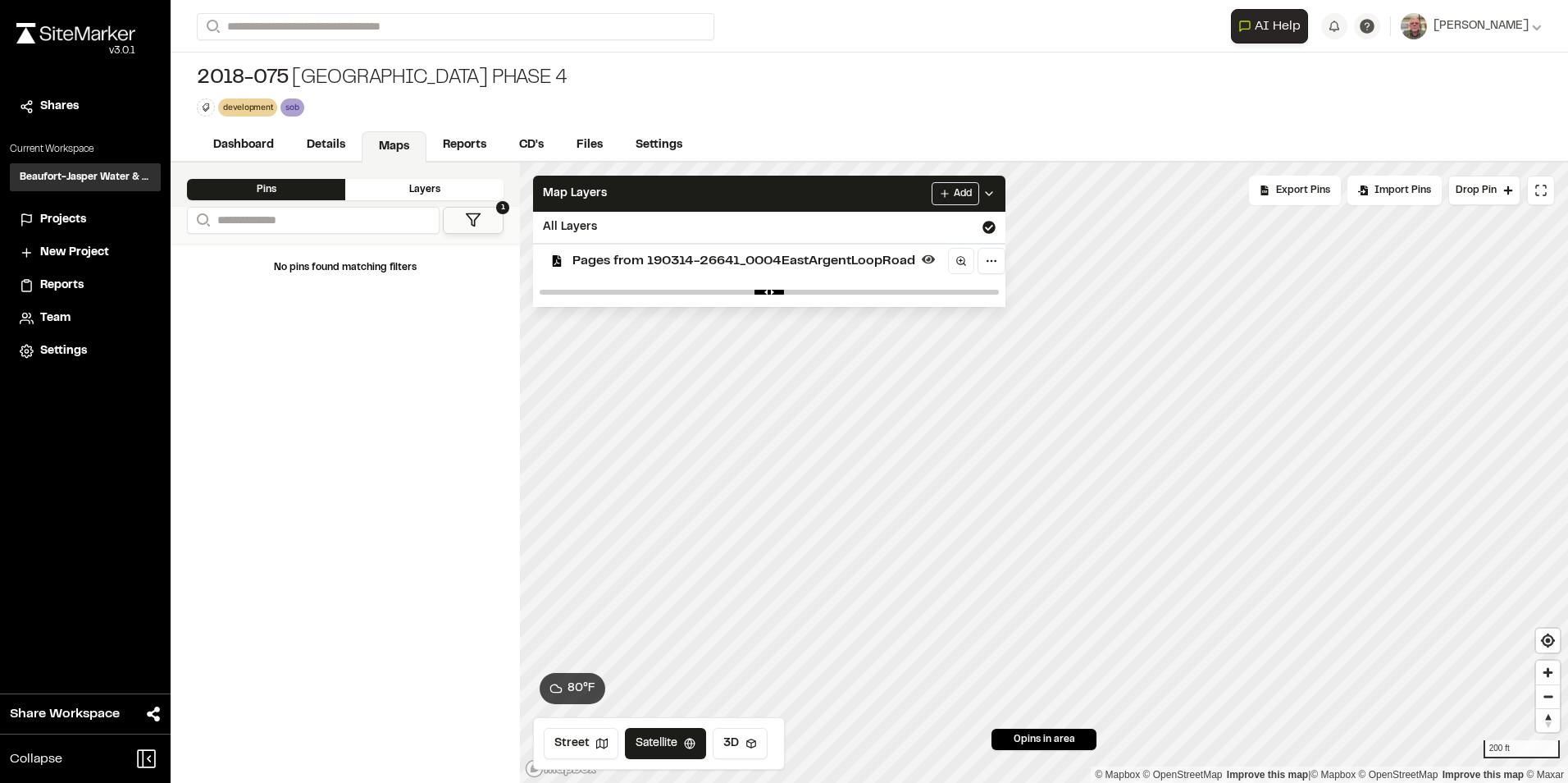
click at [792, 256] on span "Pages from 190314-26641_0004EastArgentLoopRoad" at bounding box center [744, 261] width 343 height 20
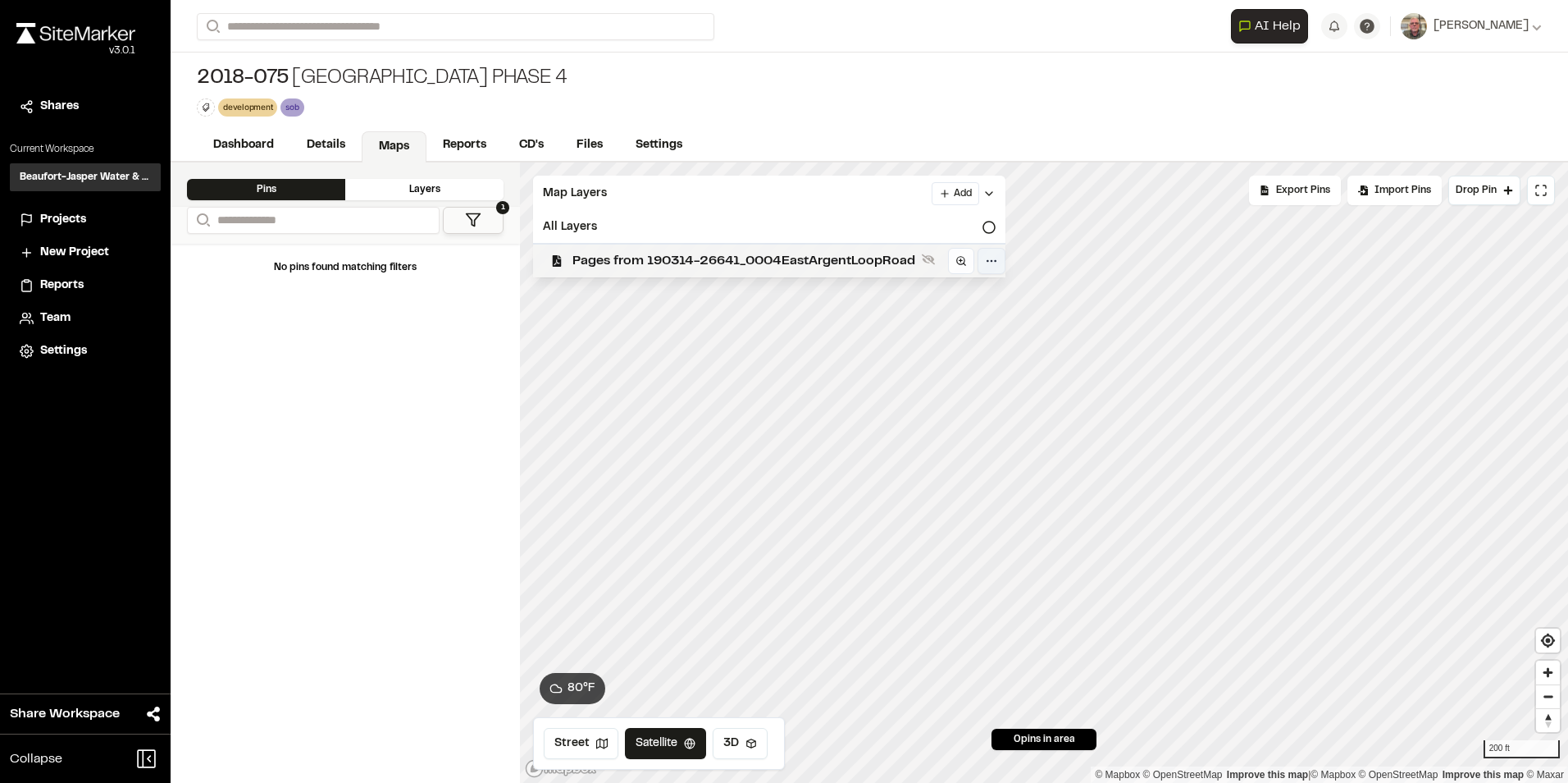
click at [988, 258] on html "Close sidebar v 3.0.1 Shares Current Workspace Beaufort-Jasper Water & Sewer Au…" at bounding box center [784, 391] width 1568 height 783
click at [722, 356] on html "Close sidebar v 3.0.1 Shares Current Workspace Beaufort-Jasper Water & Sewer Au…" at bounding box center [784, 391] width 1568 height 783
